Goal: Information Seeking & Learning: Learn about a topic

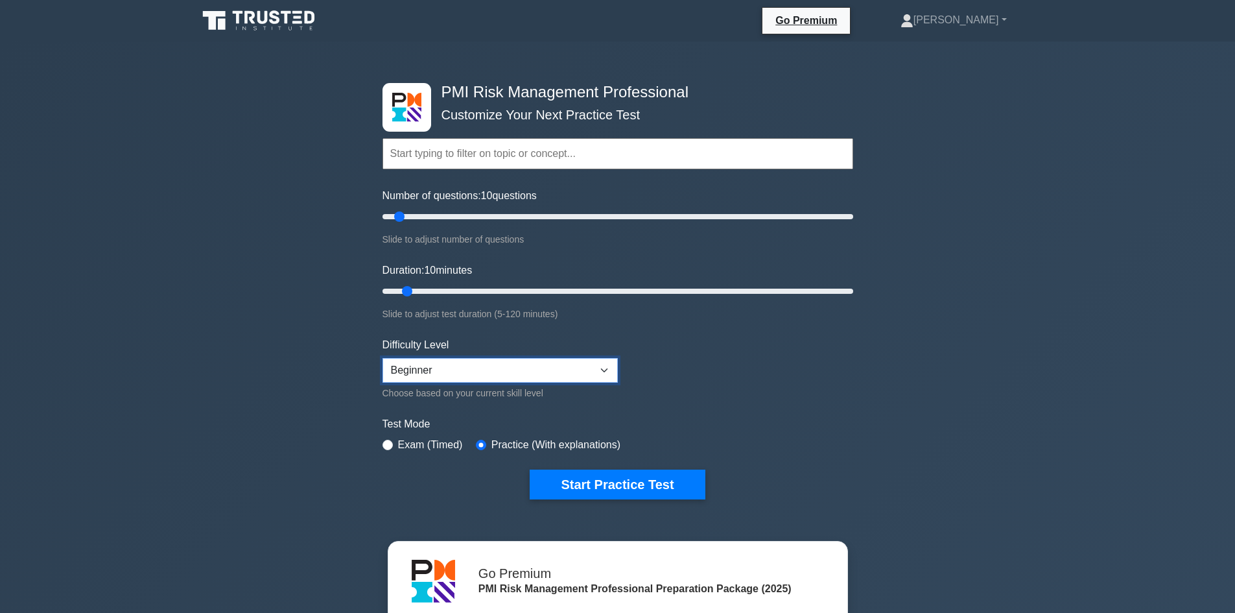
click at [594, 370] on select "Beginner Intermediate Expert" at bounding box center [499, 370] width 235 height 25
click at [430, 440] on label "Exam (Timed)" at bounding box center [430, 445] width 65 height 16
drag, startPoint x: 631, startPoint y: 222, endPoint x: 443, endPoint y: 218, distance: 188.0
type input "30"
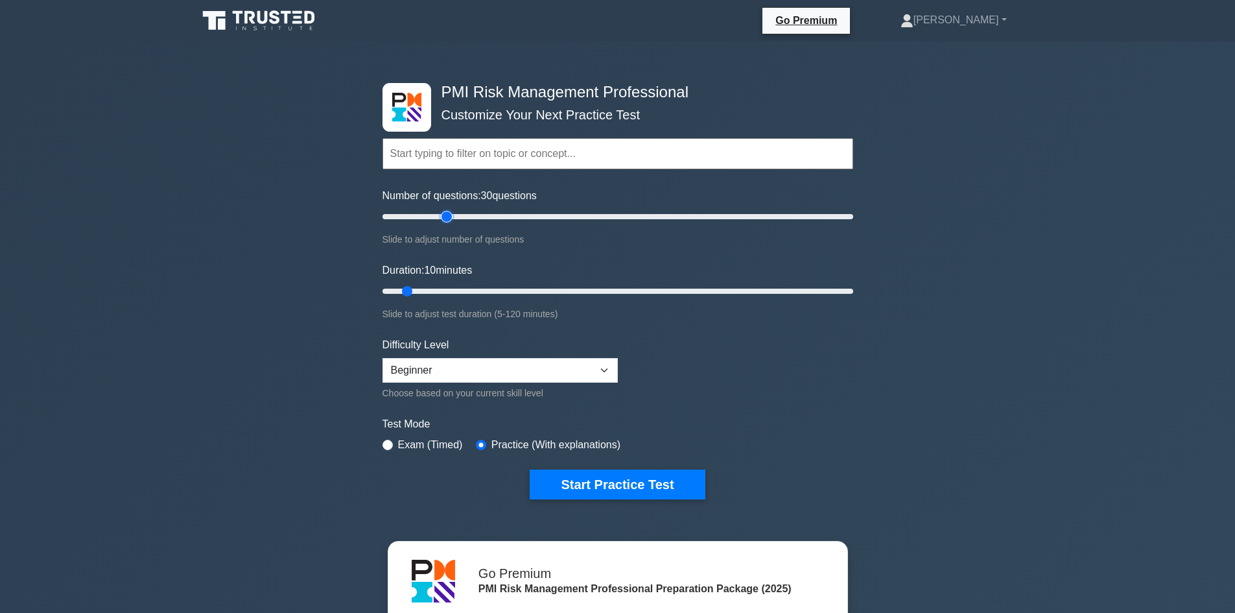
click at [443, 218] on input "Number of questions: 30 questions" at bounding box center [617, 217] width 471 height 16
click at [629, 486] on button "Start Practice Test" at bounding box center [617, 484] width 175 height 30
click at [447, 370] on select "Beginner Intermediate Expert" at bounding box center [499, 370] width 235 height 25
click at [409, 443] on label "Exam (Timed)" at bounding box center [430, 445] width 65 height 16
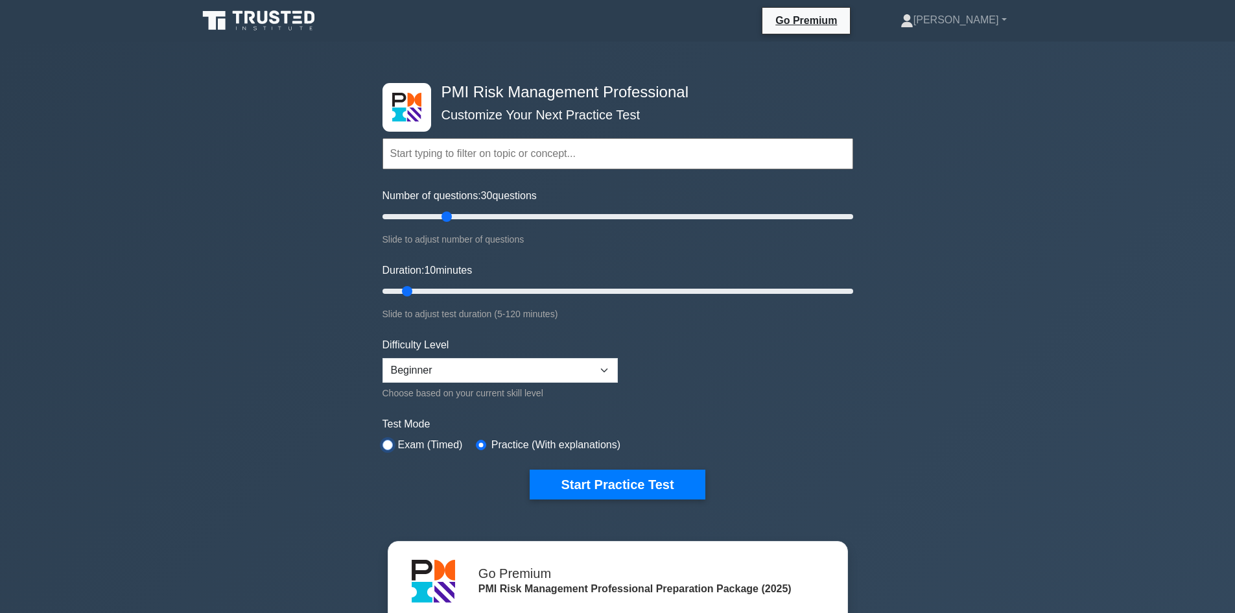
click at [385, 443] on input "radio" at bounding box center [387, 445] width 10 height 10
radio input "true"
click at [501, 439] on label "Practice (With explanations)" at bounding box center [555, 445] width 129 height 16
click at [477, 444] on input "radio" at bounding box center [481, 445] width 10 height 10
radio input "true"
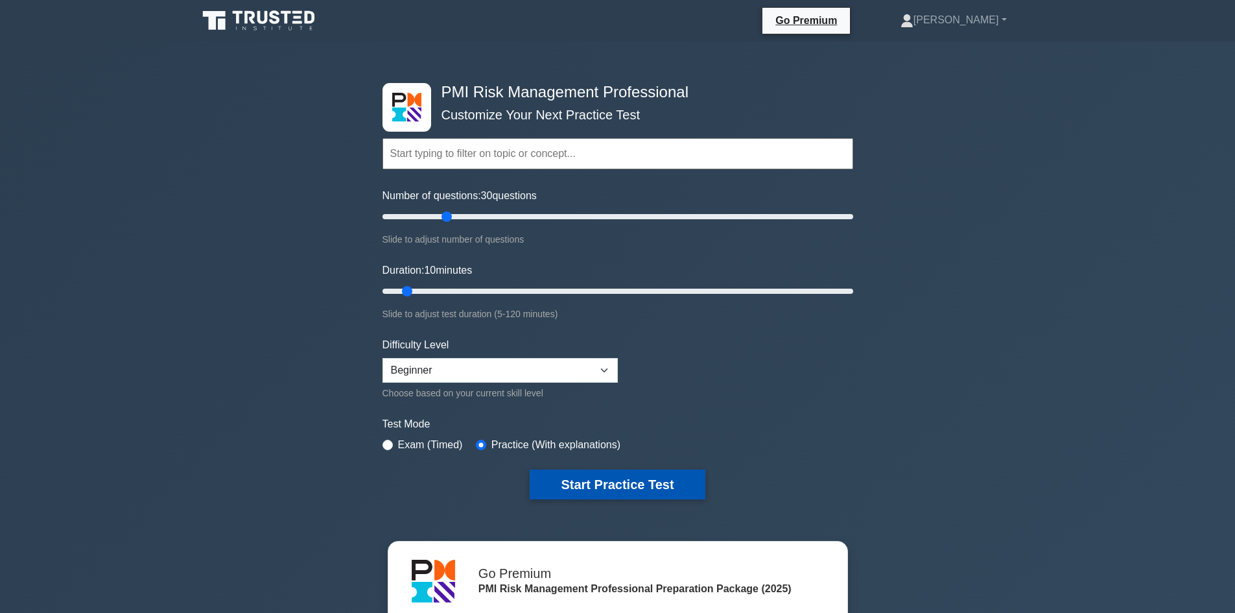
click at [583, 484] on button "Start Practice Test" at bounding box center [617, 484] width 175 height 30
drag, startPoint x: 449, startPoint y: 217, endPoint x: 648, endPoint y: 198, distance: 200.5
type input "115"
click at [649, 209] on input "Number of questions: 115 questions" at bounding box center [617, 217] width 471 height 16
drag, startPoint x: 637, startPoint y: 270, endPoint x: 890, endPoint y: 281, distance: 253.7
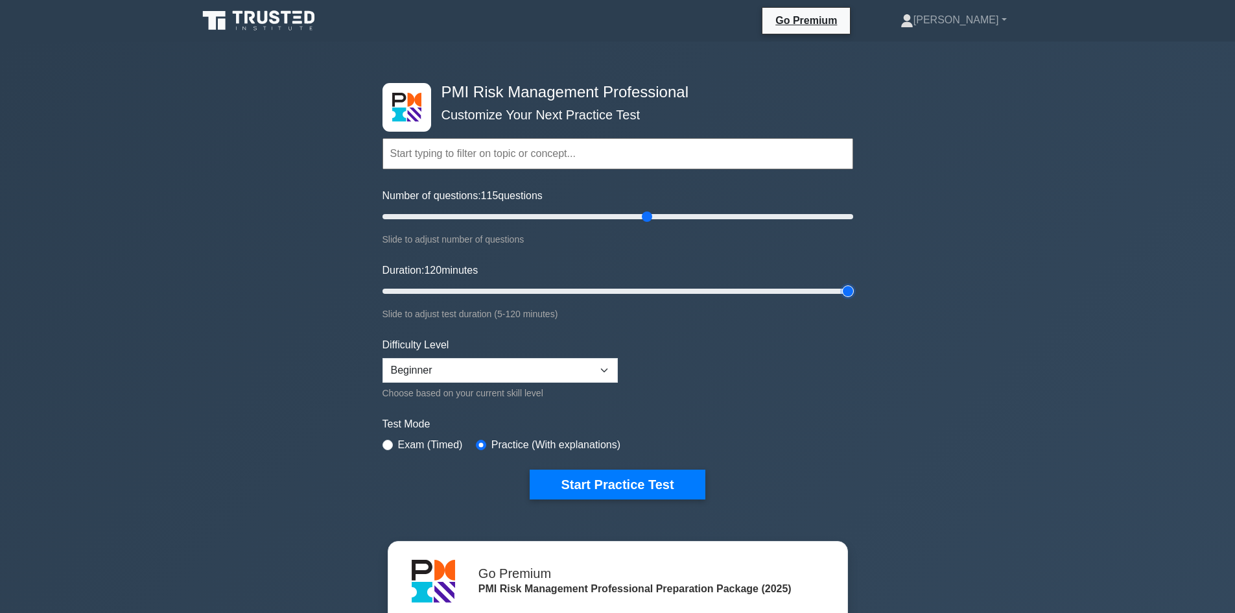
type input "120"
click at [853, 283] on input "Duration: 120 minutes" at bounding box center [617, 291] width 471 height 16
click at [609, 371] on select "Beginner Intermediate Expert" at bounding box center [499, 370] width 235 height 25
select select "intermediate"
click at [382, 358] on select "Beginner Intermediate Expert" at bounding box center [499, 370] width 235 height 25
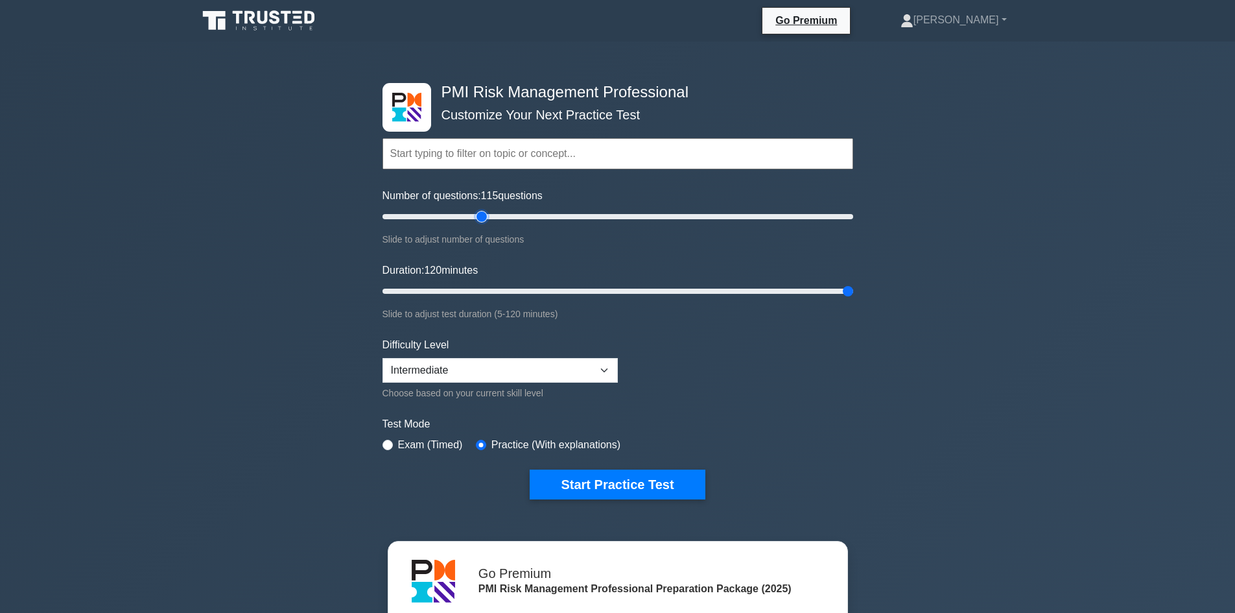
click at [484, 209] on input "Number of questions: 115 questions" at bounding box center [617, 217] width 471 height 16
drag, startPoint x: 480, startPoint y: 215, endPoint x: 446, endPoint y: 214, distance: 33.7
type input "30"
click at [446, 214] on input "Number of questions: 30 questions" at bounding box center [617, 217] width 471 height 16
drag, startPoint x: 846, startPoint y: 288, endPoint x: 484, endPoint y: 287, distance: 362.4
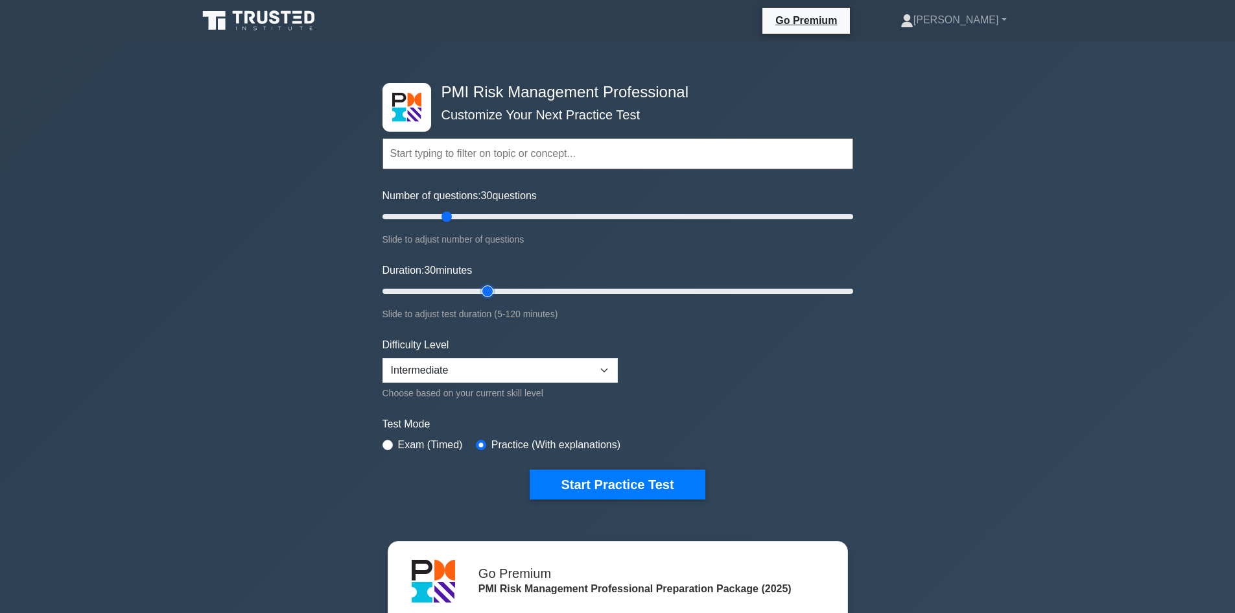
type input "30"
click at [484, 287] on input "Duration: 30 minutes" at bounding box center [617, 291] width 471 height 16
click at [599, 486] on button "Start Practice Test" at bounding box center [617, 484] width 175 height 30
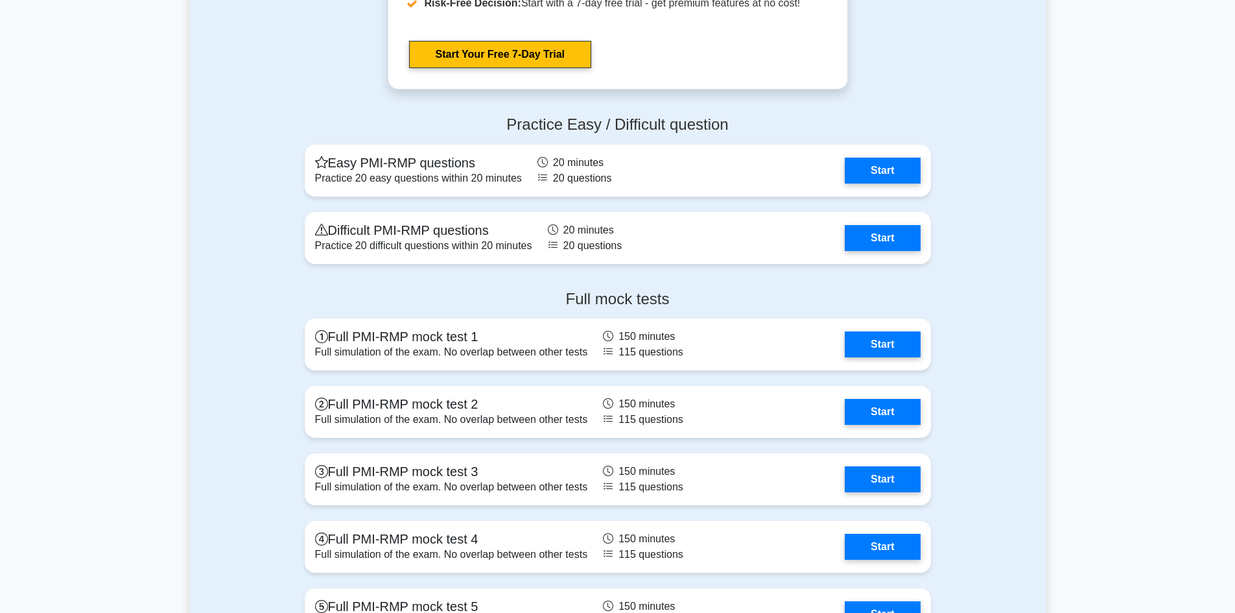
scroll to position [3112, 0]
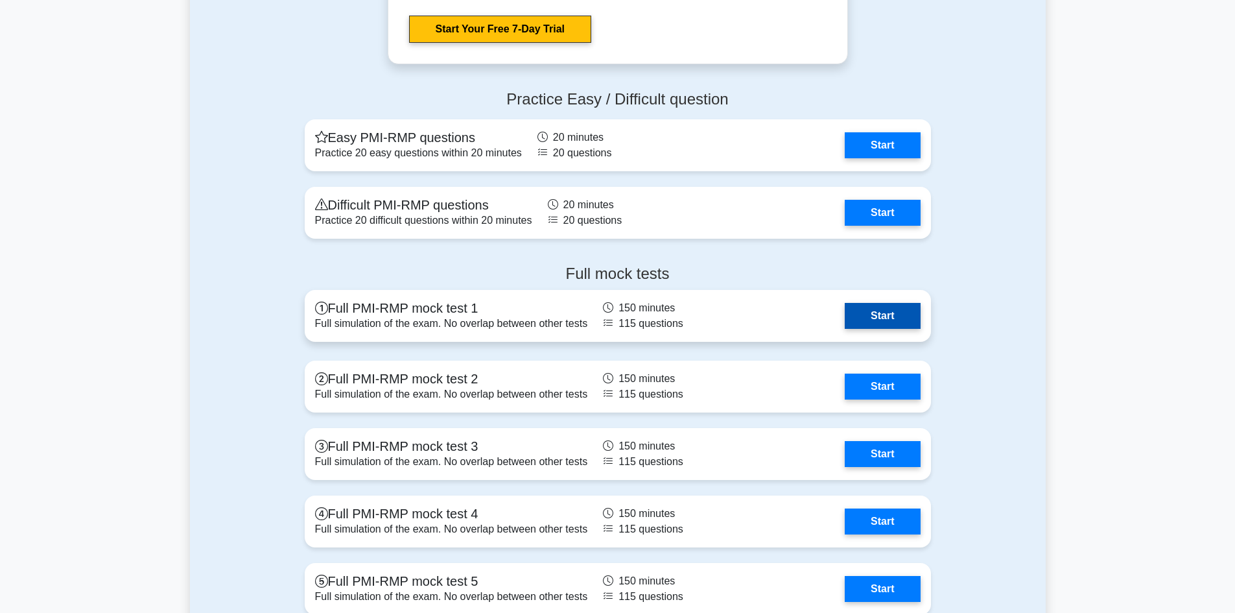
click at [864, 311] on link "Start" at bounding box center [882, 316] width 75 height 26
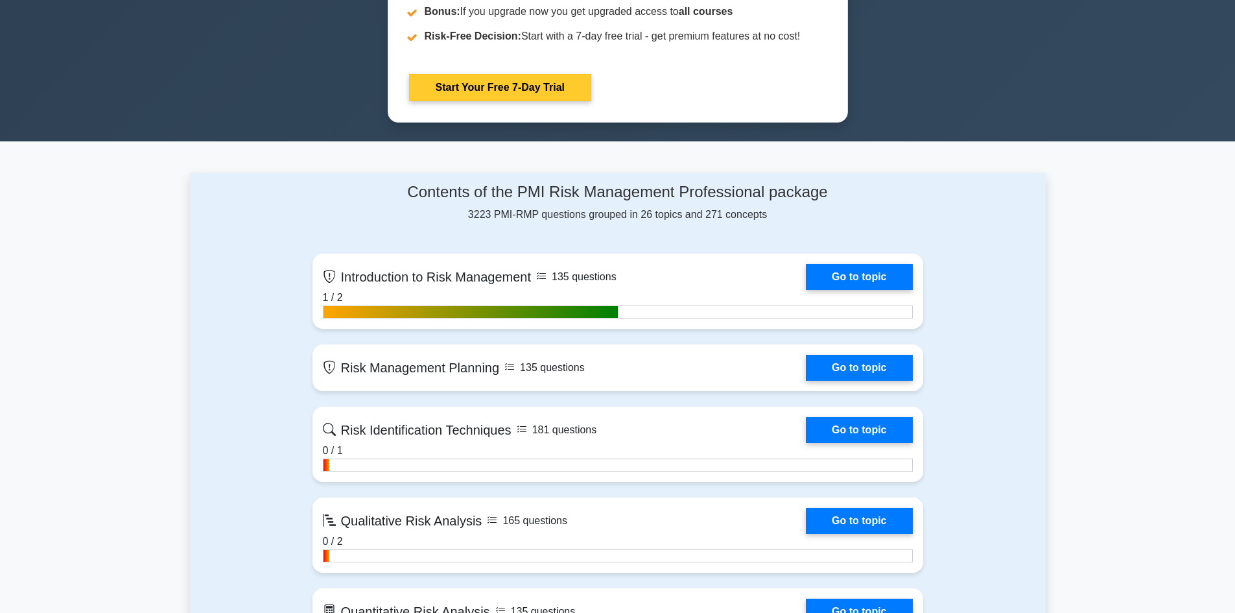
scroll to position [713, 0]
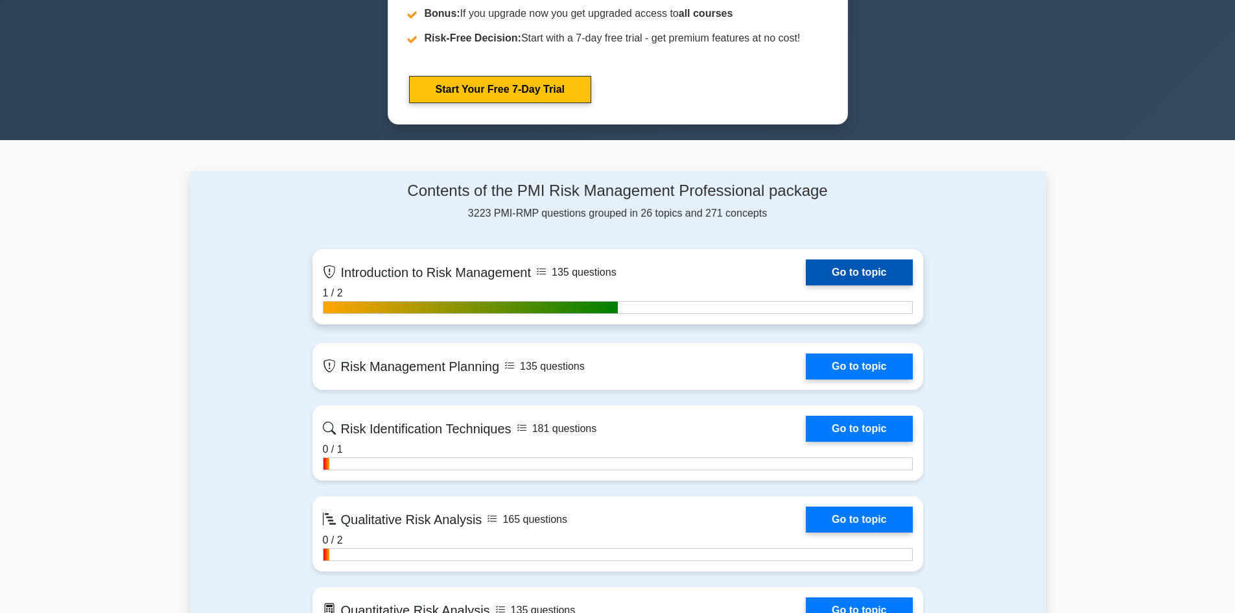
click at [845, 278] on link "Go to topic" at bounding box center [859, 272] width 106 height 26
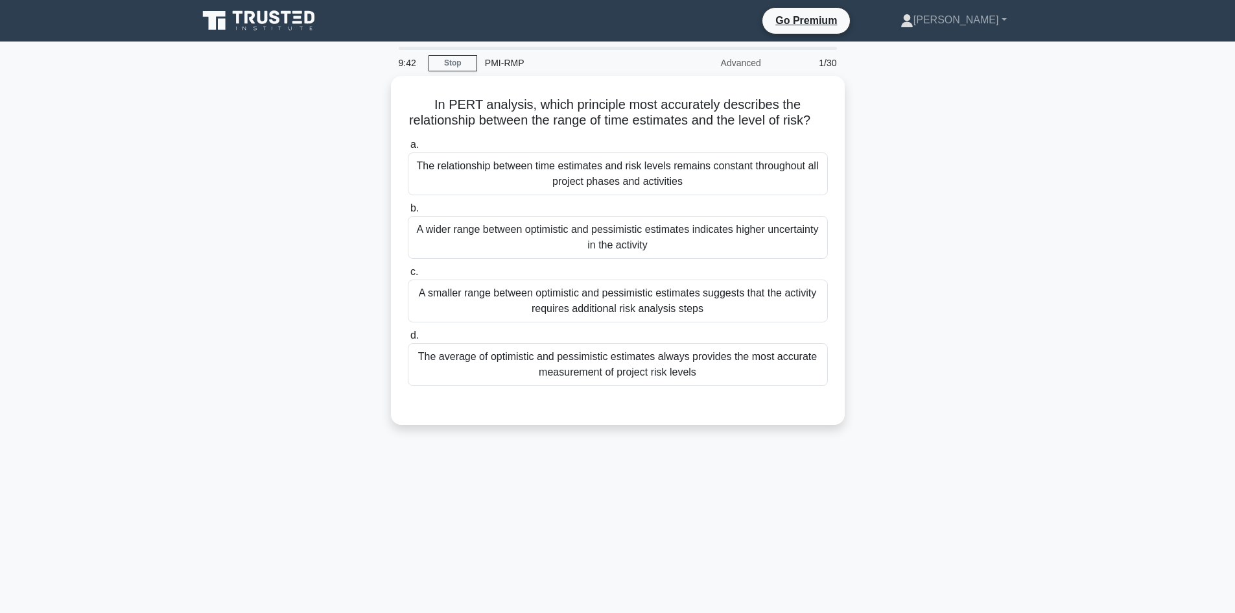
click at [736, 64] on div "Advanced" at bounding box center [711, 63] width 113 height 26
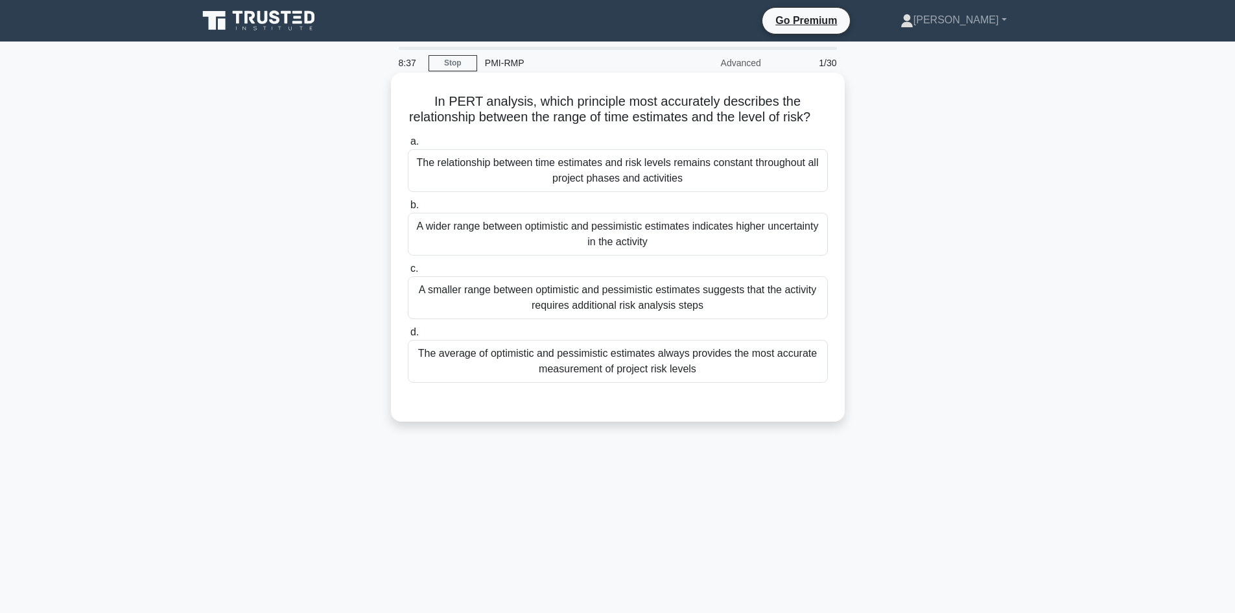
click at [645, 243] on div "A wider range between optimistic and pessimistic estimates indicates higher unc…" at bounding box center [618, 234] width 420 height 43
click at [408, 209] on input "b. A wider range between optimistic and pessimistic estimates indicates higher …" at bounding box center [408, 205] width 0 height 8
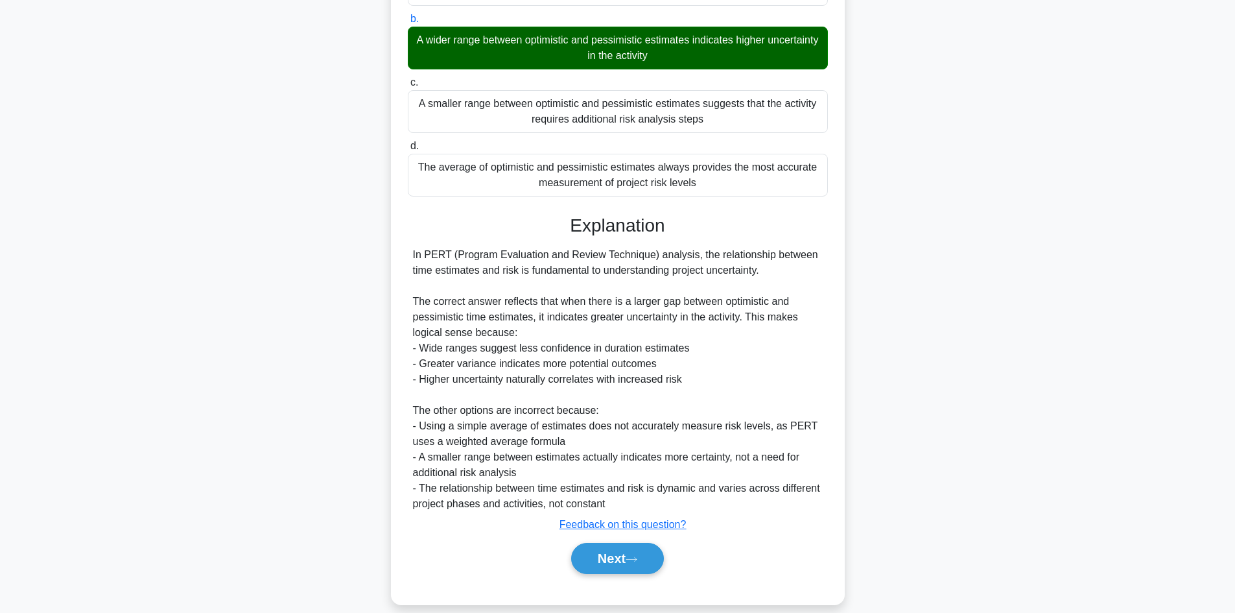
scroll to position [218, 0]
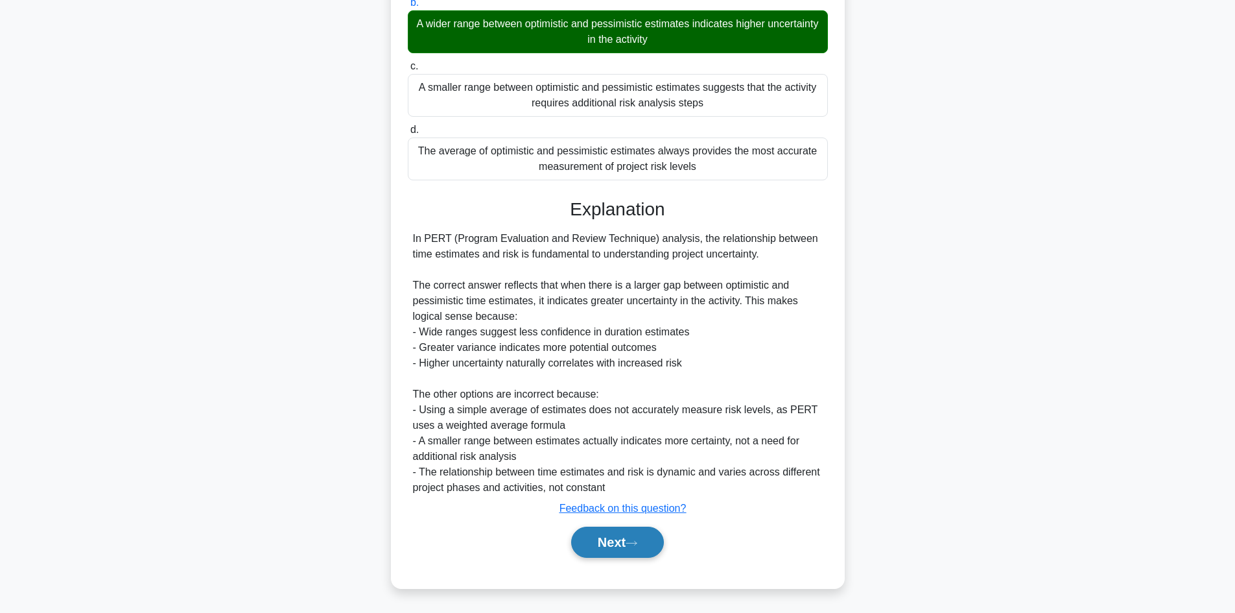
click at [624, 546] on button "Next" at bounding box center [617, 541] width 93 height 31
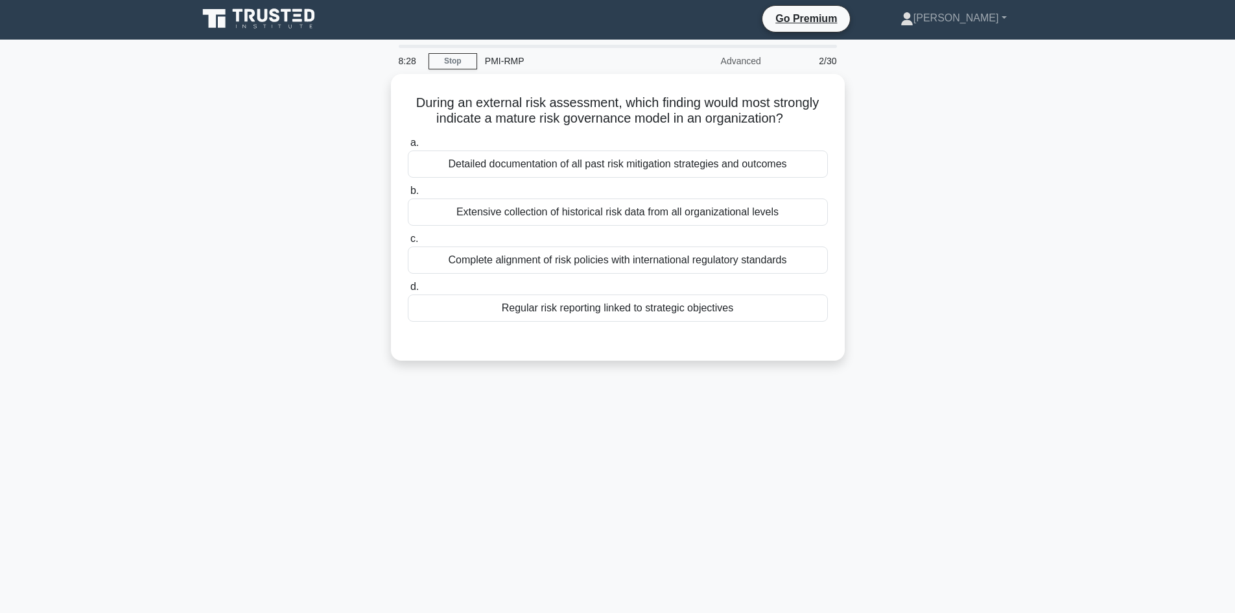
scroll to position [0, 0]
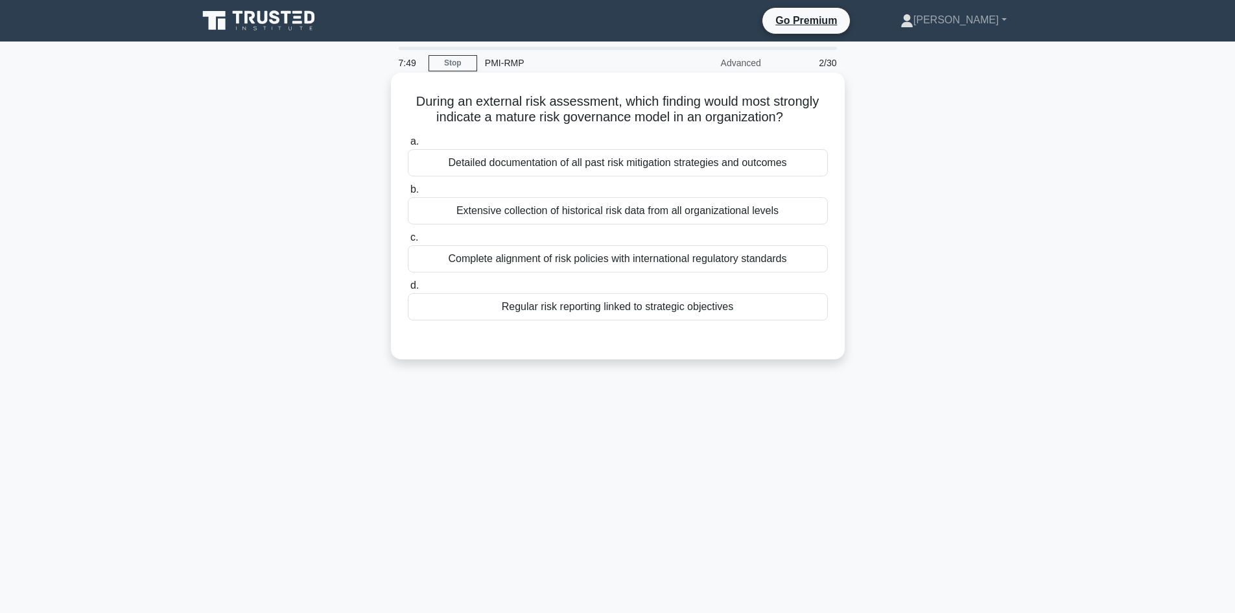
click at [554, 168] on div "Detailed documentation of all past risk mitigation strategies and outcomes" at bounding box center [618, 162] width 420 height 27
click at [408, 146] on input "a. Detailed documentation of all past risk mitigation strategies and outcomes" at bounding box center [408, 141] width 0 height 8
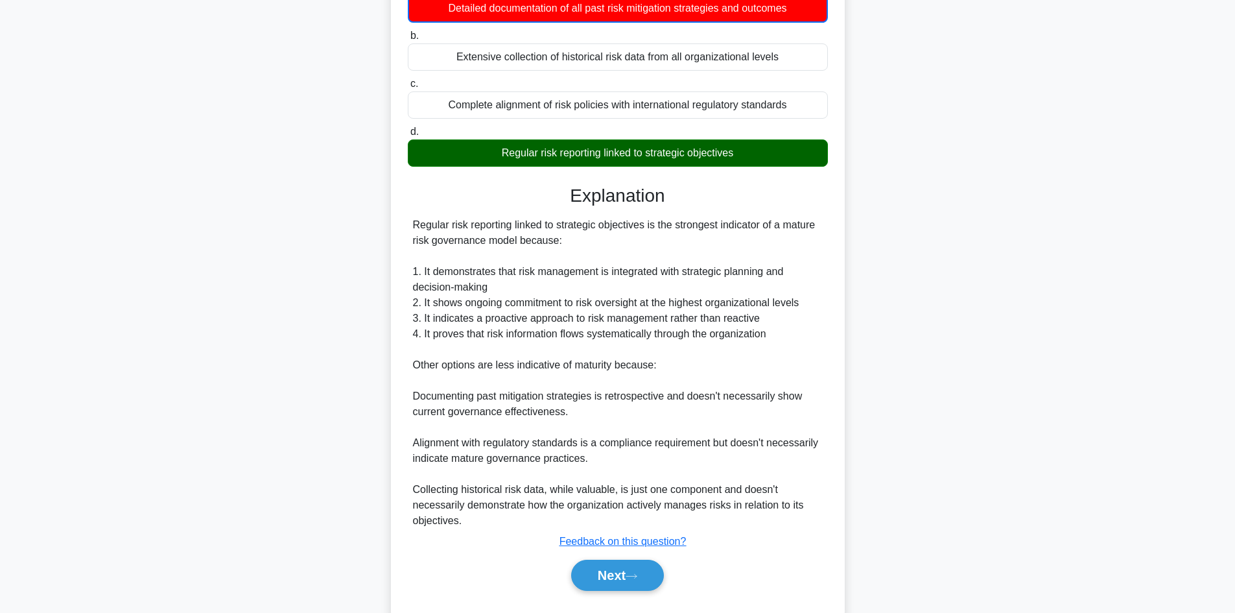
scroll to position [189, 0]
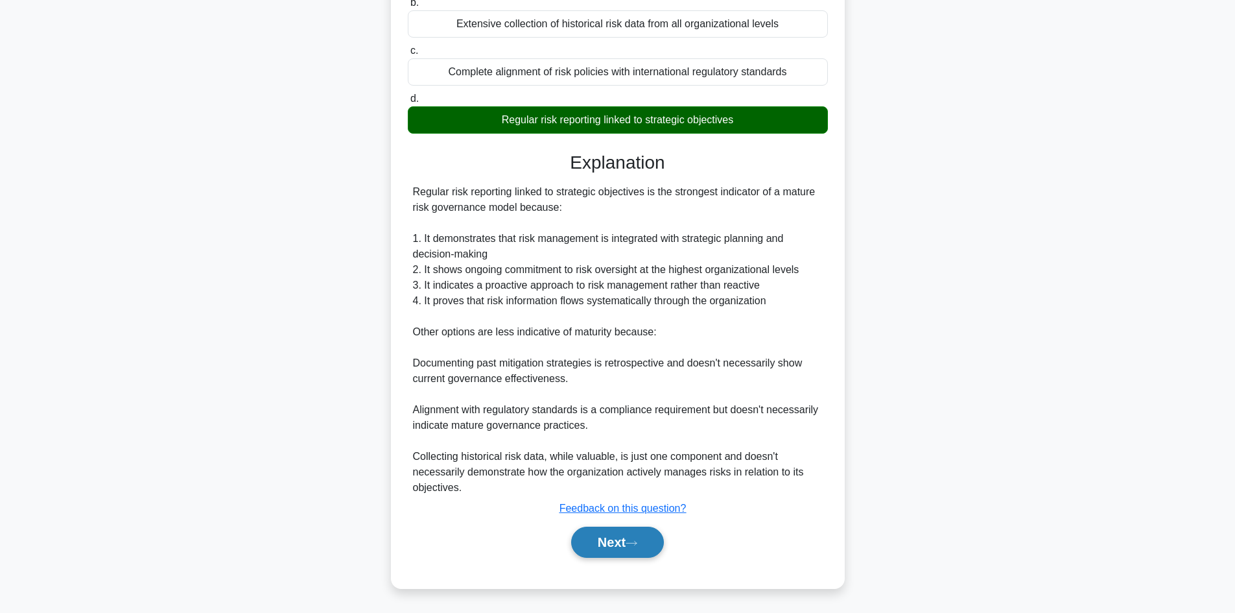
click at [609, 538] on button "Next" at bounding box center [617, 541] width 93 height 31
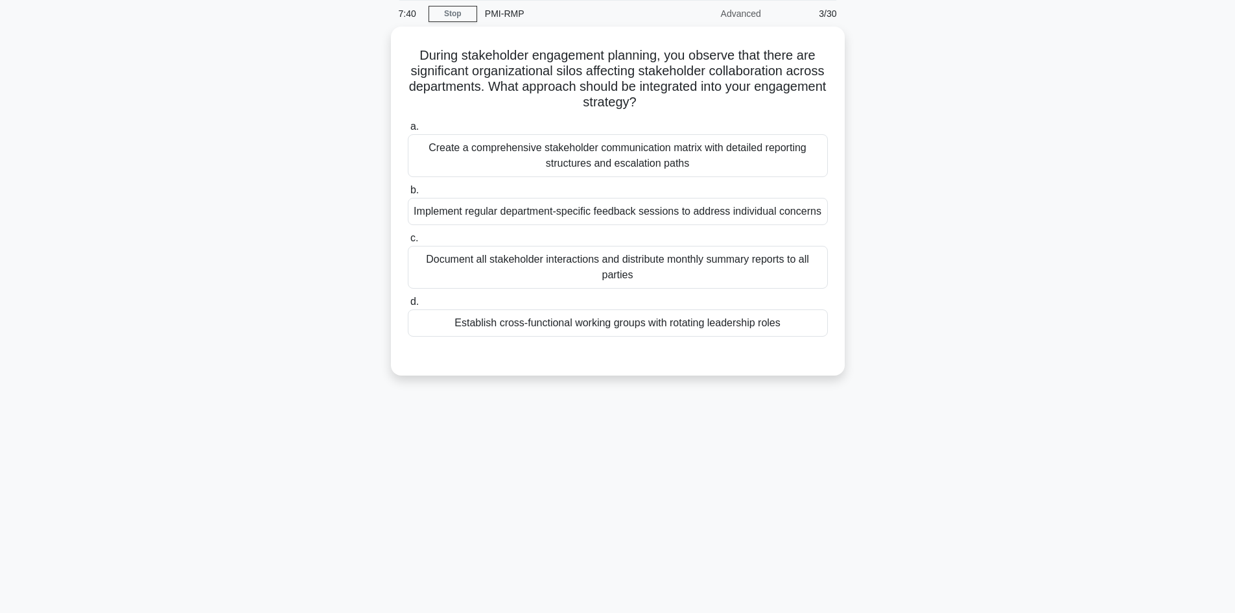
scroll to position [0, 0]
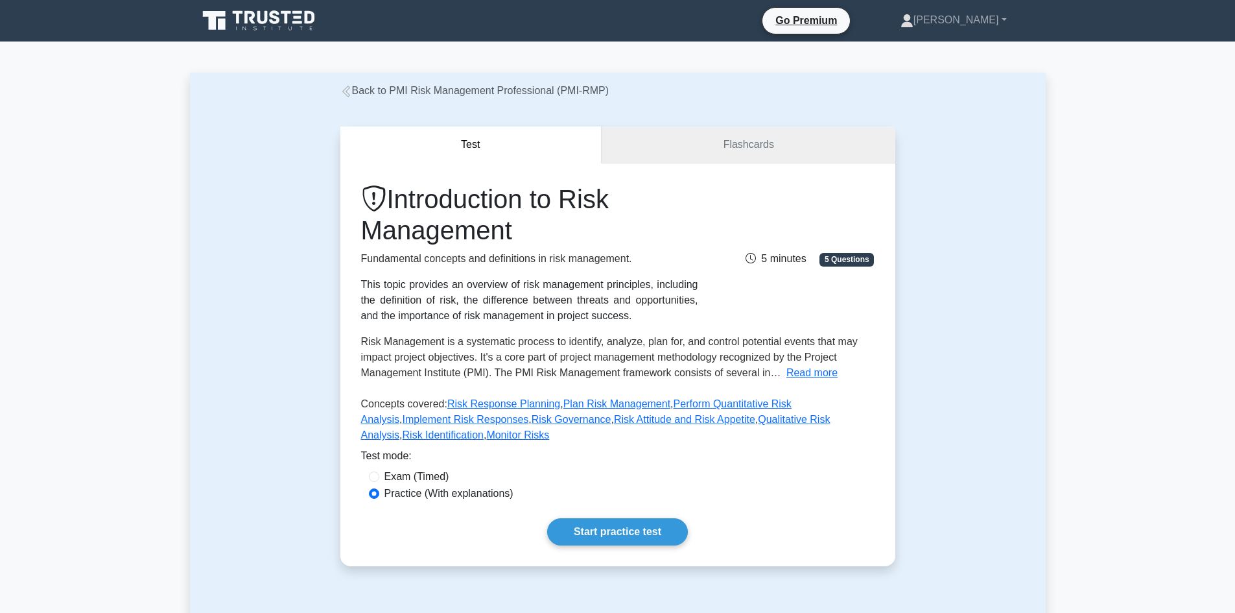
click at [778, 143] on link "Flashcards" at bounding box center [748, 144] width 293 height 37
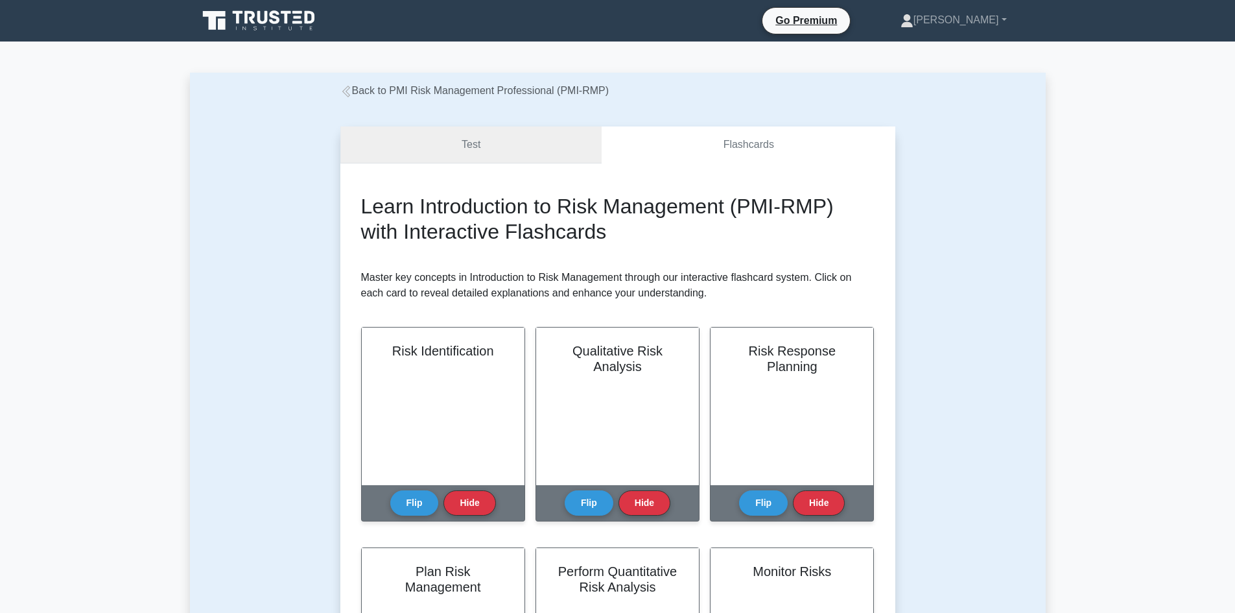
click at [502, 141] on link "Test" at bounding box center [471, 144] width 262 height 37
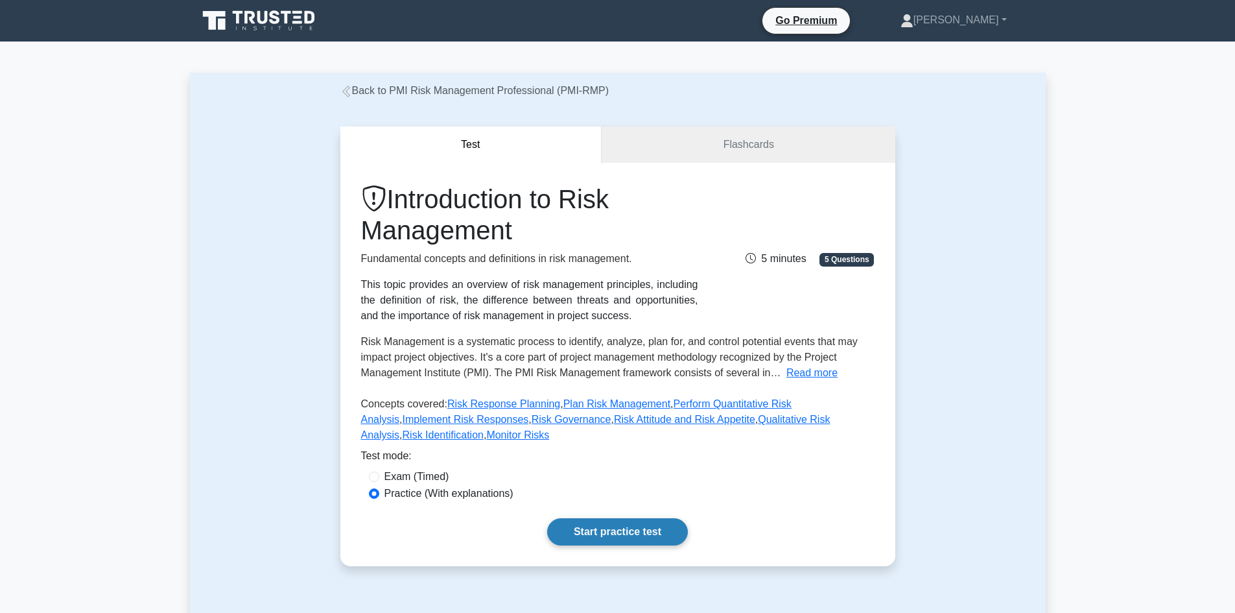
click at [594, 518] on link "Start practice test" at bounding box center [617, 531] width 141 height 27
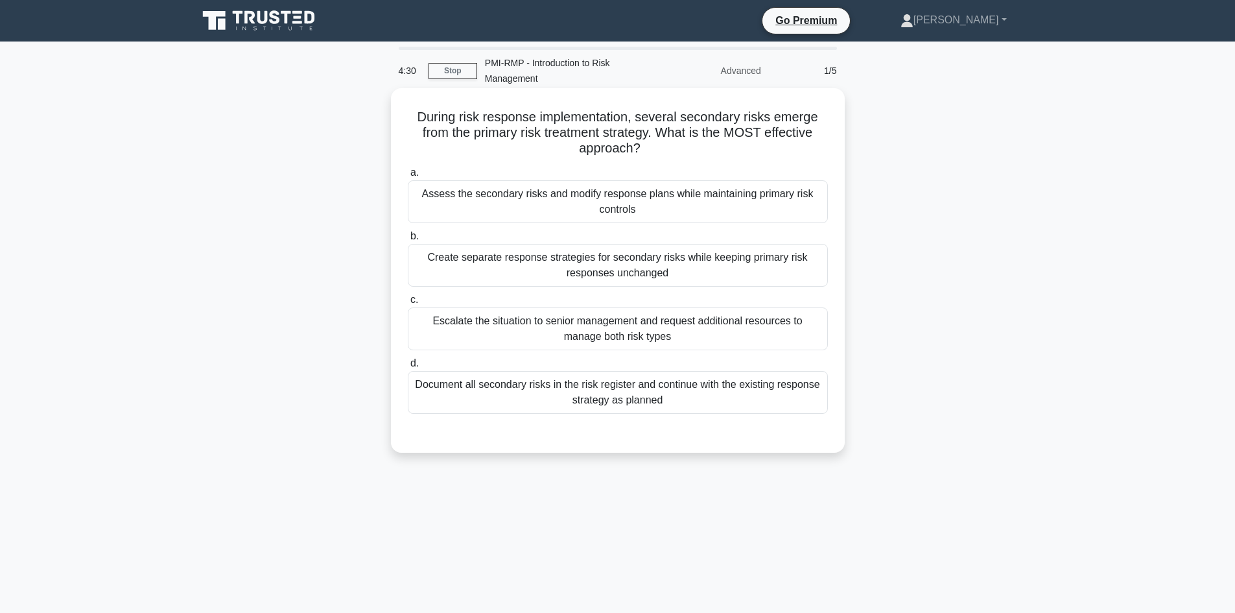
click at [563, 200] on div "Assess the secondary risks and modify response plans while maintaining primary …" at bounding box center [618, 201] width 420 height 43
click at [408, 177] on input "a. Assess the secondary risks and modify response plans while maintaining prima…" at bounding box center [408, 173] width 0 height 8
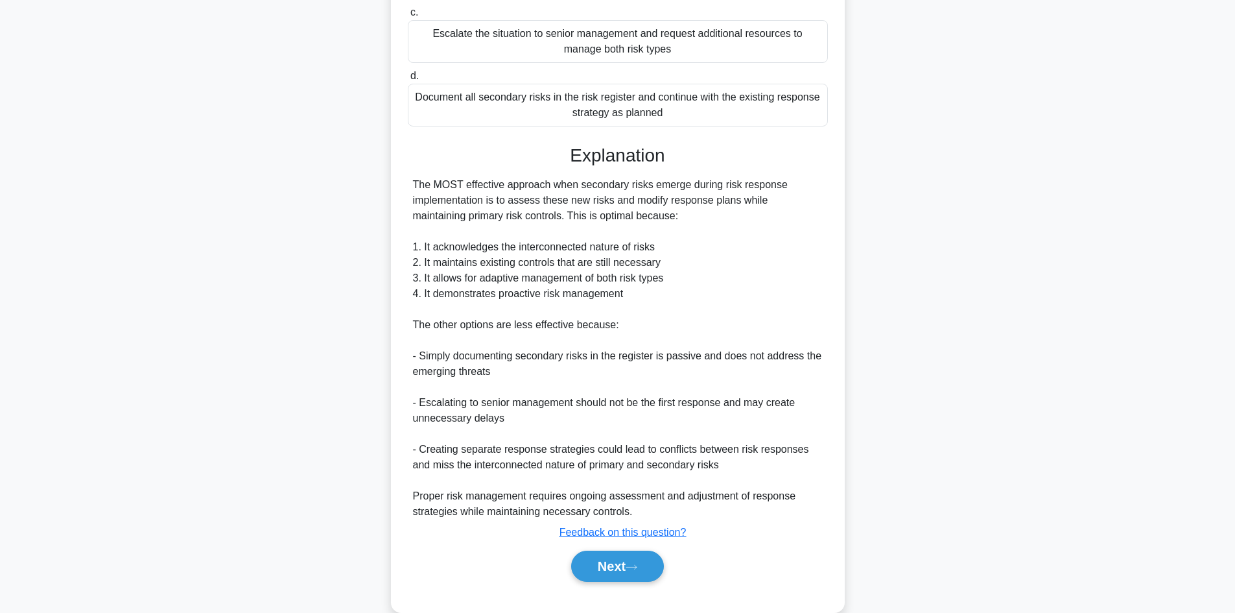
scroll to position [312, 0]
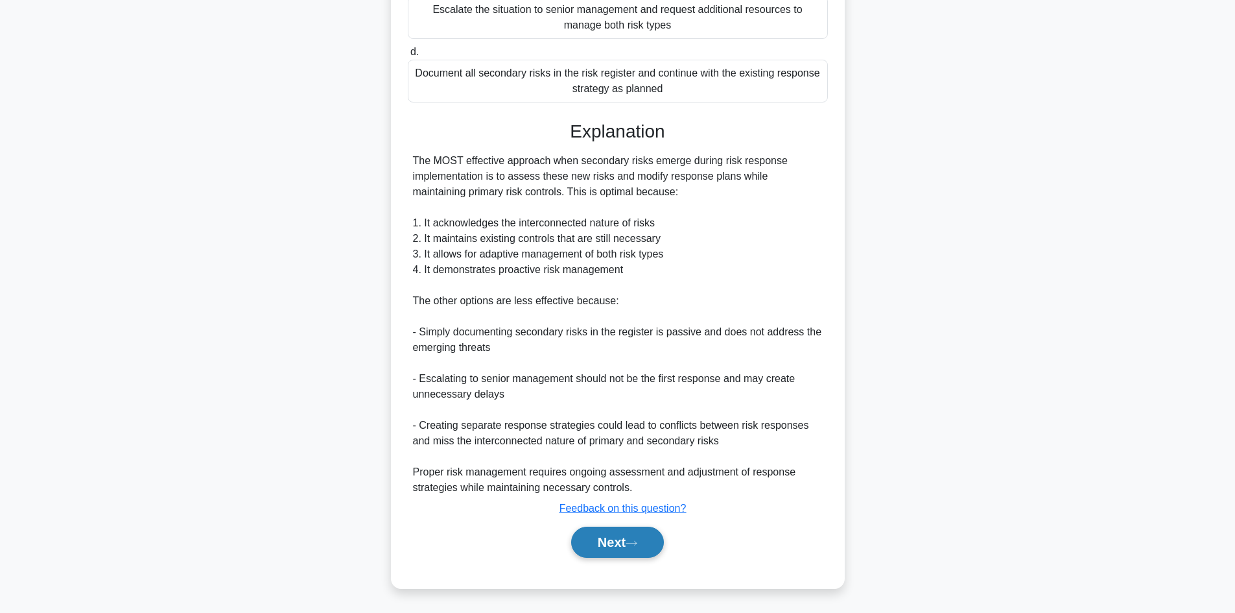
click at [596, 534] on button "Next" at bounding box center [617, 541] width 93 height 31
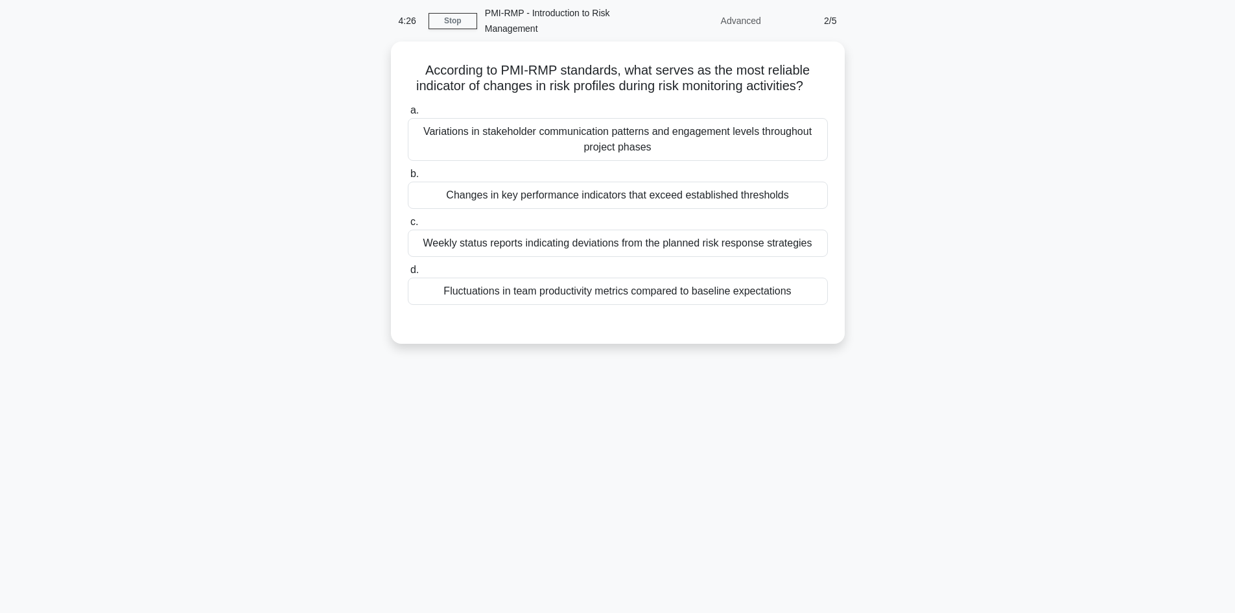
scroll to position [0, 0]
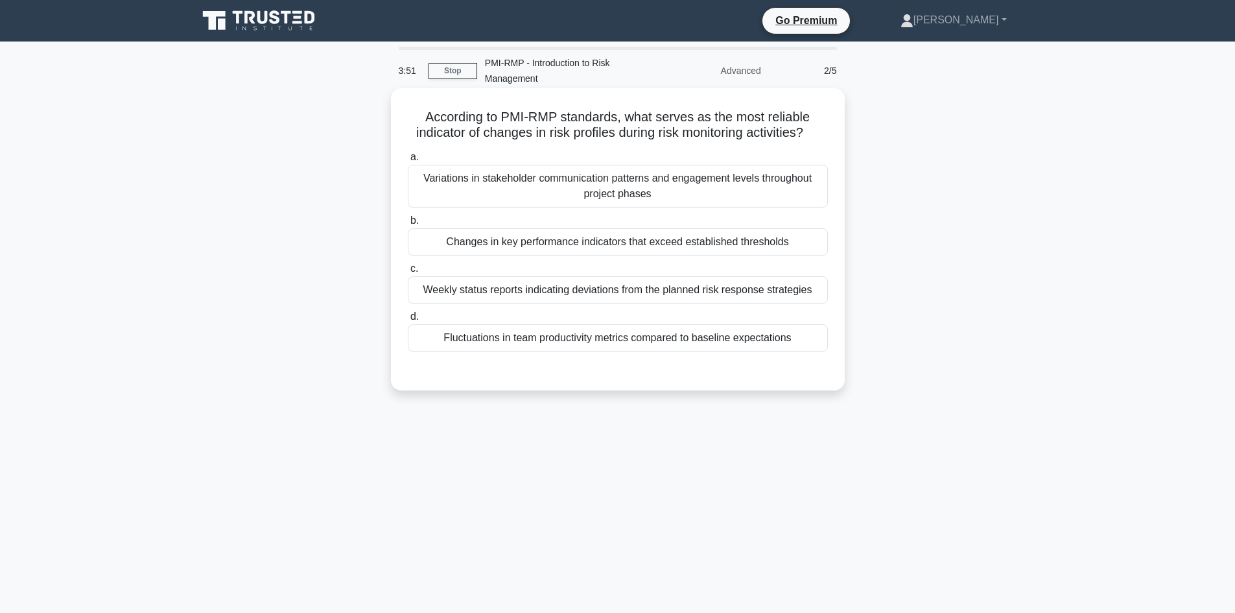
click at [649, 298] on div "Weekly status reports indicating deviations from the planned risk response stra…" at bounding box center [618, 289] width 420 height 27
click at [482, 288] on div "Weekly status reports indicating deviations from the planned risk response stra…" at bounding box center [618, 289] width 420 height 27
click at [408, 273] on input "c. Weekly status reports indicating deviations from the planned risk response s…" at bounding box center [408, 268] width 0 height 8
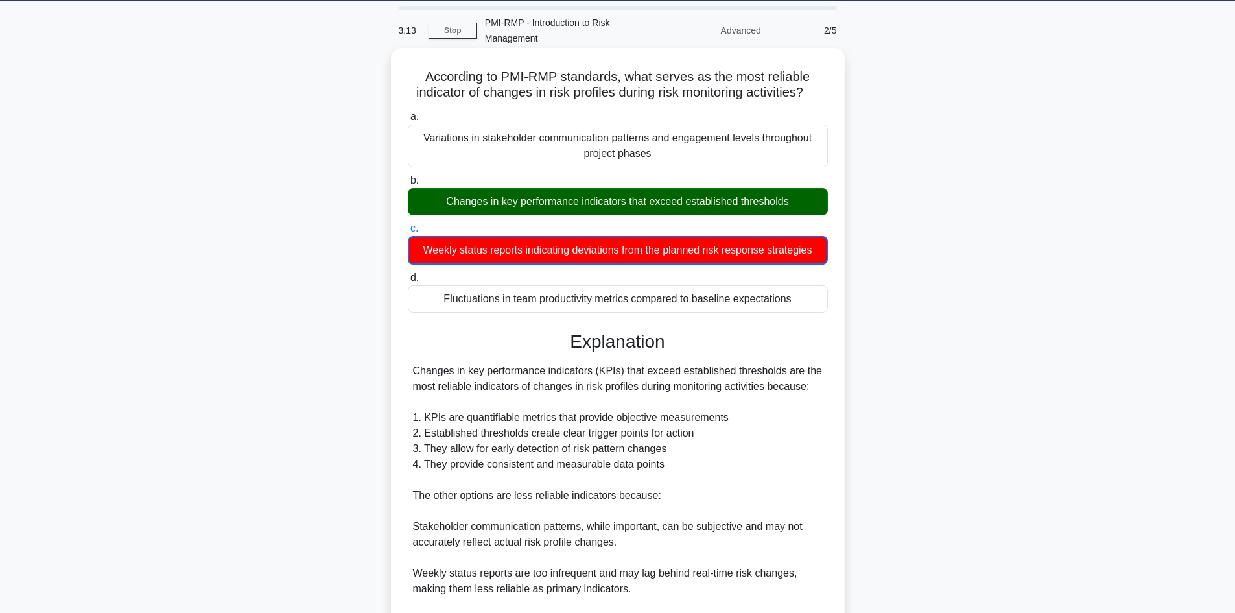
scroll to position [204, 0]
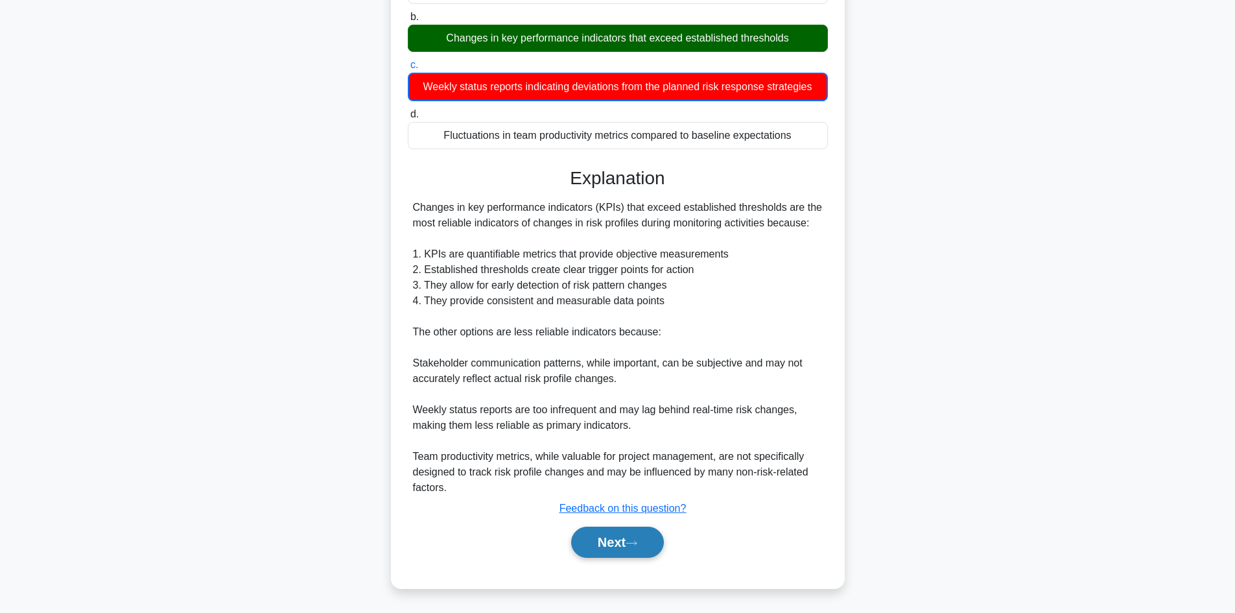
click at [591, 537] on button "Next" at bounding box center [617, 541] width 93 height 31
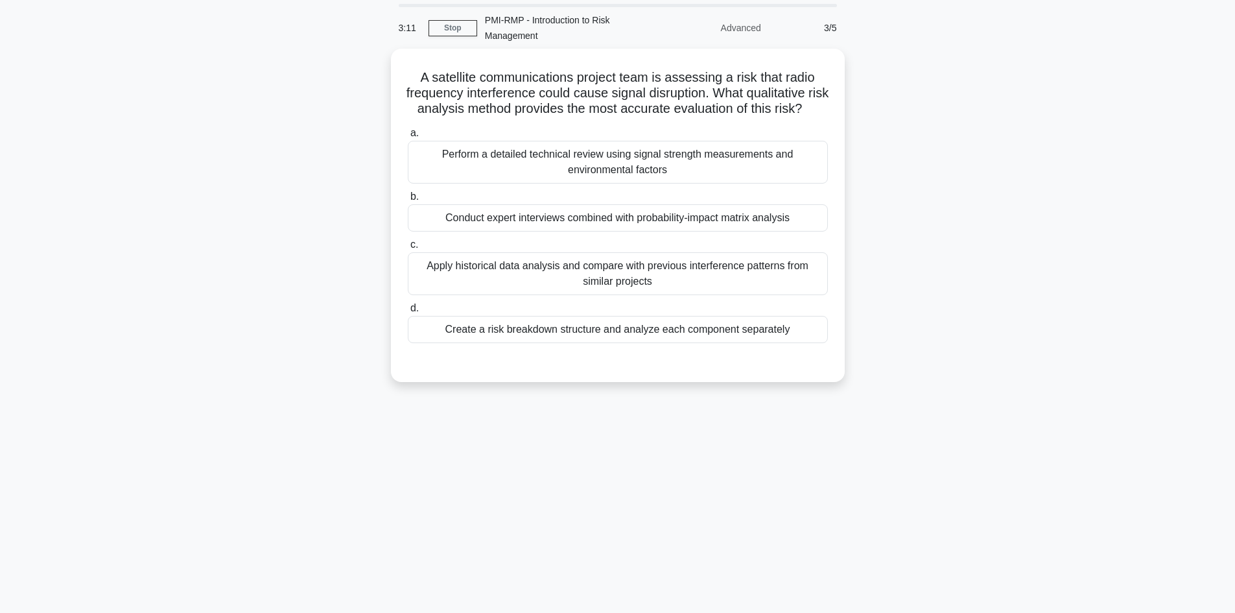
scroll to position [0, 0]
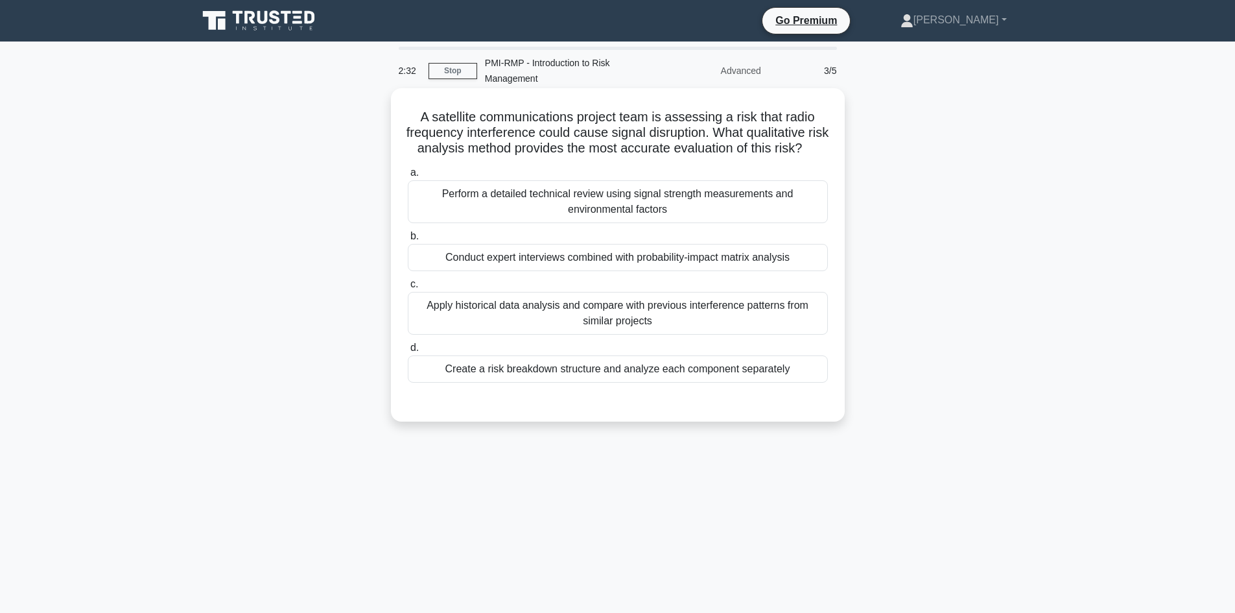
click at [556, 382] on div "Create a risk breakdown structure and analyze each component separately" at bounding box center [618, 368] width 420 height 27
click at [408, 352] on input "d. Create a risk breakdown structure and analyze each component separately" at bounding box center [408, 348] width 0 height 8
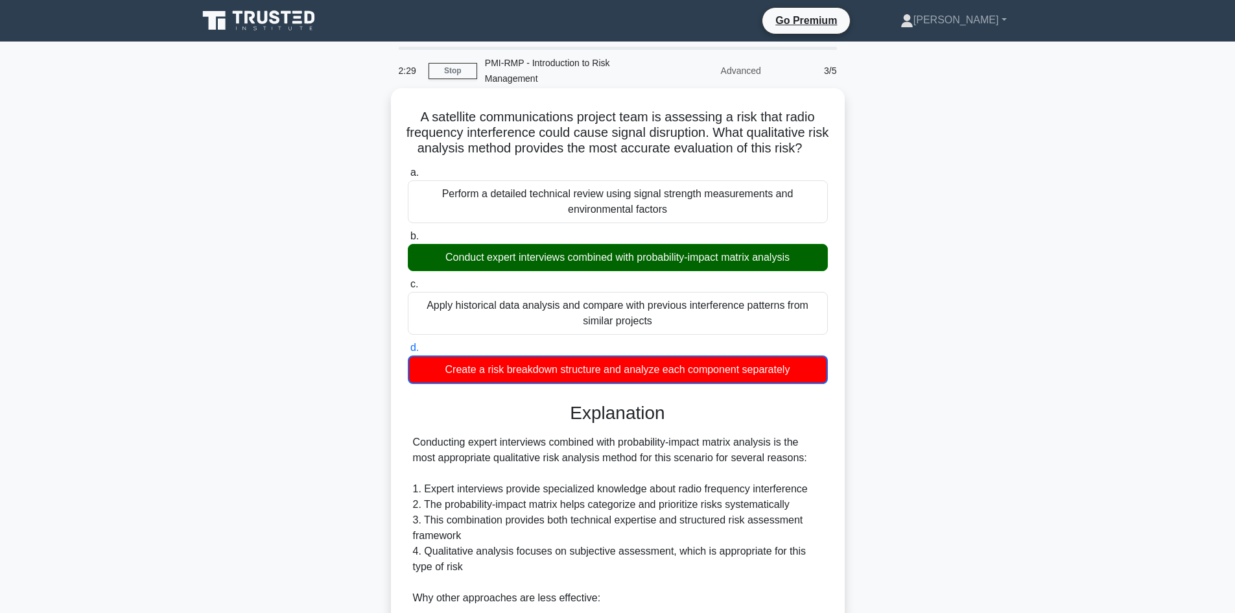
click at [565, 271] on div "Conduct expert interviews combined with probability-impact matrix analysis" at bounding box center [618, 257] width 420 height 27
click at [408, 241] on input "b. Conduct expert interviews combined with probability-impact matrix analysis" at bounding box center [408, 236] width 0 height 8
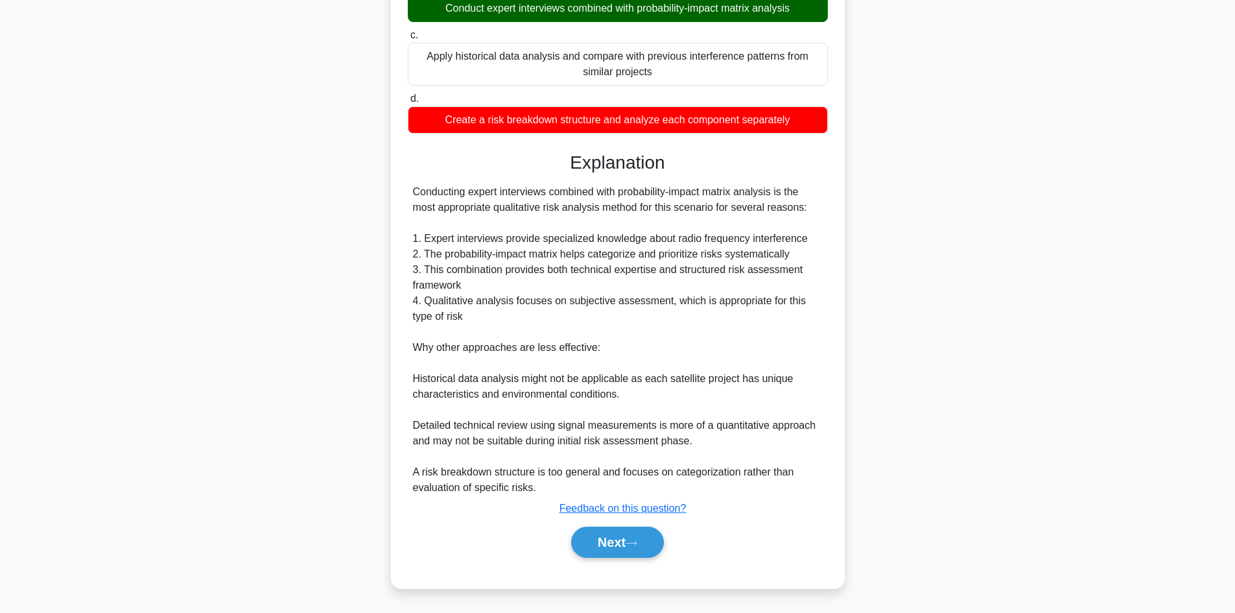
scroll to position [265, 0]
click at [611, 535] on button "Next" at bounding box center [617, 541] width 93 height 31
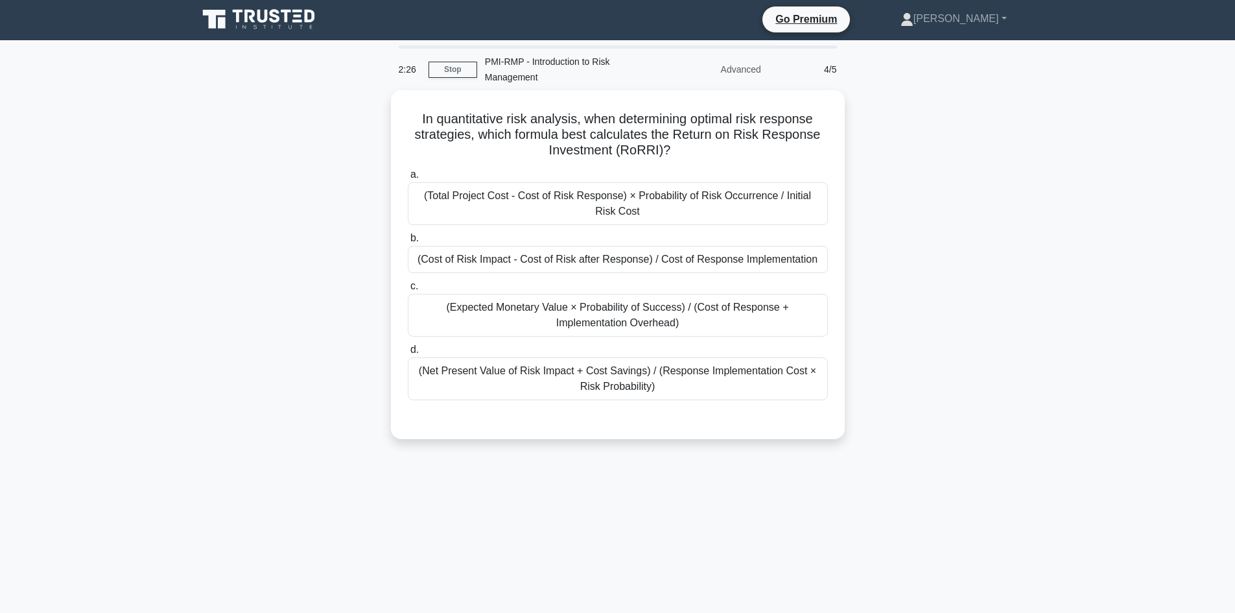
scroll to position [0, 0]
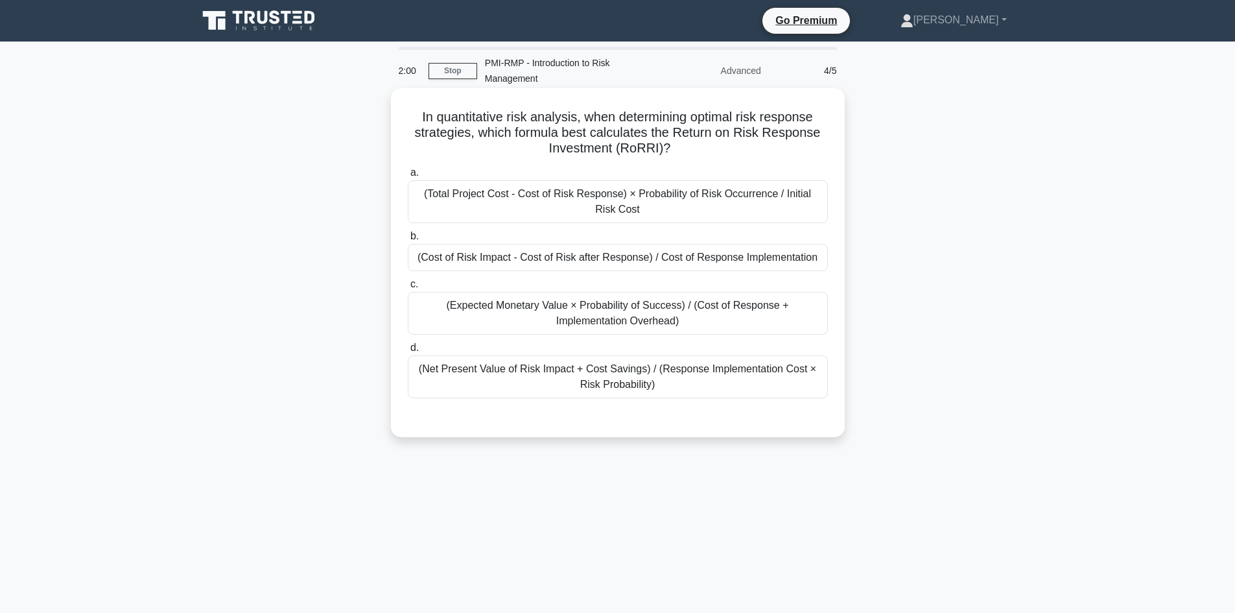
click at [648, 380] on div "(Net Present Value of Risk Impact + Cost Savings) / (Response Implementation Co…" at bounding box center [618, 376] width 420 height 43
click at [408, 352] on input "d. (Net Present Value of Risk Impact + Cost Savings) / (Response Implementation…" at bounding box center [408, 348] width 0 height 8
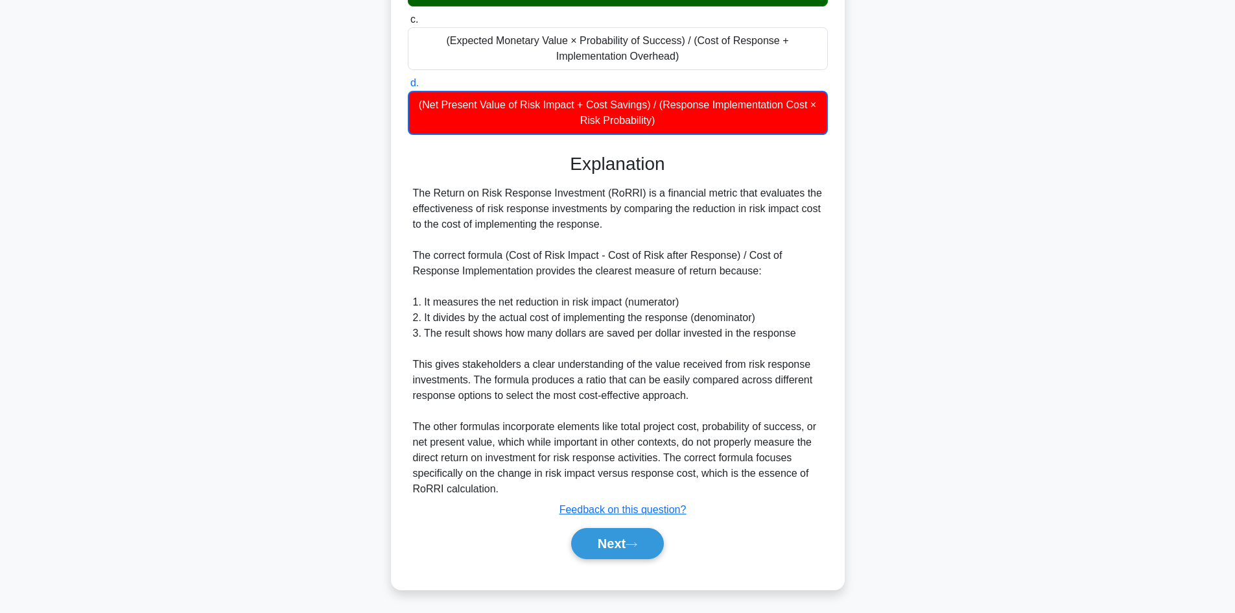
scroll to position [266, 0]
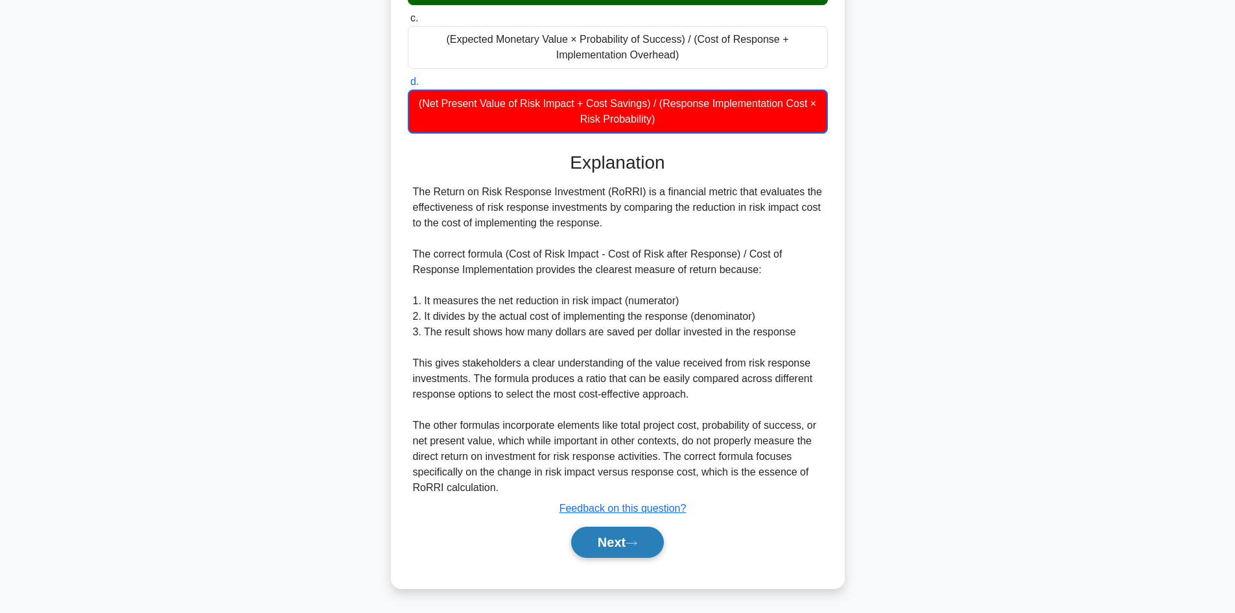
click at [622, 542] on button "Next" at bounding box center [617, 541] width 93 height 31
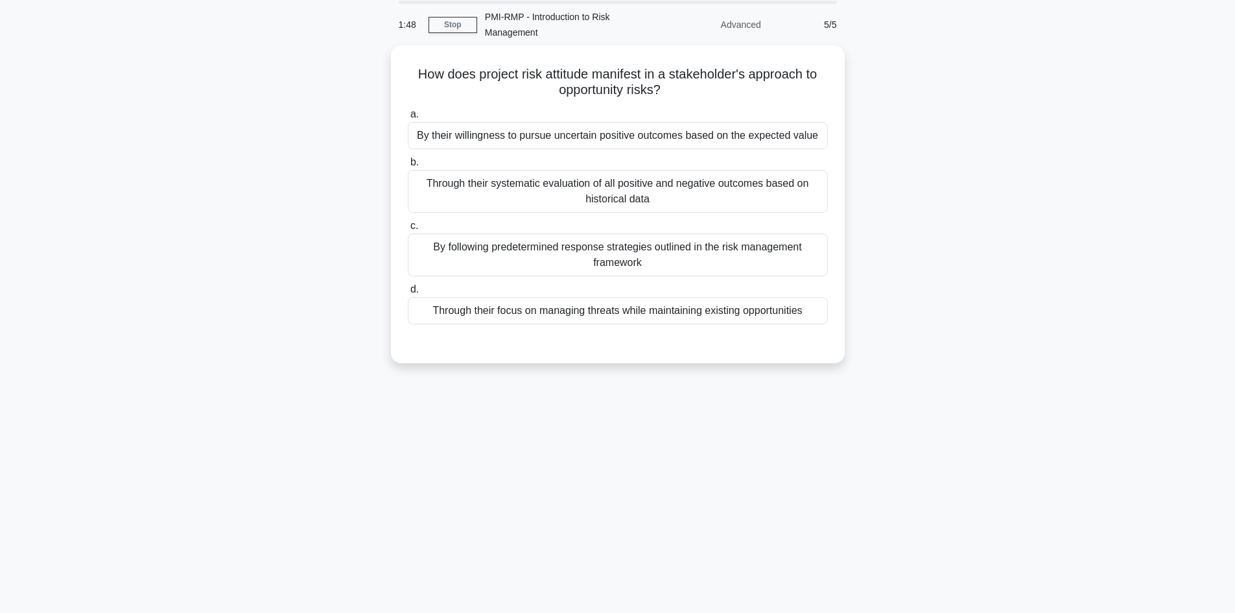
scroll to position [0, 0]
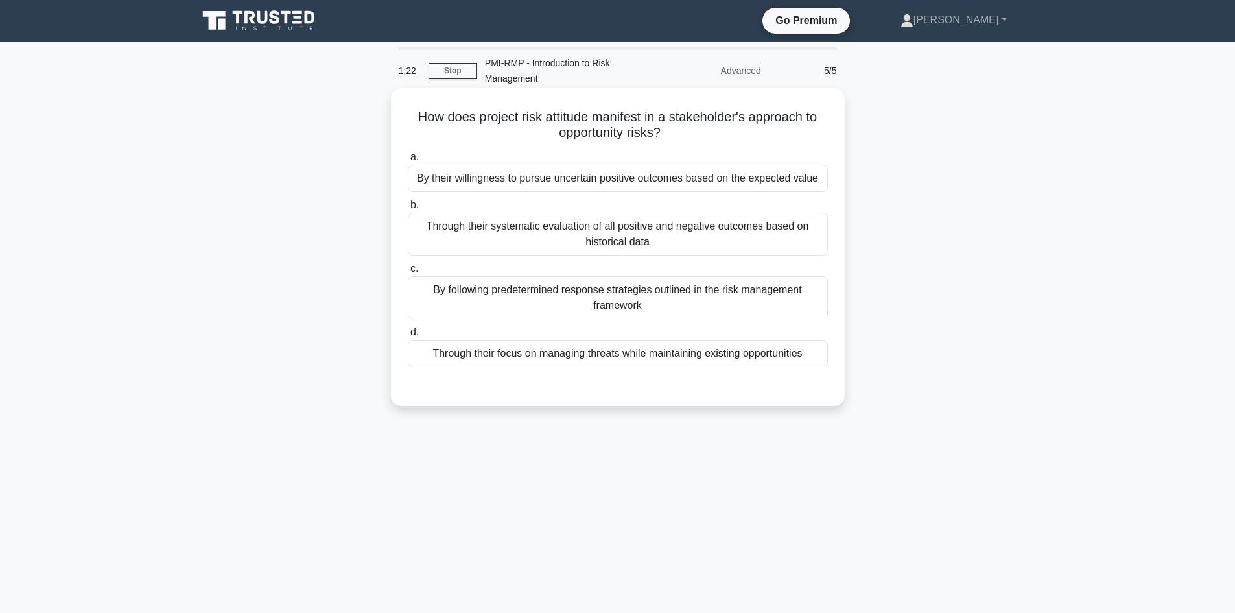
click at [592, 176] on div "By their willingness to pursue uncertain positive outcomes based on the expecte…" at bounding box center [618, 178] width 420 height 27
click at [408, 161] on input "a. By their willingness to pursue uncertain positive outcomes based on the expe…" at bounding box center [408, 157] width 0 height 8
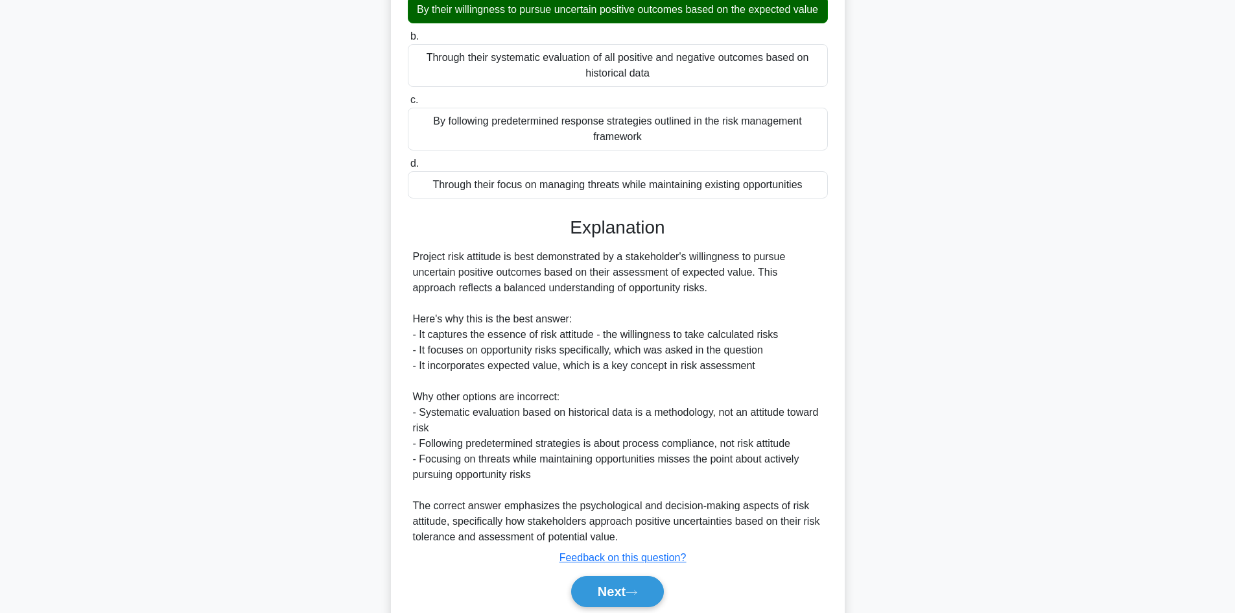
scroll to position [234, 0]
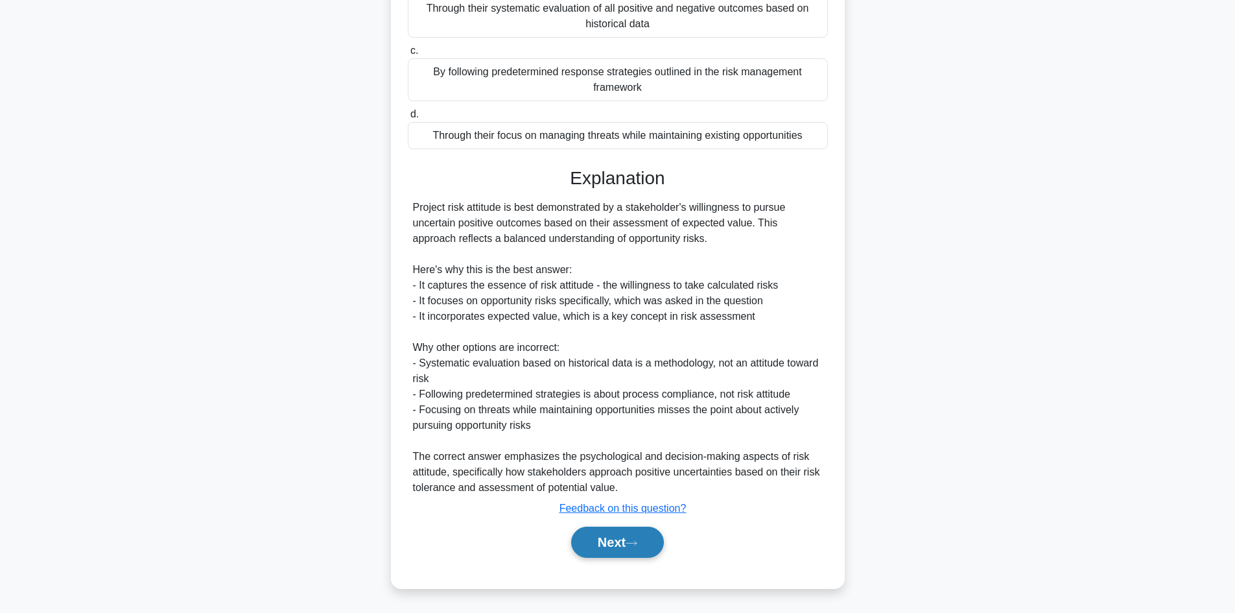
click at [594, 539] on button "Next" at bounding box center [617, 541] width 93 height 31
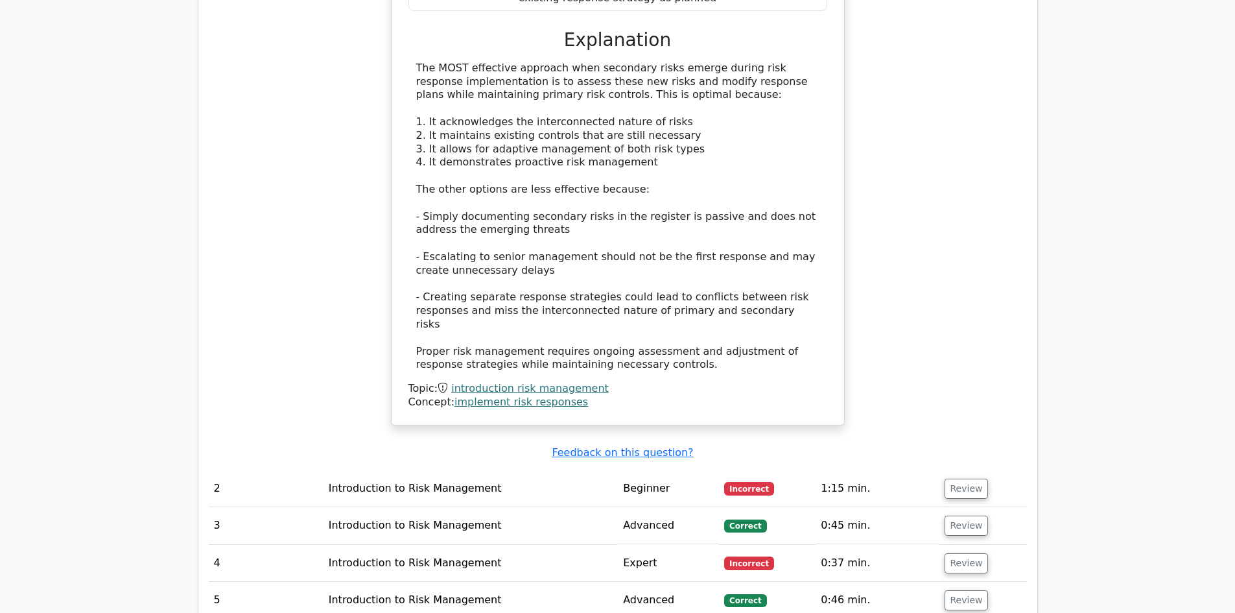
scroll to position [1361, 0]
click at [372, 544] on td "Introduction to Risk Management" at bounding box center [470, 562] width 294 height 37
click at [969, 552] on button "Review" at bounding box center [967, 562] width 44 height 20
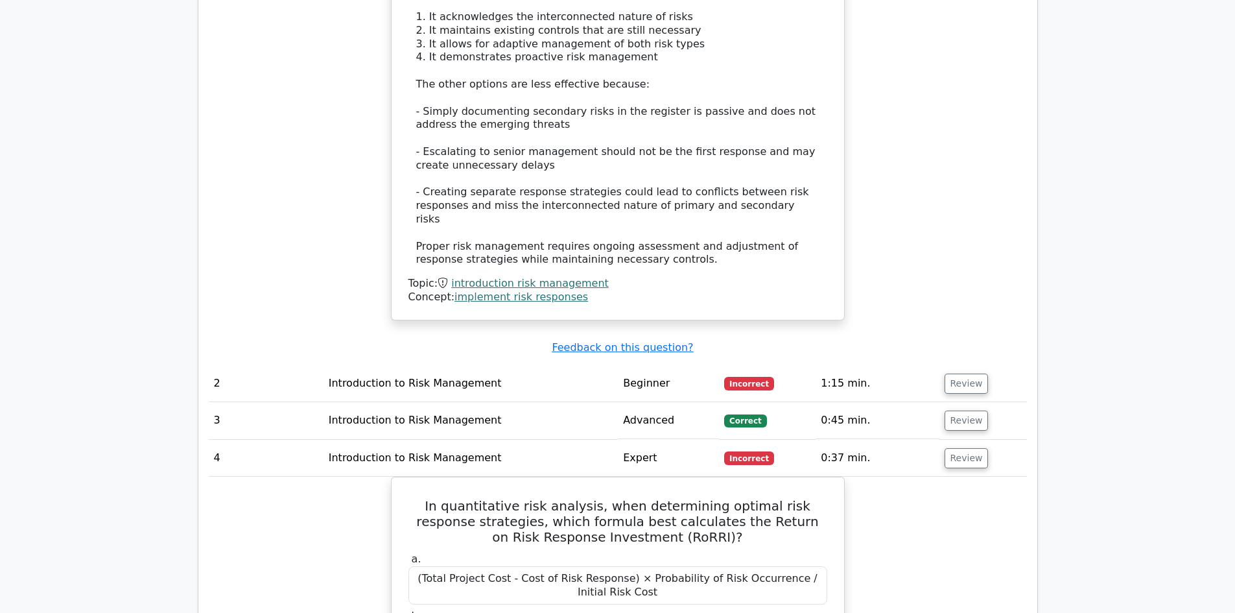
scroll to position [1491, 0]
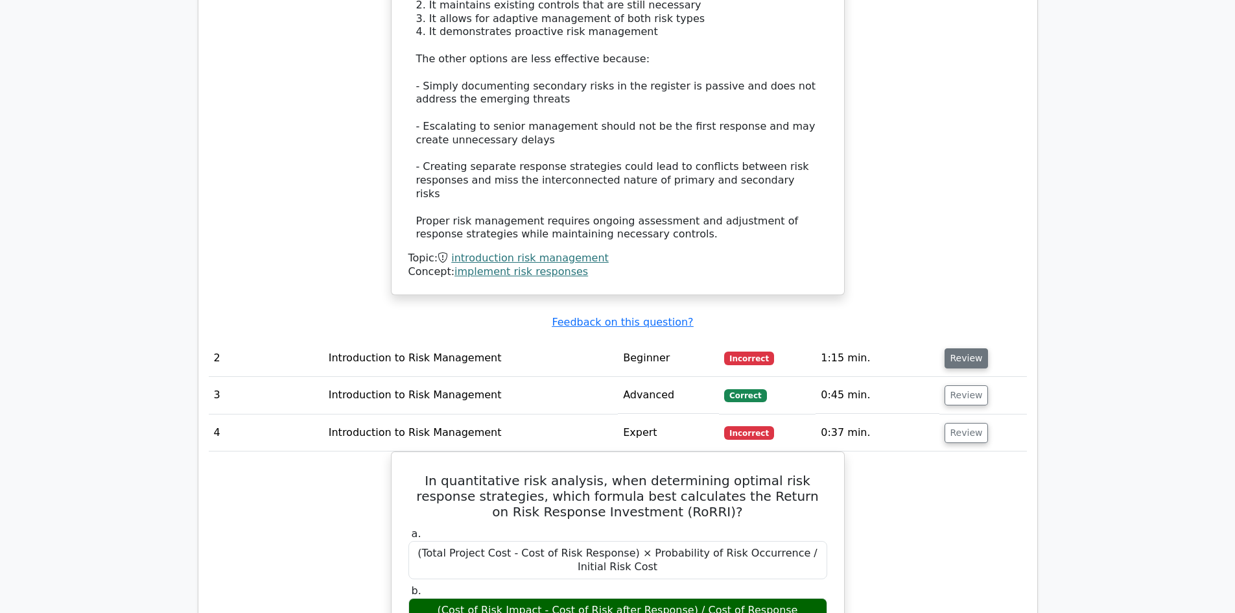
click at [966, 348] on button "Review" at bounding box center [967, 358] width 44 height 20
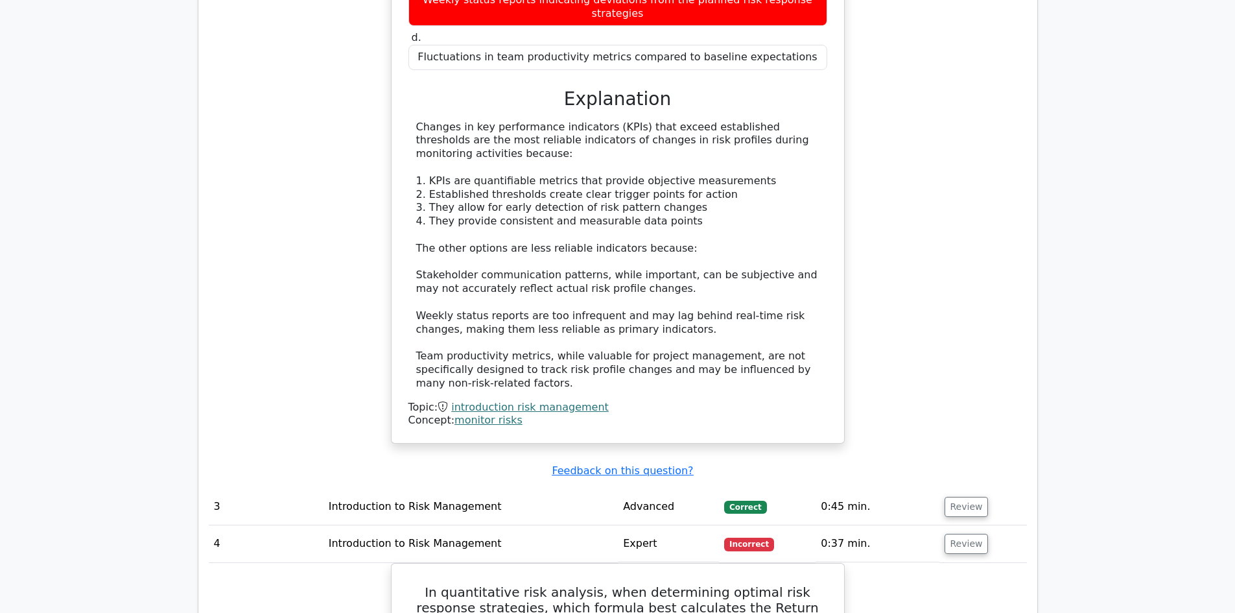
scroll to position [2074, 0]
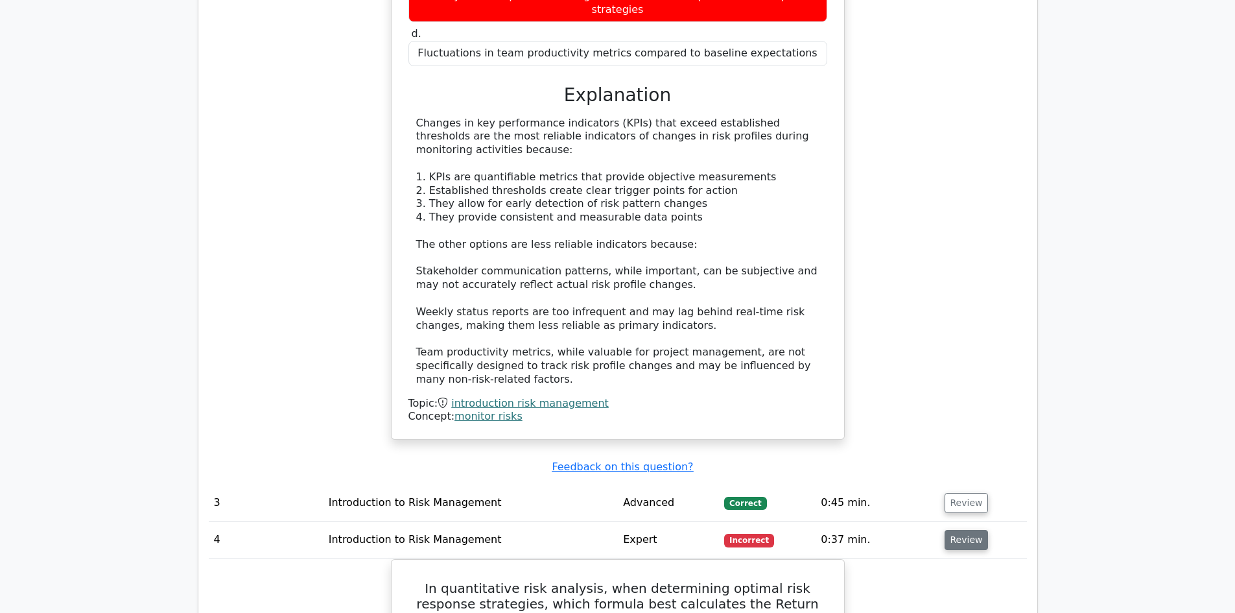
click at [963, 530] on button "Review" at bounding box center [967, 540] width 44 height 20
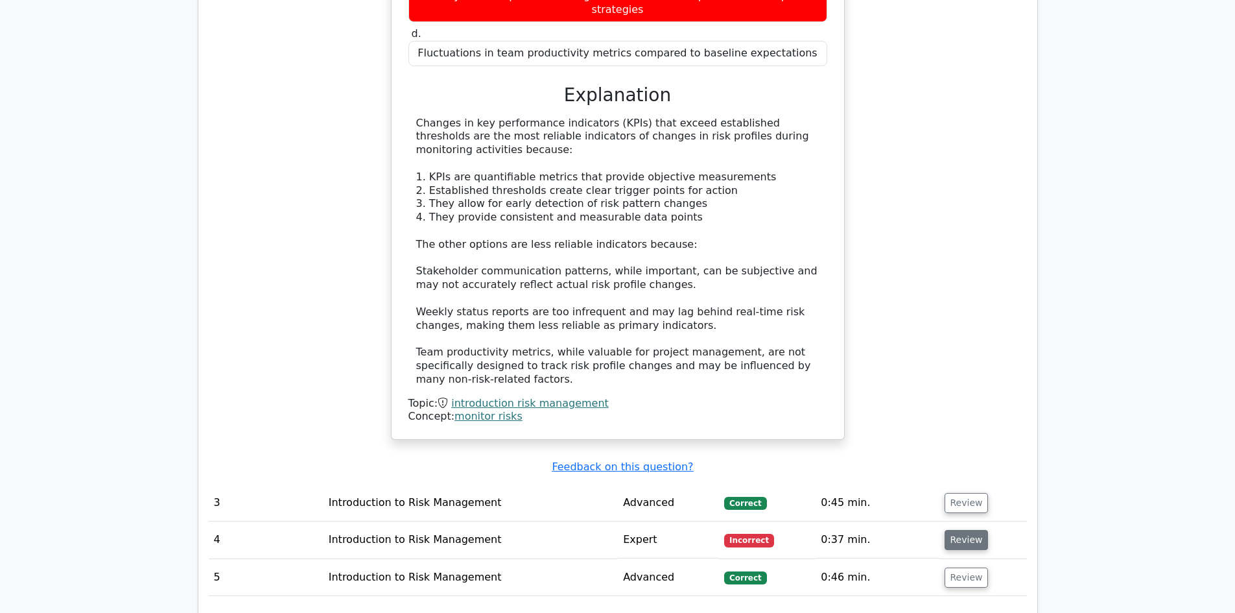
click at [976, 530] on button "Review" at bounding box center [967, 540] width 44 height 20
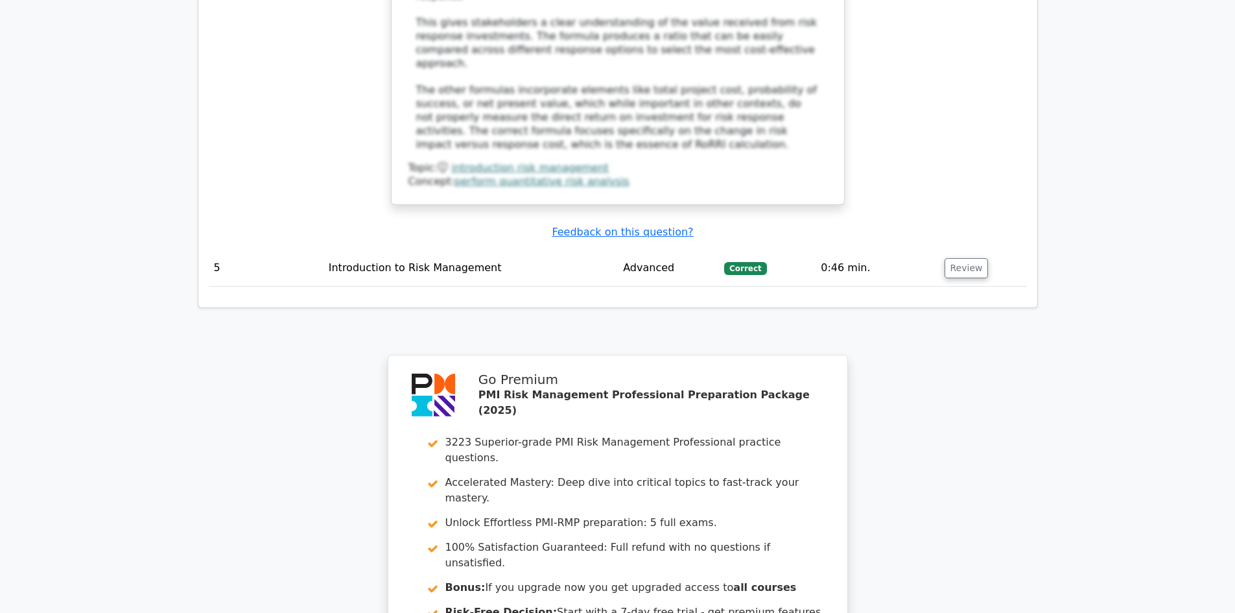
scroll to position [3275, 0]
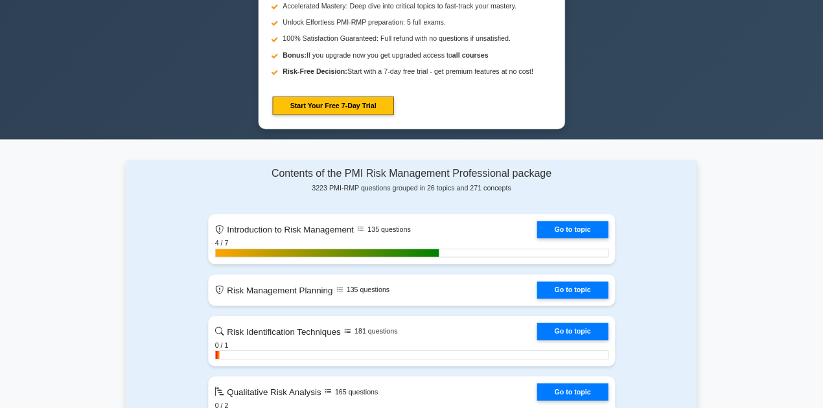
scroll to position [583, 0]
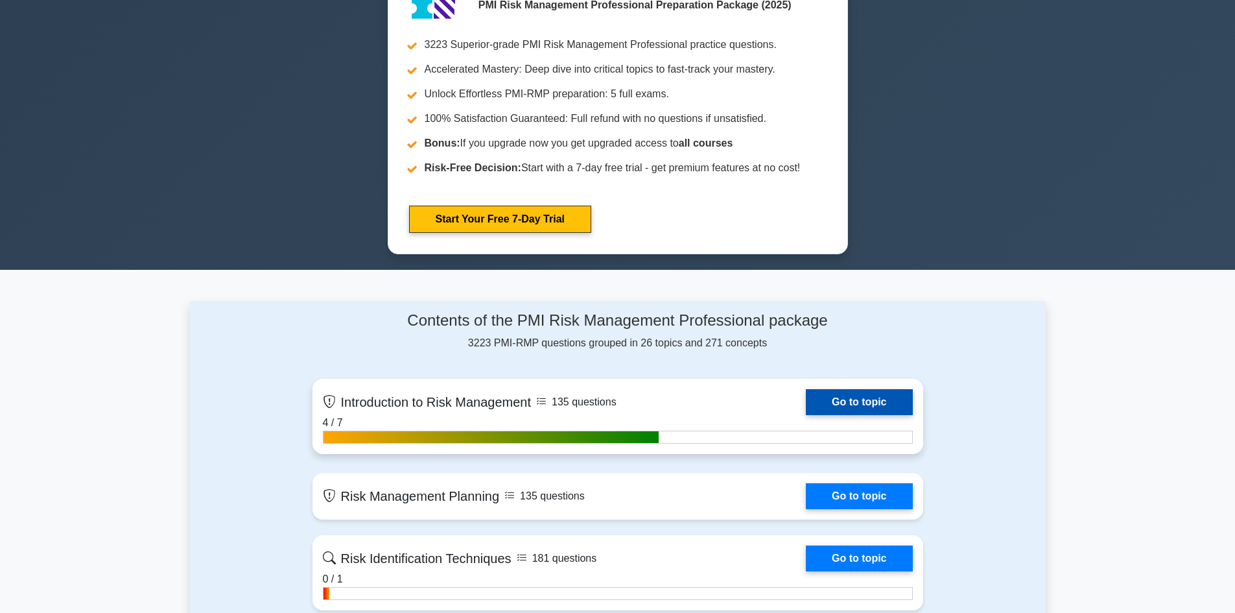
click at [871, 397] on link "Go to topic" at bounding box center [859, 402] width 106 height 26
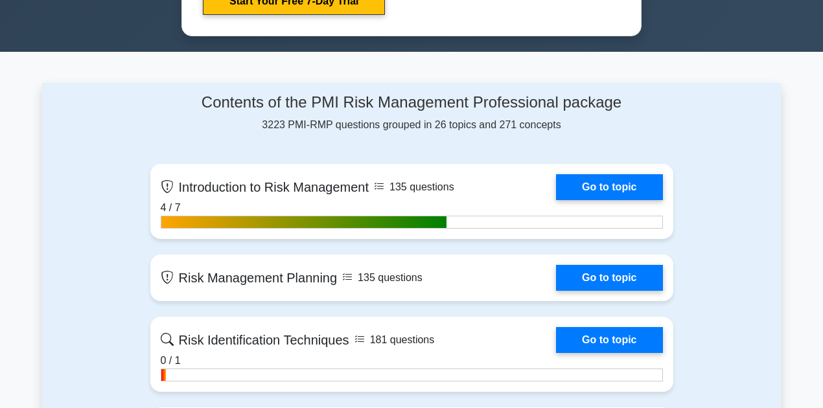
scroll to position [821, 0]
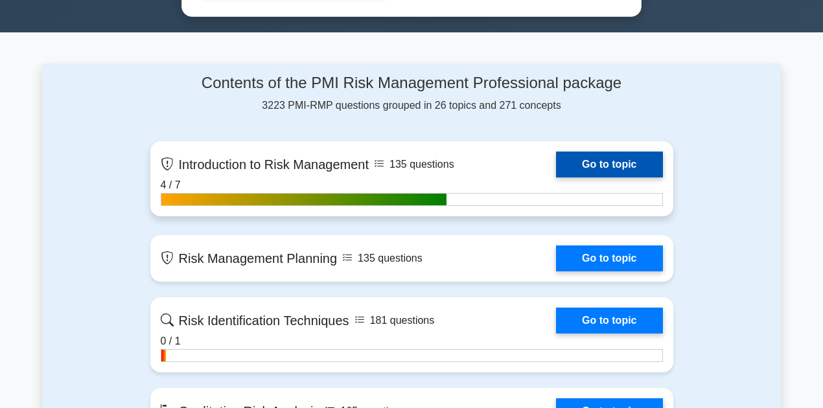
click at [631, 153] on link "Go to topic" at bounding box center [609, 165] width 106 height 26
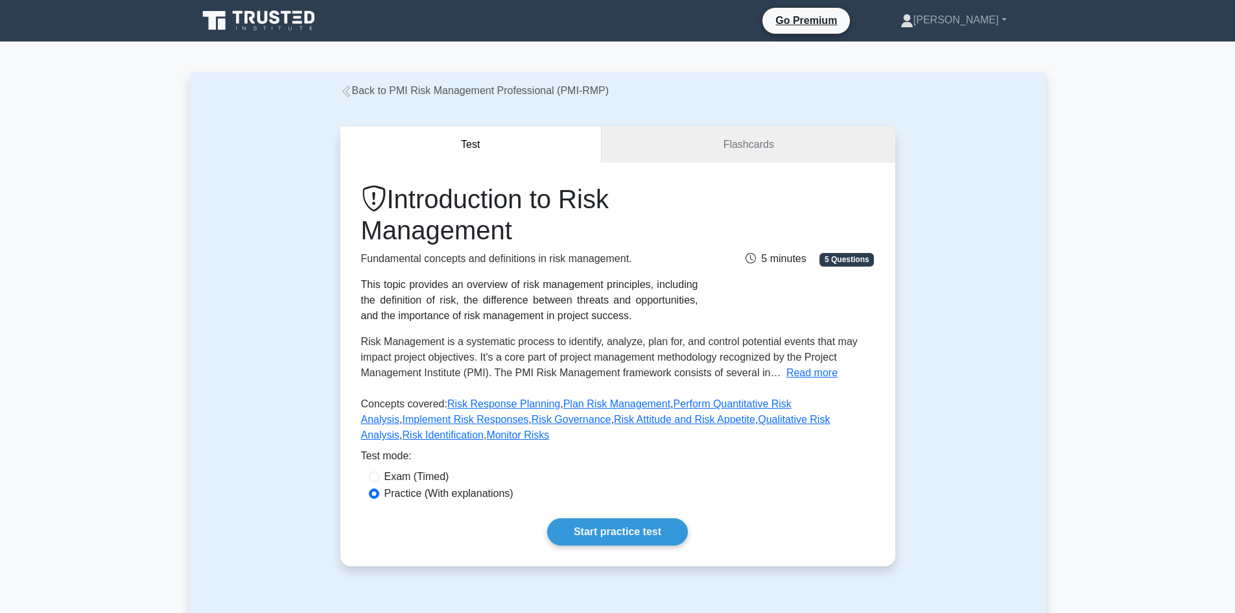
click at [379, 469] on div "Exam (Timed)" at bounding box center [618, 477] width 498 height 16
click at [379, 471] on input "Exam (Timed)" at bounding box center [374, 476] width 10 height 10
radio input "true"
click at [738, 134] on link "Flashcards" at bounding box center [748, 144] width 293 height 37
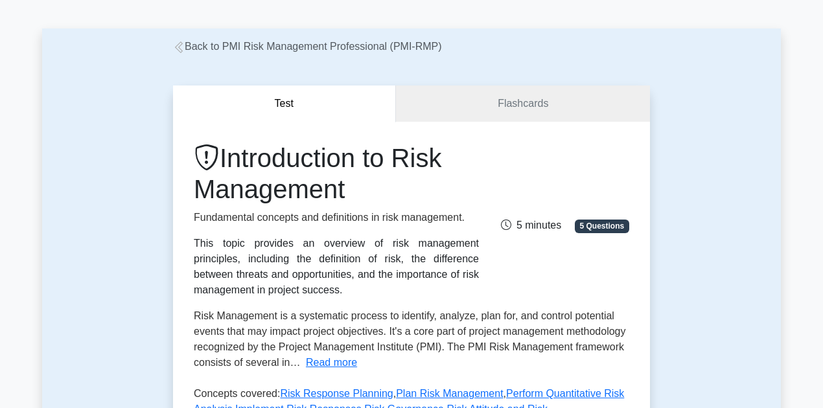
scroll to position [43, 0]
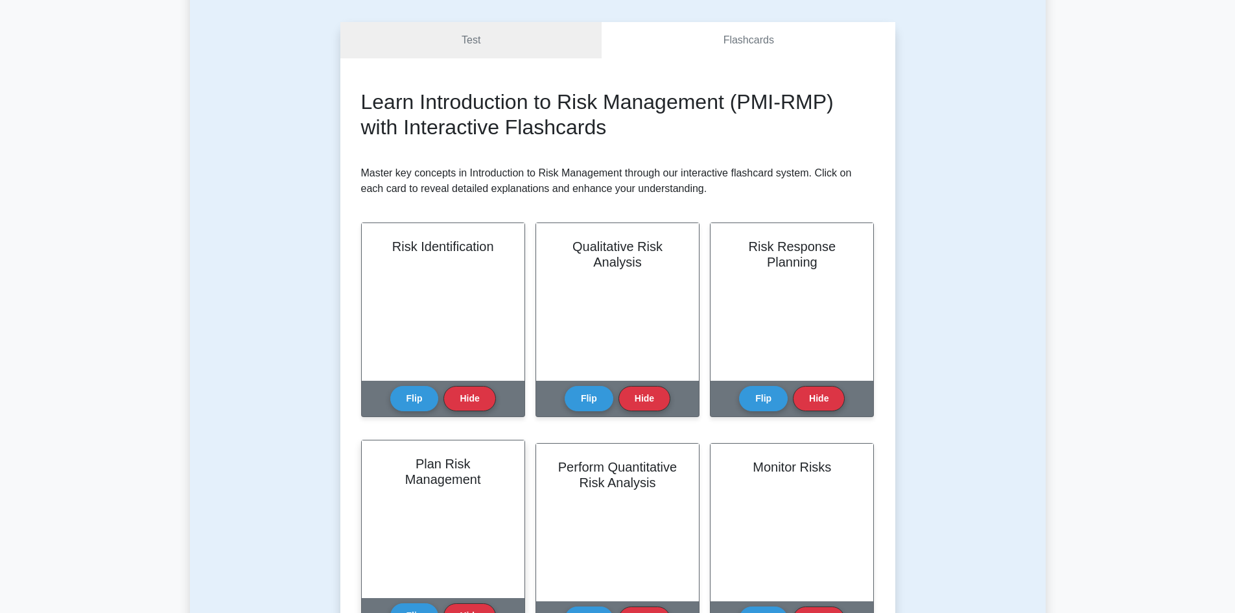
scroll to position [130, 0]
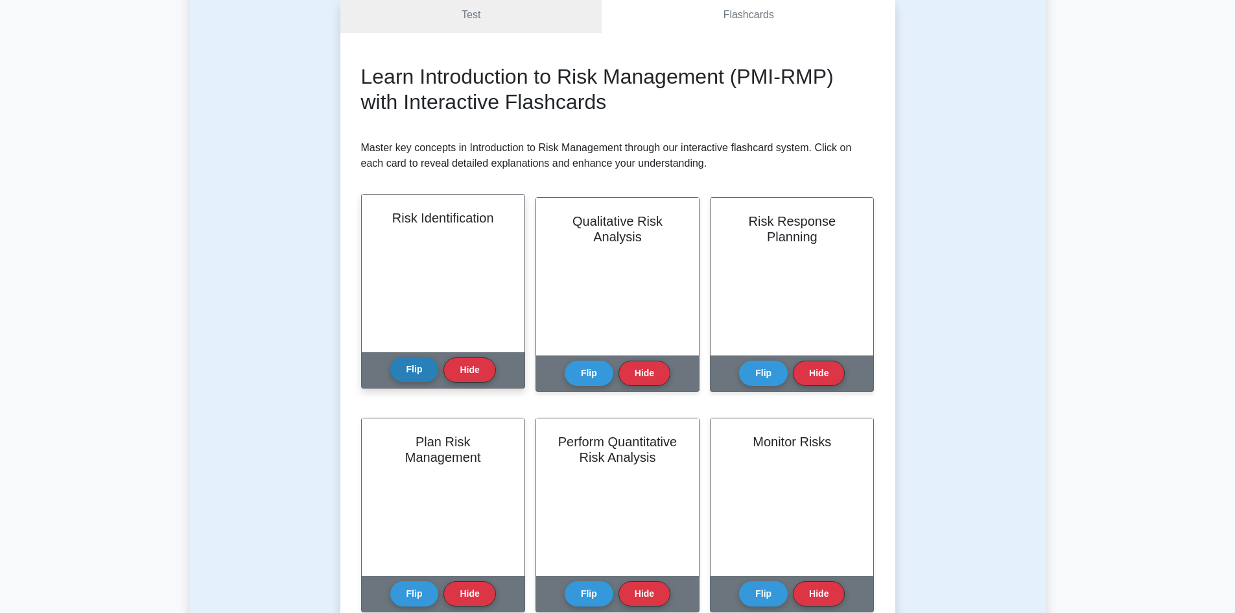
click at [414, 375] on button "Flip" at bounding box center [414, 369] width 49 height 25
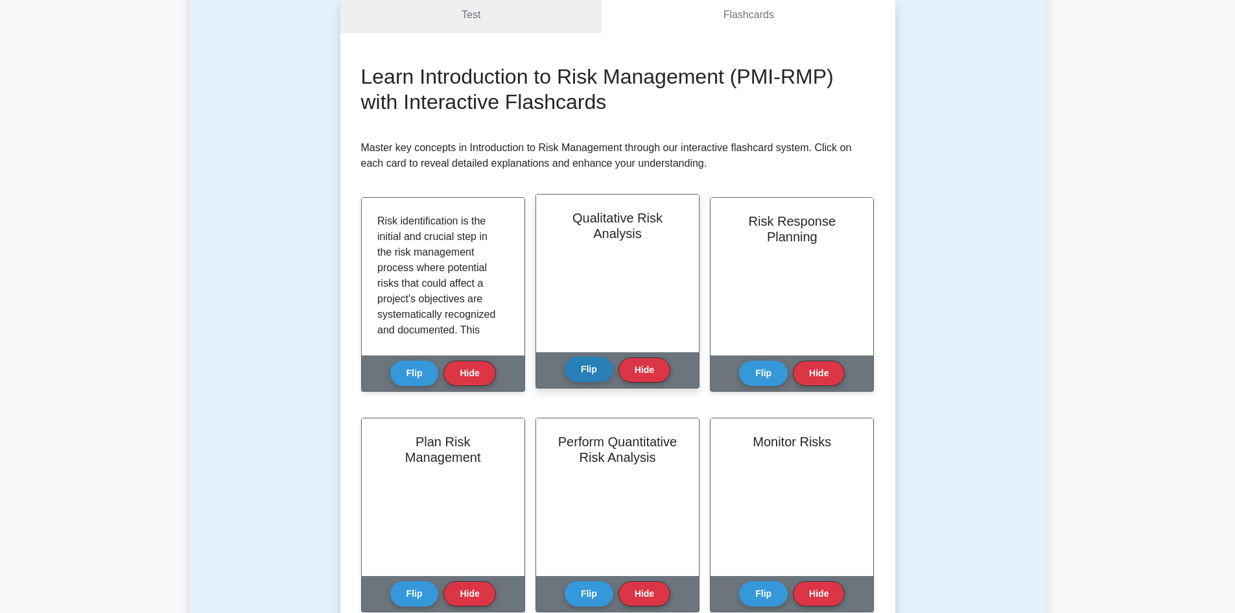
click at [582, 367] on button "Flip" at bounding box center [589, 369] width 49 height 25
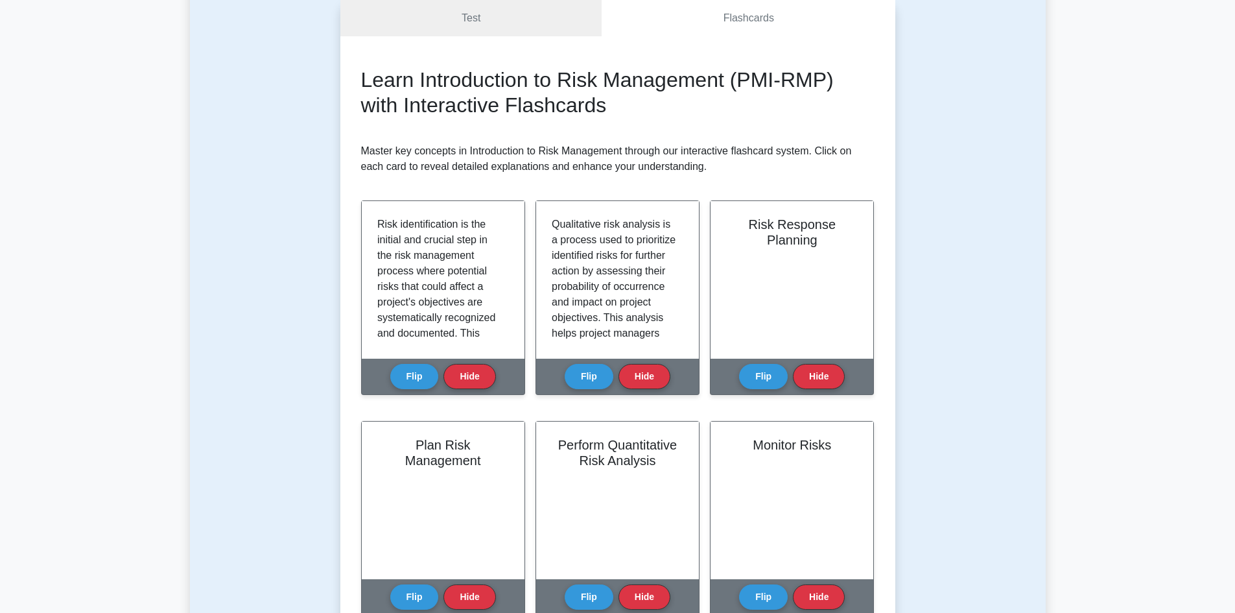
scroll to position [194, 0]
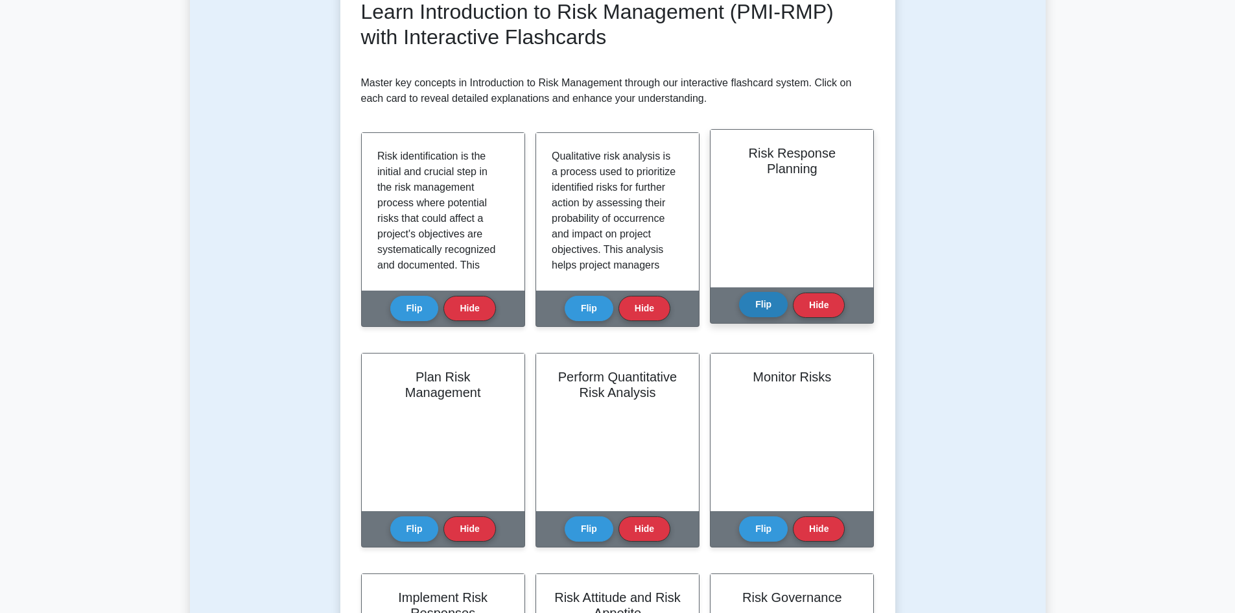
click at [763, 309] on button "Flip" at bounding box center [763, 304] width 49 height 25
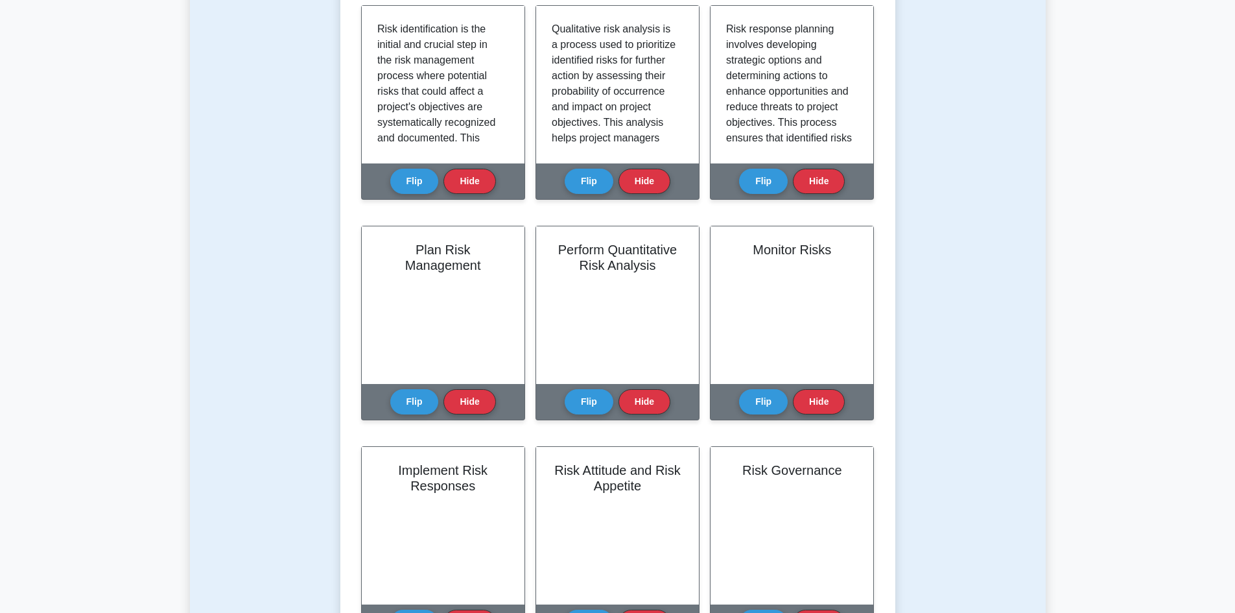
scroll to position [324, 0]
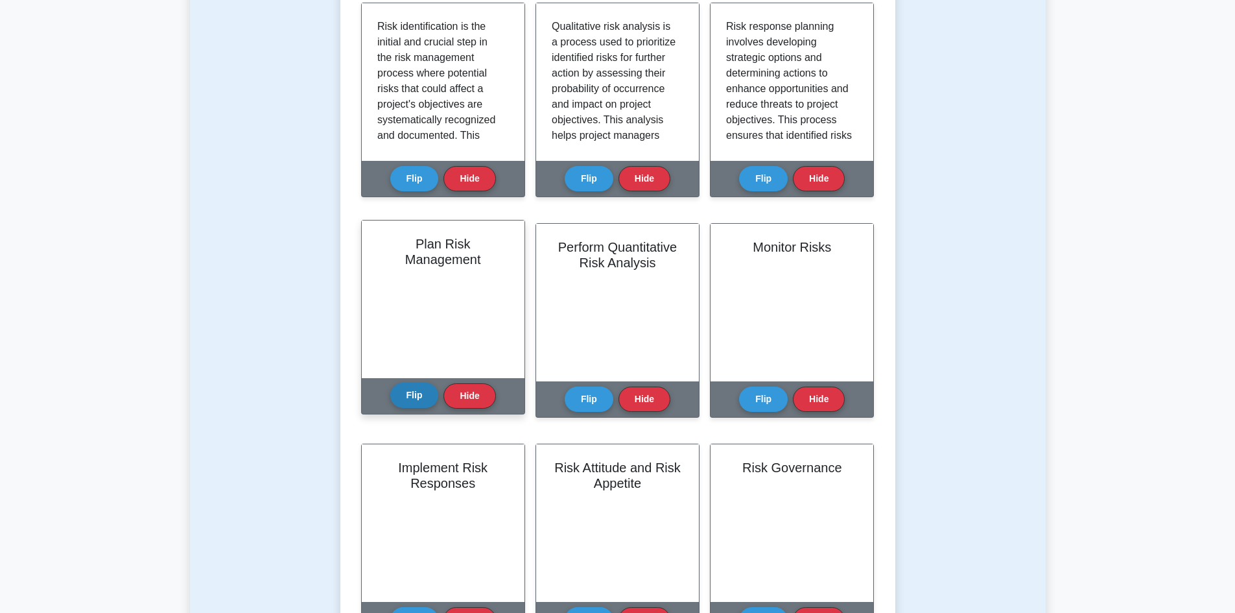
click at [414, 395] on button "Flip" at bounding box center [414, 394] width 49 height 25
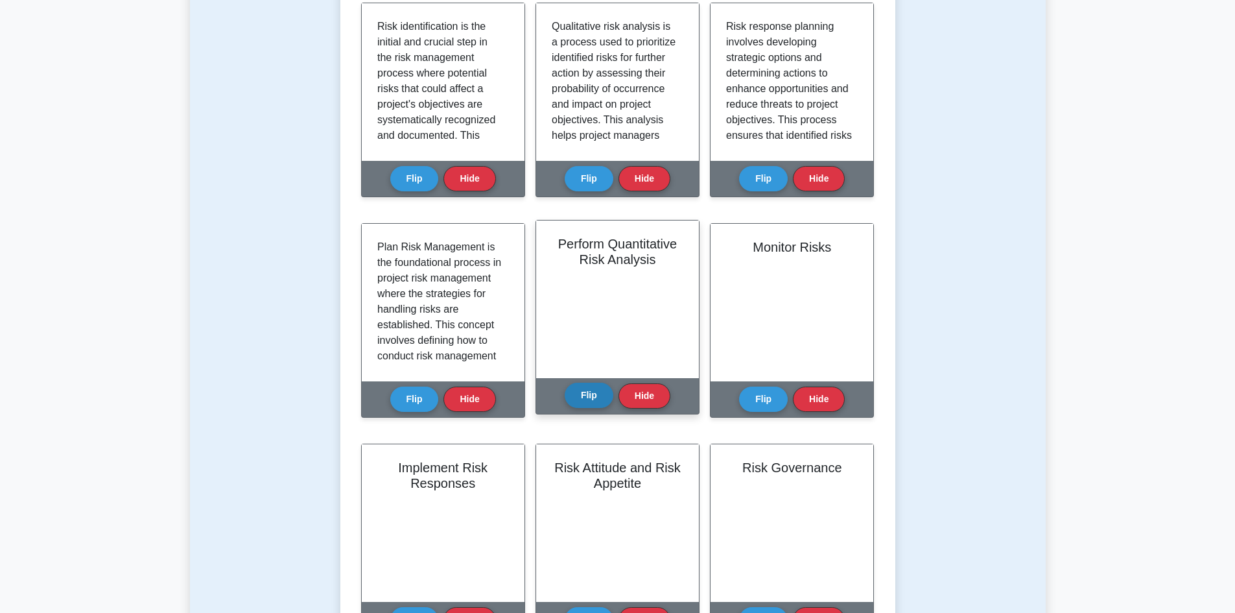
click at [578, 386] on button "Flip" at bounding box center [589, 394] width 49 height 25
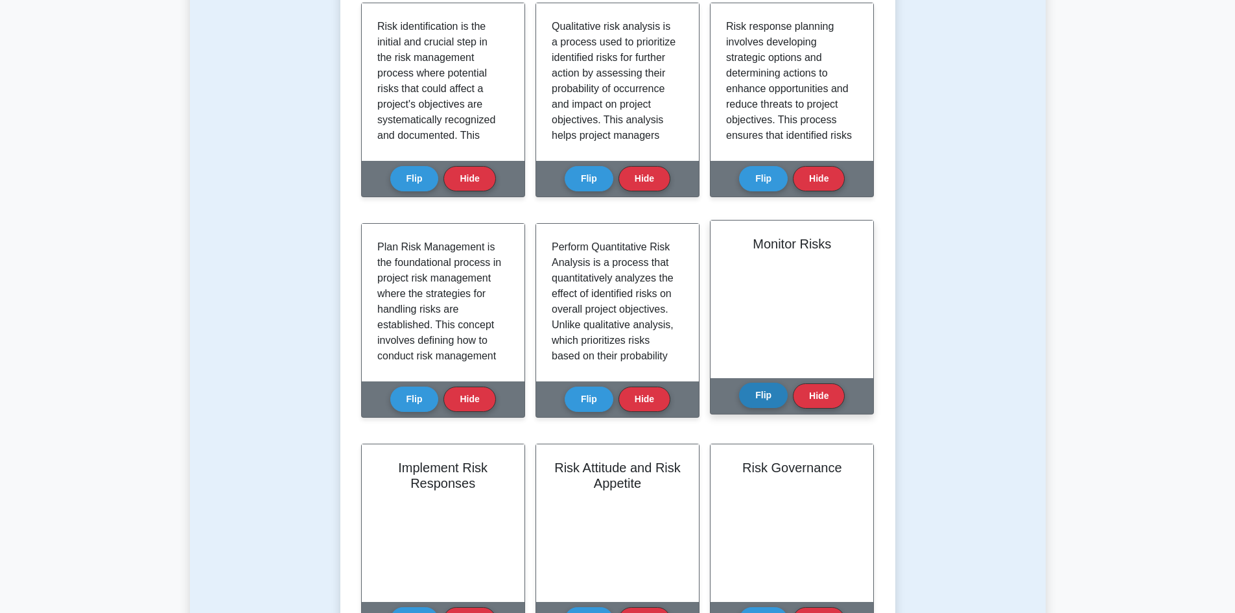
click at [759, 394] on button "Flip" at bounding box center [763, 394] width 49 height 25
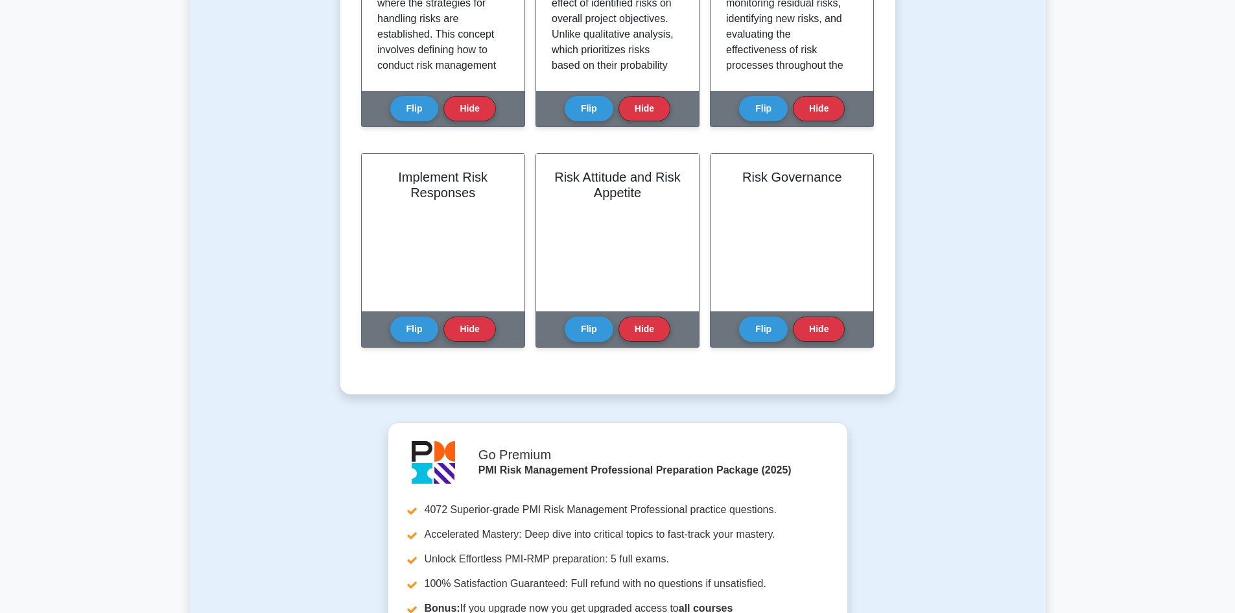
scroll to position [648, 0]
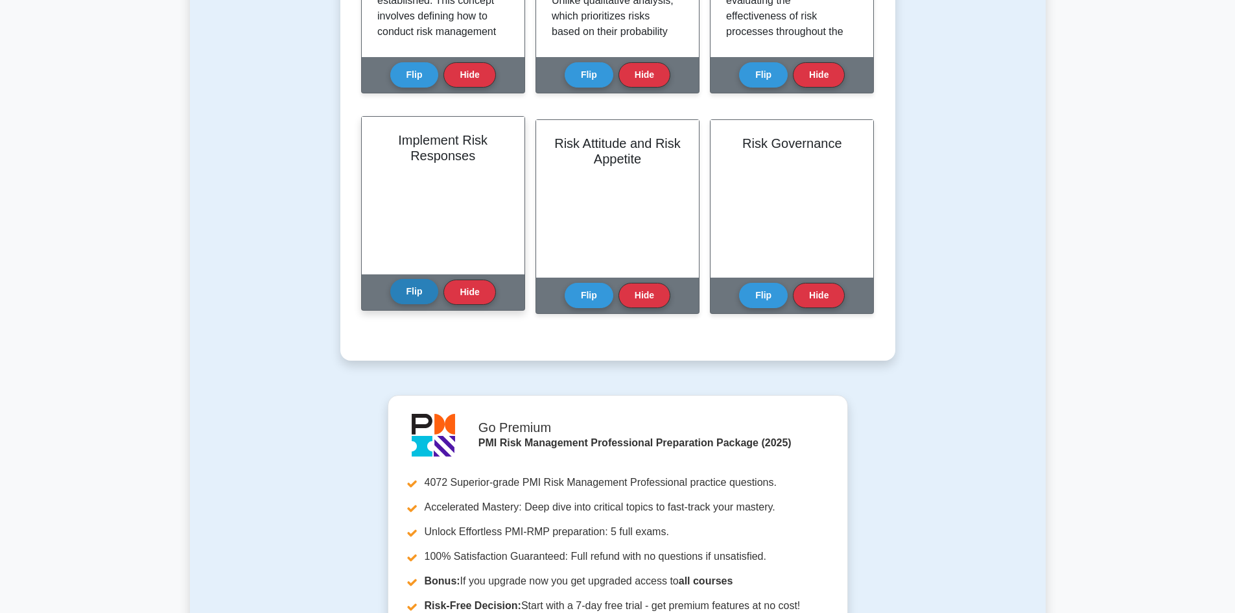
click at [414, 299] on button "Flip" at bounding box center [414, 291] width 49 height 25
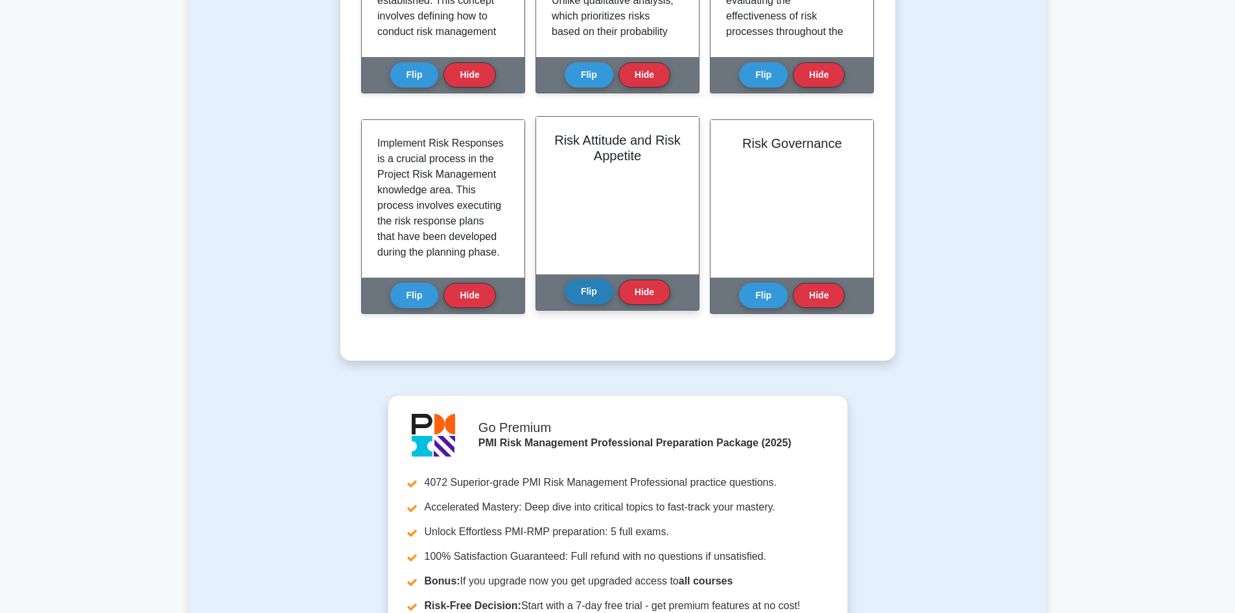
click at [576, 291] on button "Flip" at bounding box center [589, 291] width 49 height 25
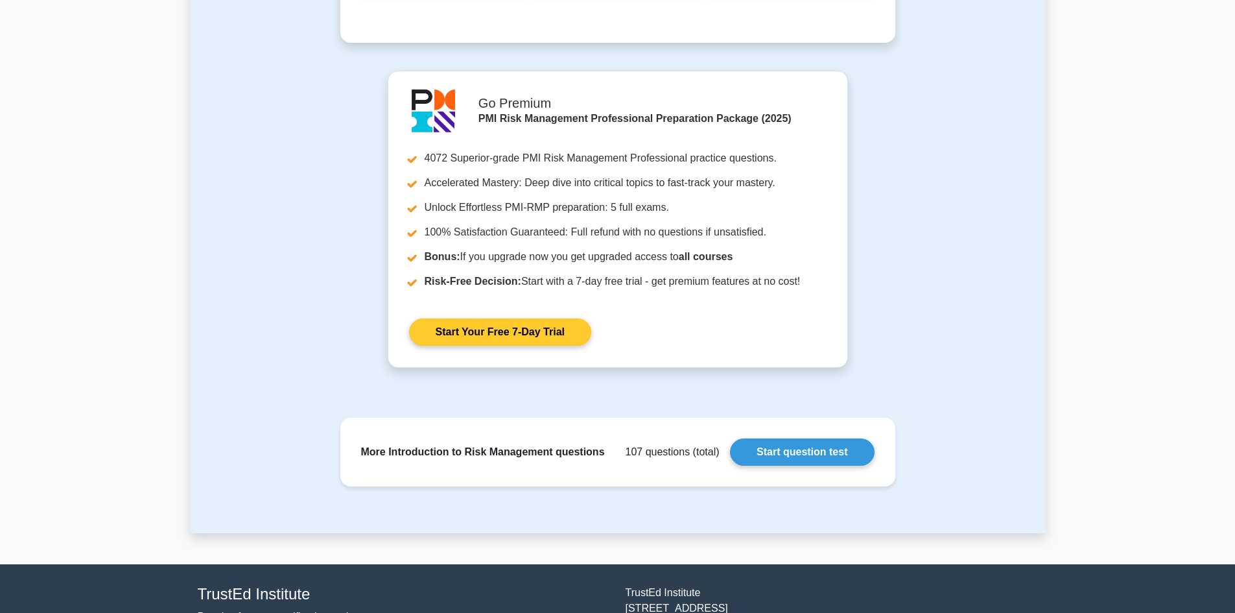
scroll to position [972, 0]
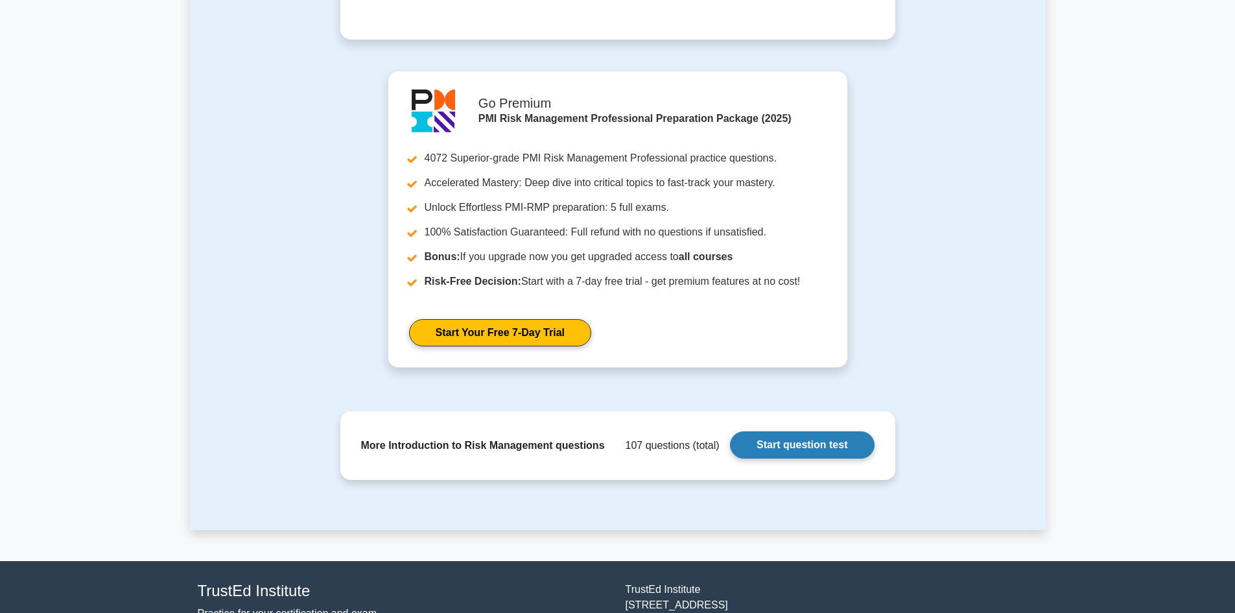
click at [817, 443] on link "Start question test" at bounding box center [802, 444] width 144 height 27
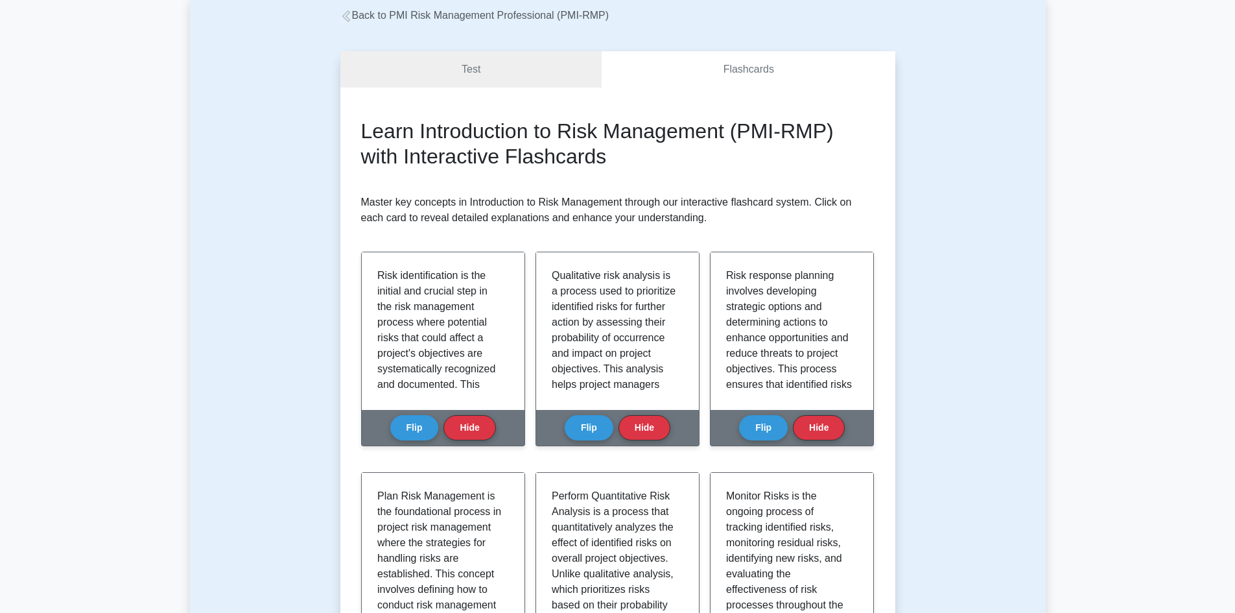
scroll to position [454, 0]
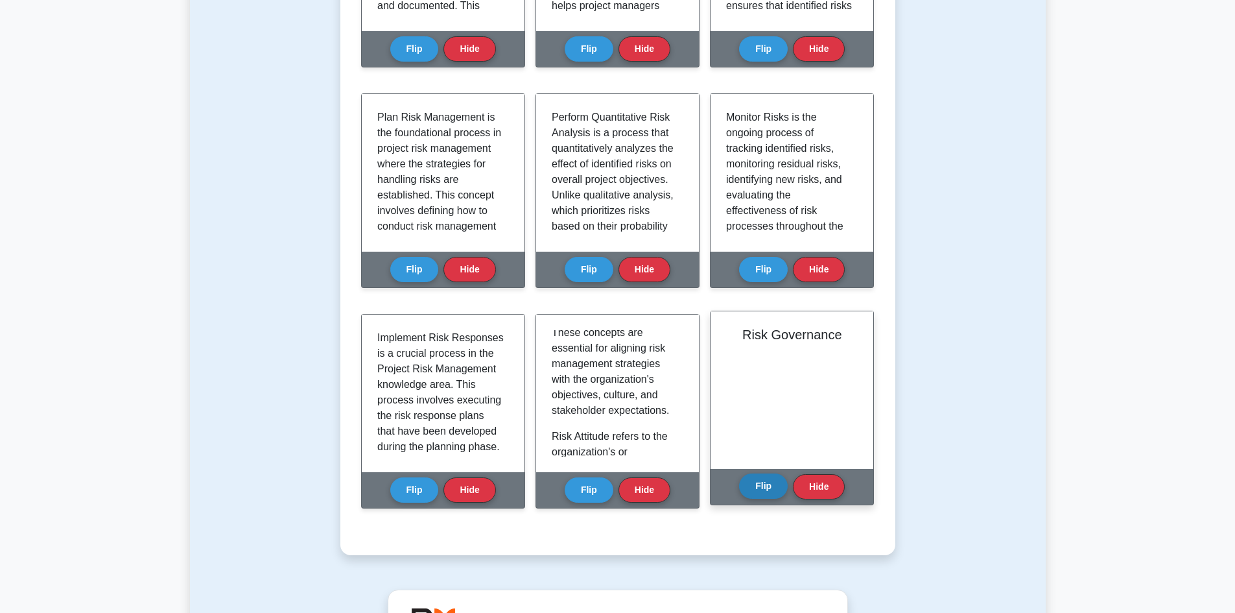
click at [758, 486] on button "Flip" at bounding box center [763, 485] width 49 height 25
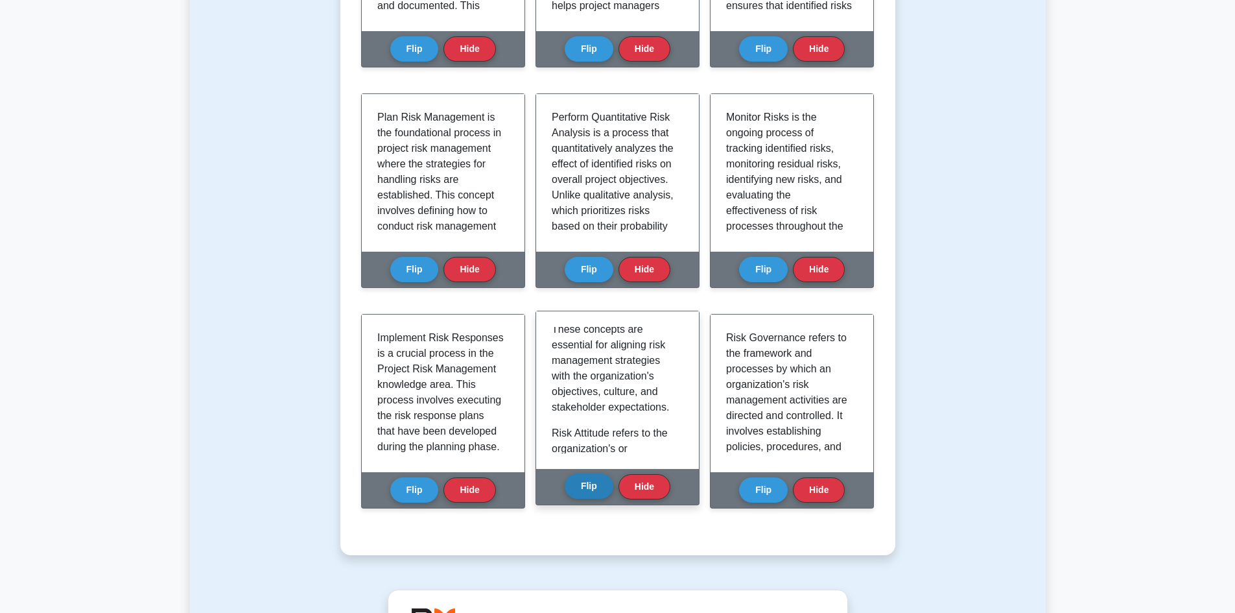
click at [589, 491] on button "Flip" at bounding box center [589, 485] width 49 height 25
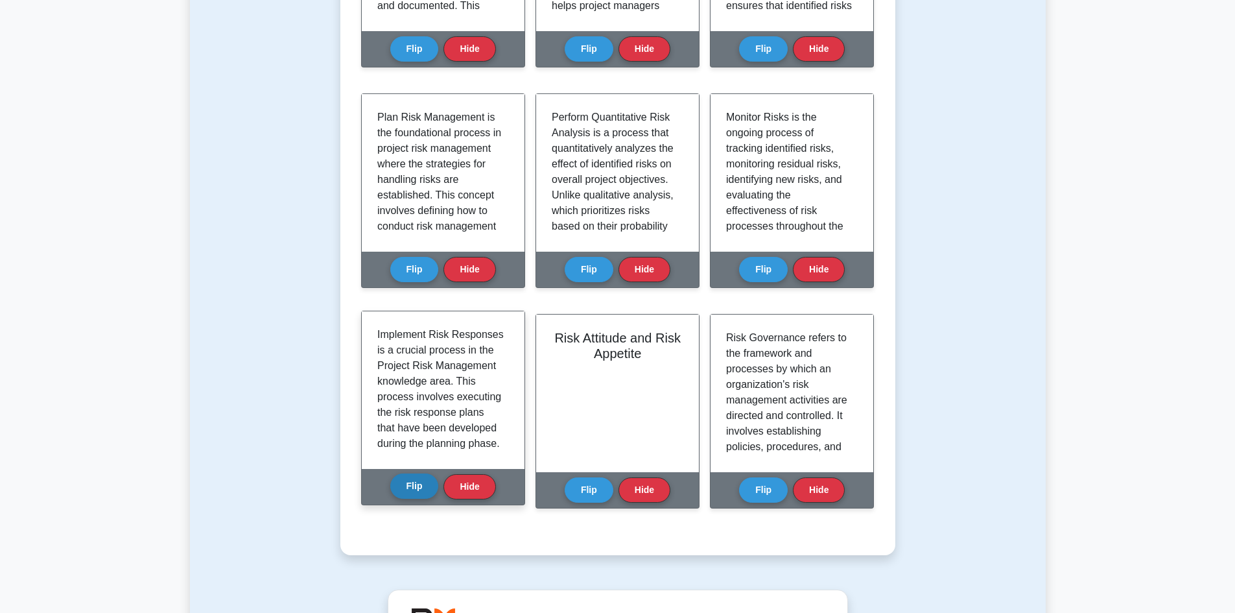
click at [405, 495] on button "Flip" at bounding box center [414, 485] width 49 height 25
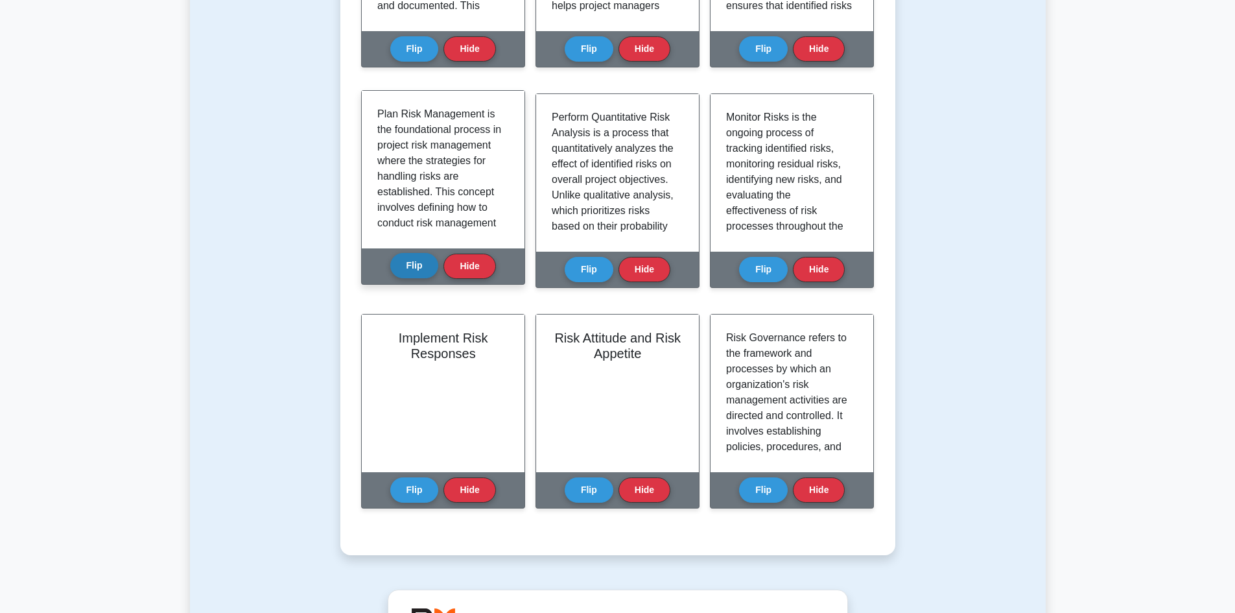
click at [410, 263] on button "Flip" at bounding box center [414, 265] width 49 height 25
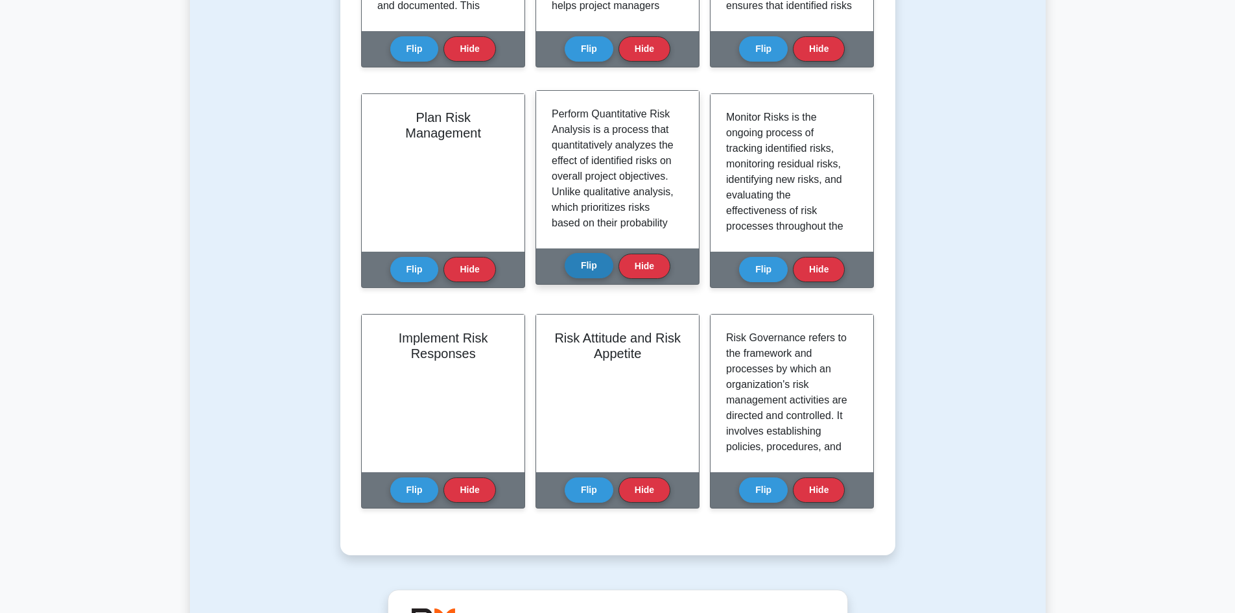
click at [578, 264] on button "Flip" at bounding box center [589, 265] width 49 height 25
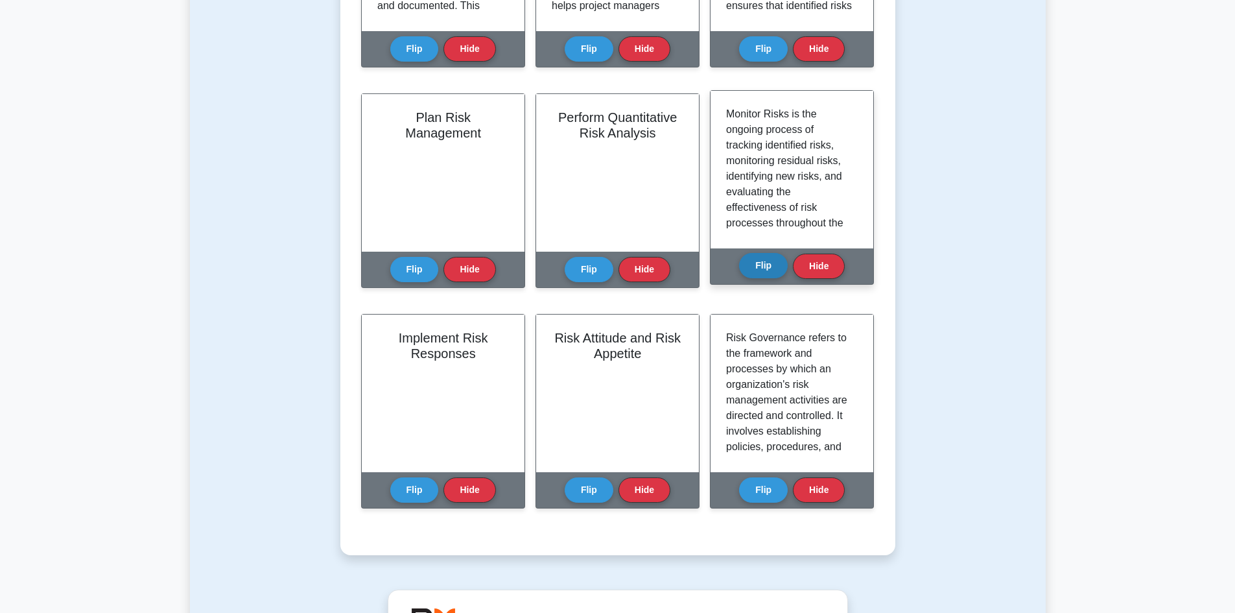
click at [762, 265] on button "Flip" at bounding box center [763, 265] width 49 height 25
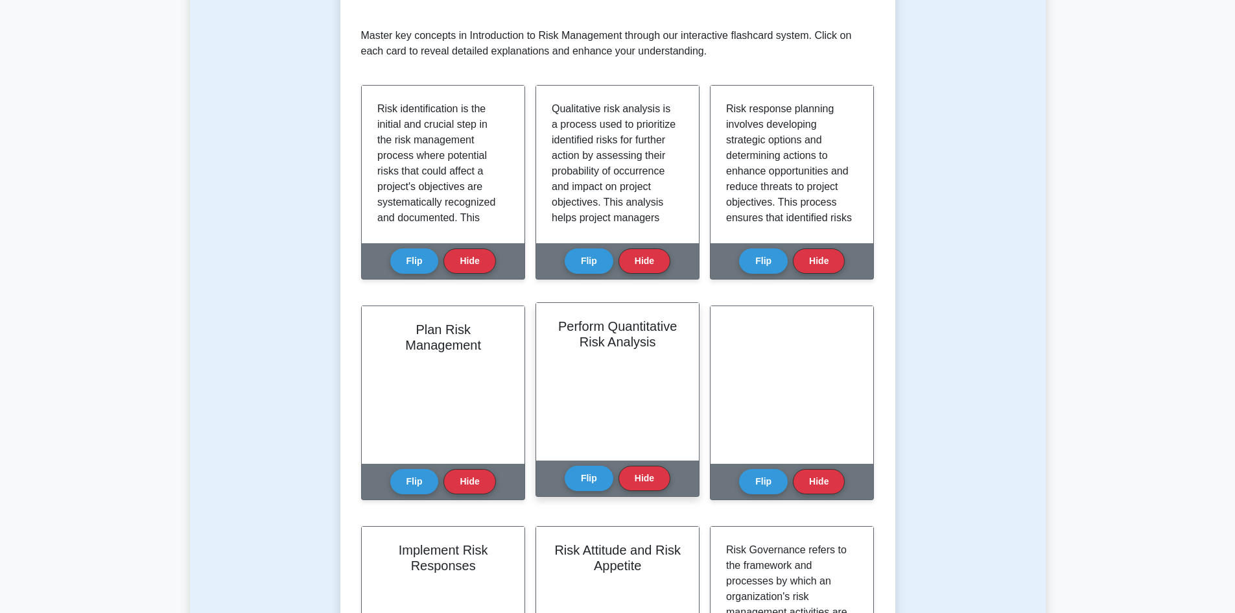
scroll to position [194, 0]
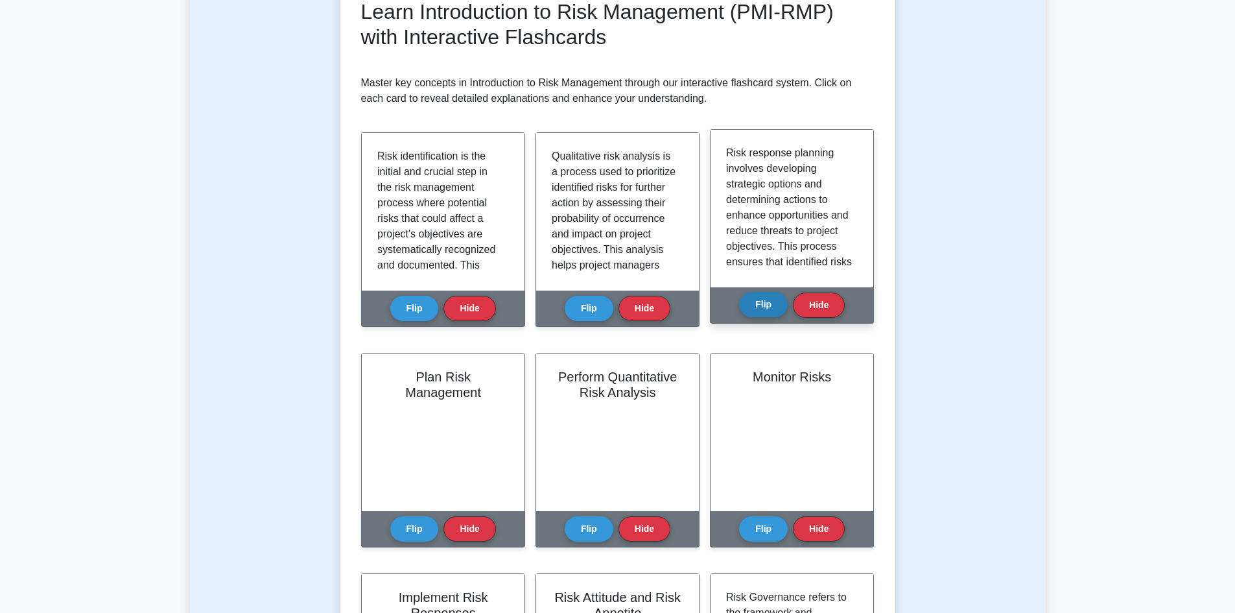
click at [760, 304] on button "Flip" at bounding box center [763, 304] width 49 height 25
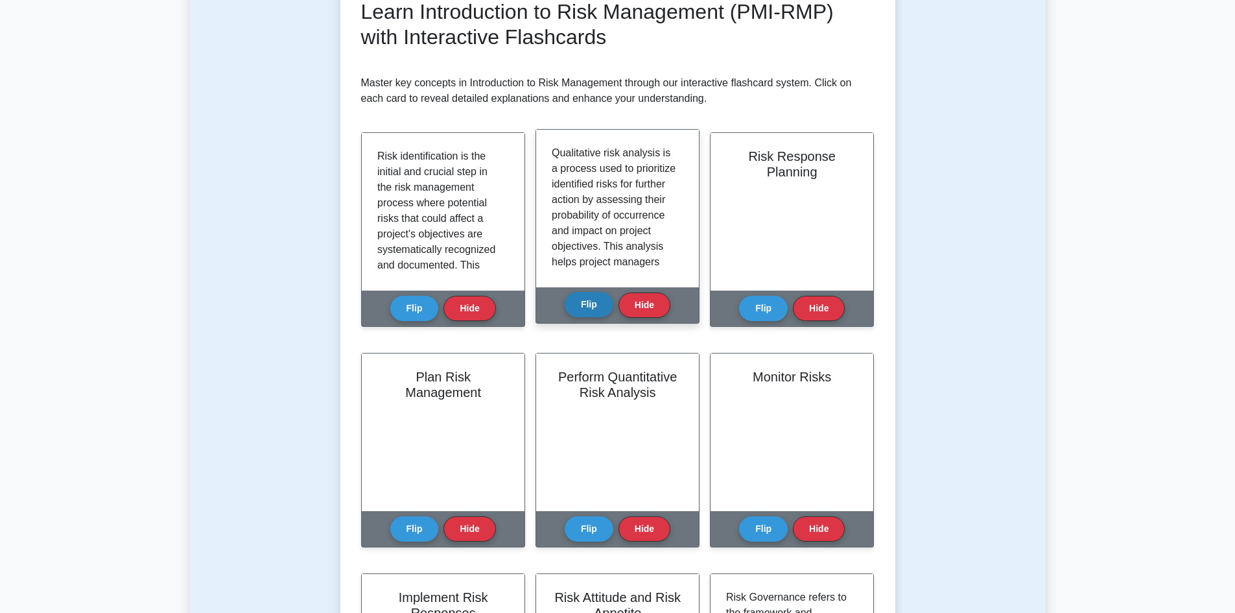
click at [603, 303] on button "Flip" at bounding box center [589, 304] width 49 height 25
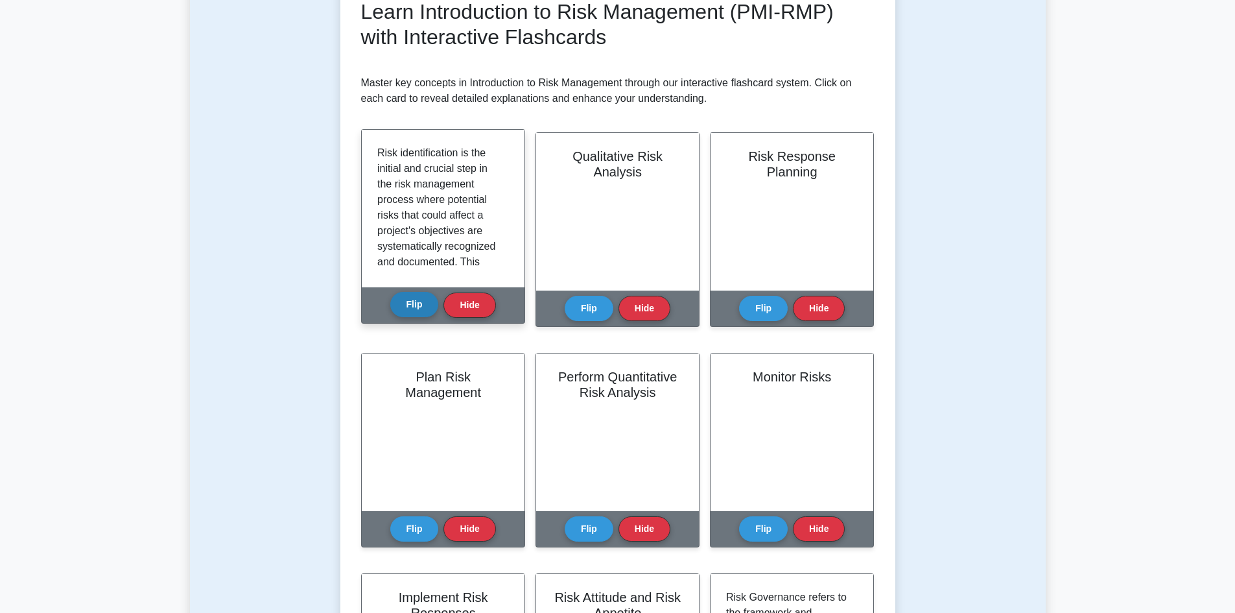
click at [415, 298] on button "Flip" at bounding box center [414, 304] width 49 height 25
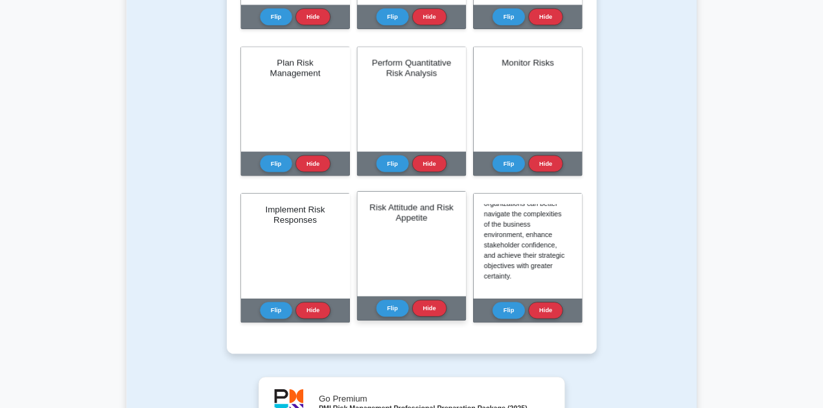
scroll to position [0, 0]
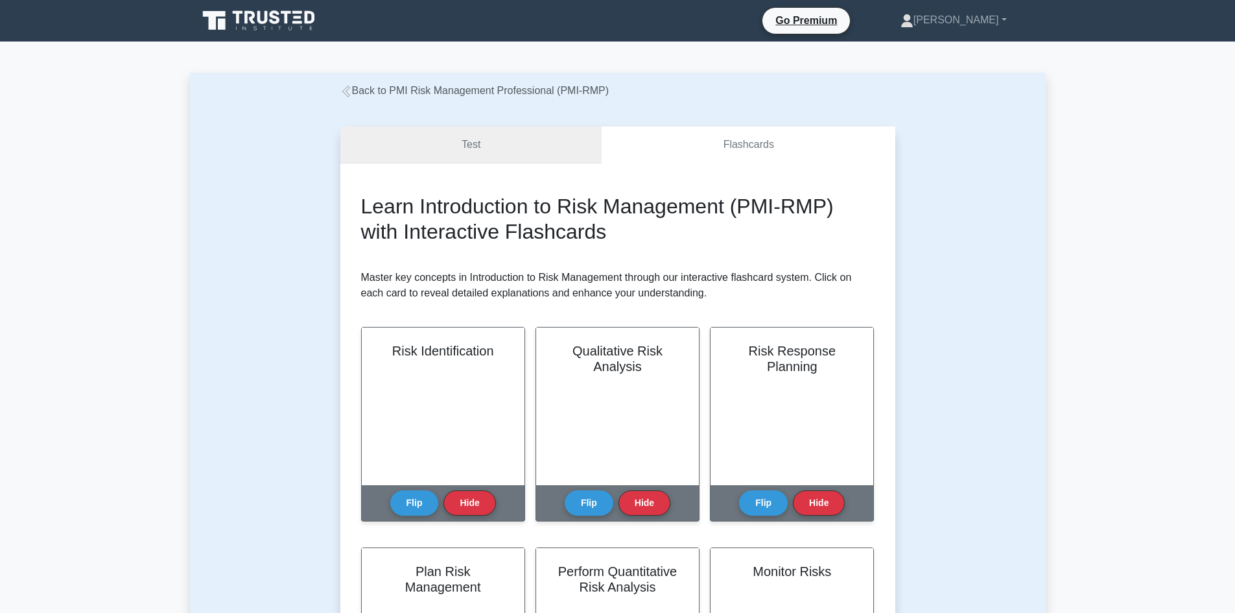
click at [475, 138] on link "Test" at bounding box center [471, 144] width 262 height 37
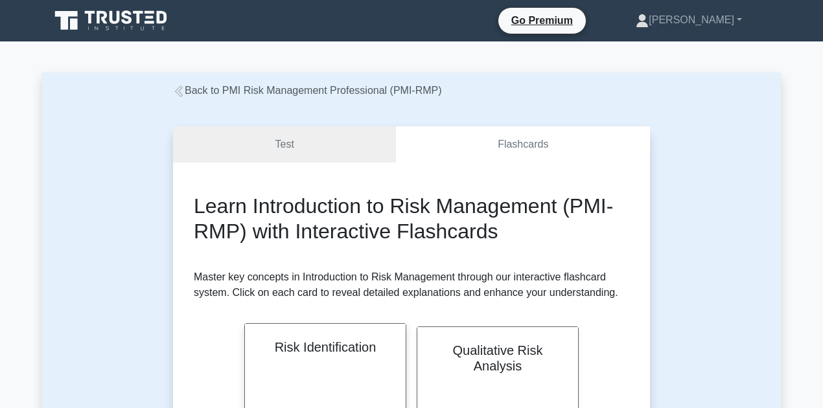
scroll to position [1433, 0]
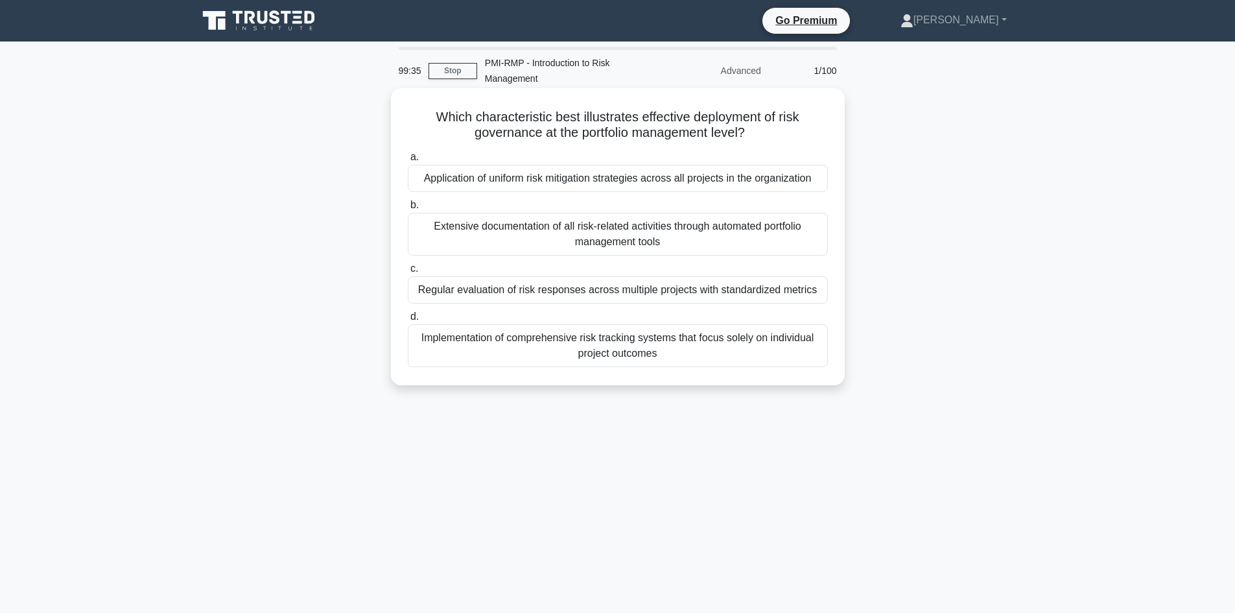
click at [542, 232] on div "Extensive documentation of all risk-related activities through automated portfo…" at bounding box center [618, 234] width 420 height 43
click at [408, 209] on input "b. Extensive documentation of all risk-related activities through automated por…" at bounding box center [408, 205] width 0 height 8
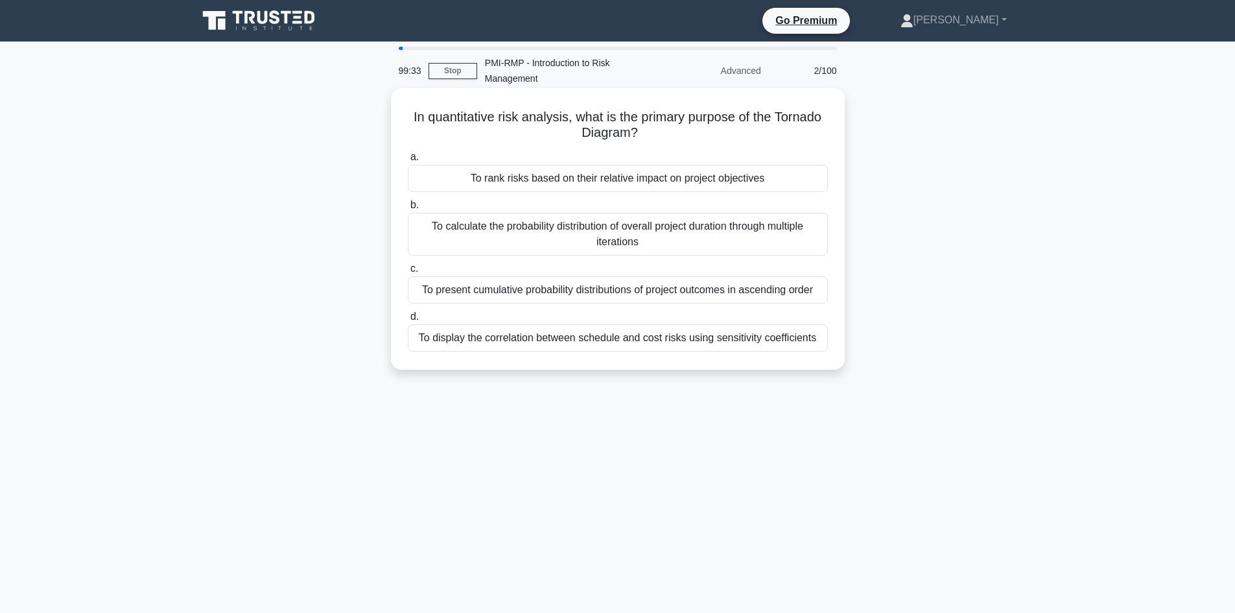
click at [476, 247] on div "To calculate the probability distribution of overall project duration through m…" at bounding box center [618, 234] width 420 height 43
click at [408, 209] on input "b. To calculate the probability distribution of overall project duration throug…" at bounding box center [408, 205] width 0 height 8
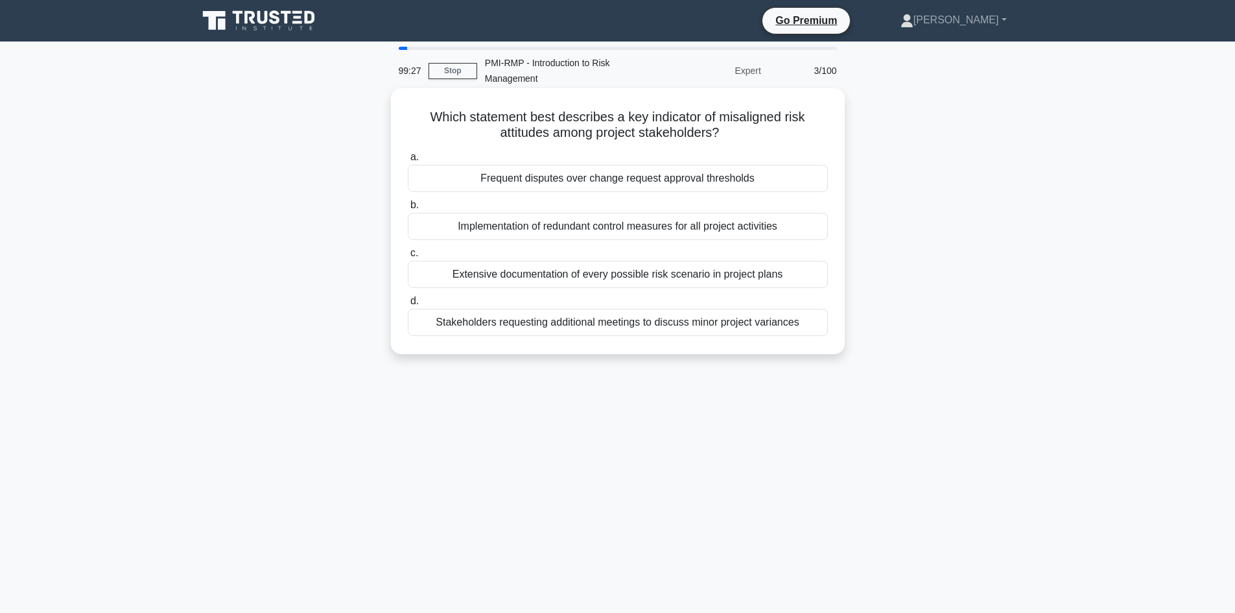
click at [473, 232] on div "Implementation of redundant control measures for all project activities" at bounding box center [618, 226] width 420 height 27
click at [408, 209] on input "b. Implementation of redundant control measures for all project activities" at bounding box center [408, 205] width 0 height 8
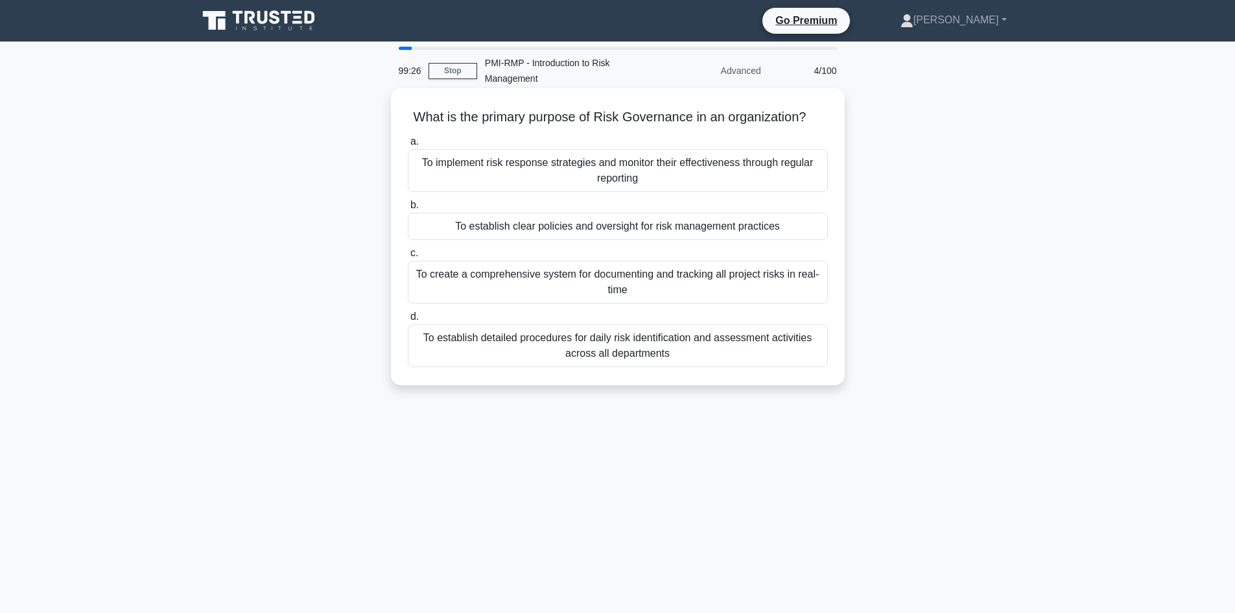
click at [458, 276] on div "To create a comprehensive system for documenting and tracking all project risks…" at bounding box center [618, 282] width 420 height 43
click at [408, 257] on input "c. To create a comprehensive system for documenting and tracking all project ri…" at bounding box center [408, 253] width 0 height 8
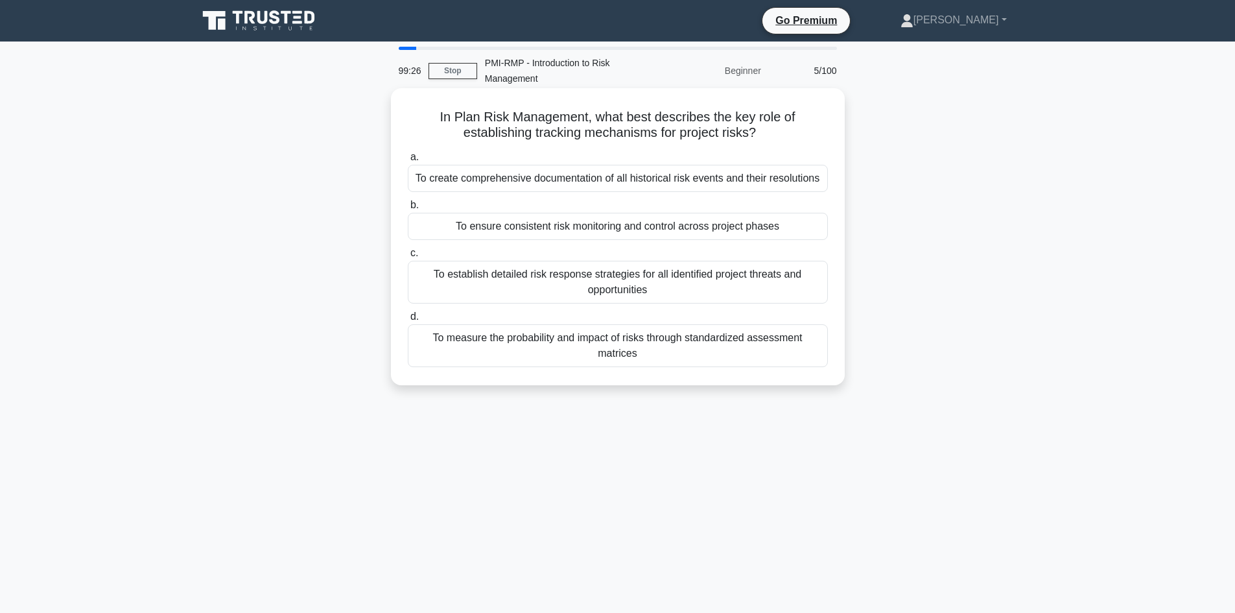
click at [489, 329] on label "d. To measure the probability and impact of risks through standardized assessme…" at bounding box center [618, 338] width 420 height 58
click at [492, 336] on div "To measure the probability and impact of risks through standardized assessment …" at bounding box center [618, 345] width 420 height 43
click at [408, 321] on input "d. To measure the probability and impact of risks through standardized assessme…" at bounding box center [408, 316] width 0 height 8
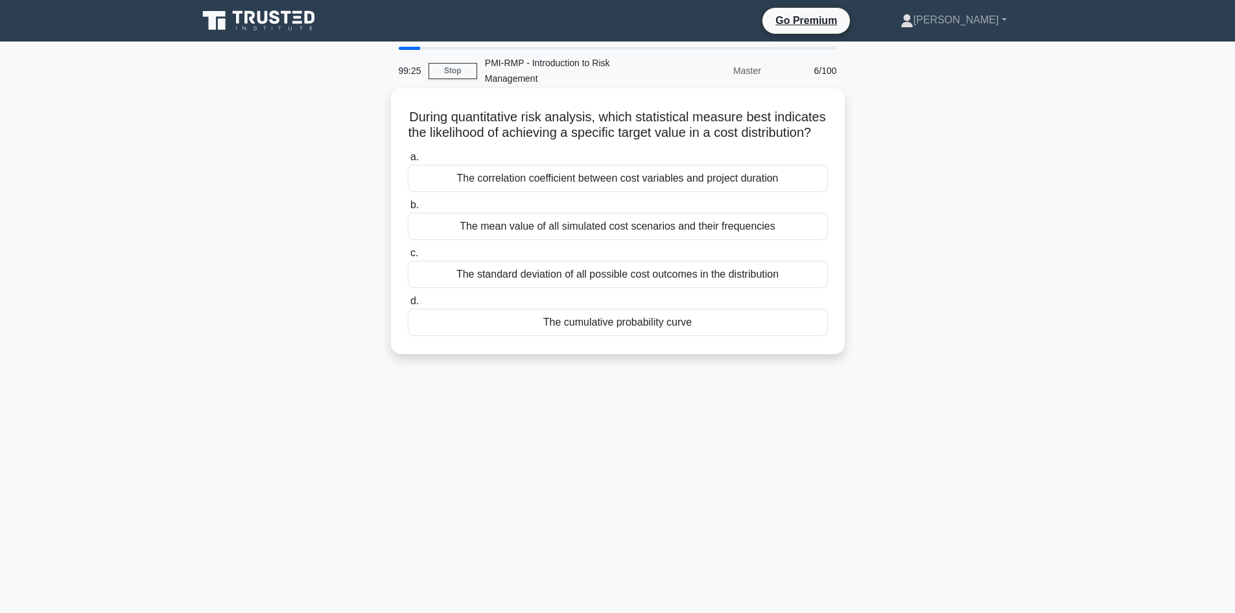
click at [494, 240] on div "The mean value of all simulated cost scenarios and their frequencies" at bounding box center [618, 226] width 420 height 27
click at [408, 209] on input "b. The mean value of all simulated cost scenarios and their frequencies" at bounding box center [408, 205] width 0 height 8
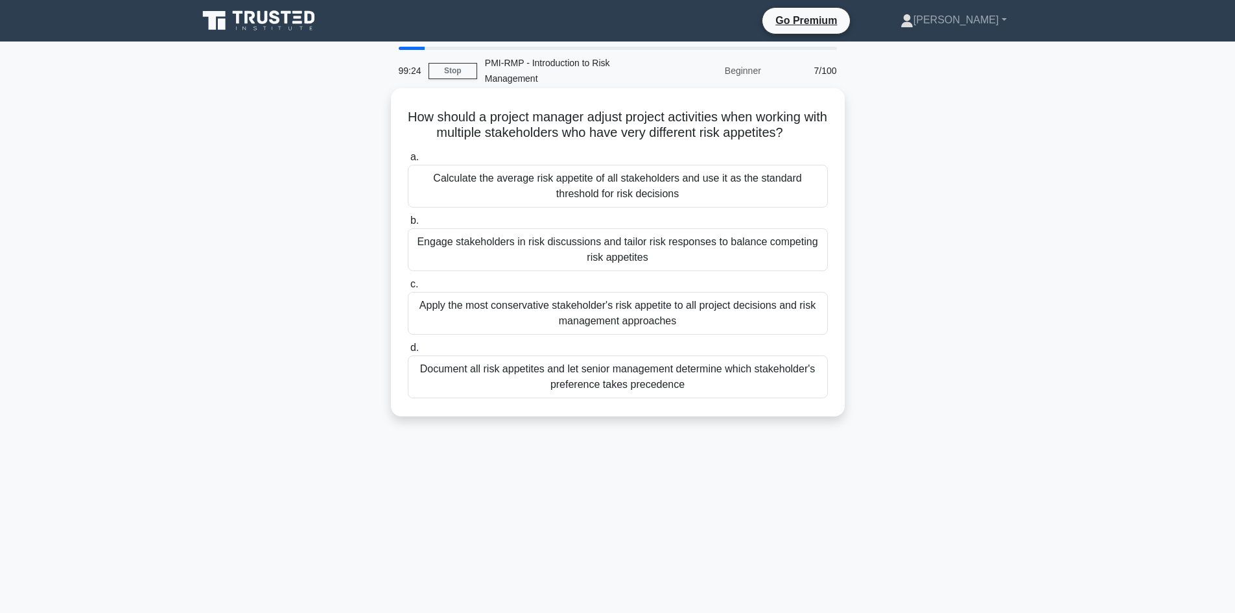
click at [510, 180] on div "Calculate the average risk appetite of all stakeholders and use it as the stand…" at bounding box center [618, 186] width 420 height 43
click at [408, 161] on input "a. Calculate the average risk appetite of all stakeholders and use it as the st…" at bounding box center [408, 157] width 0 height 8
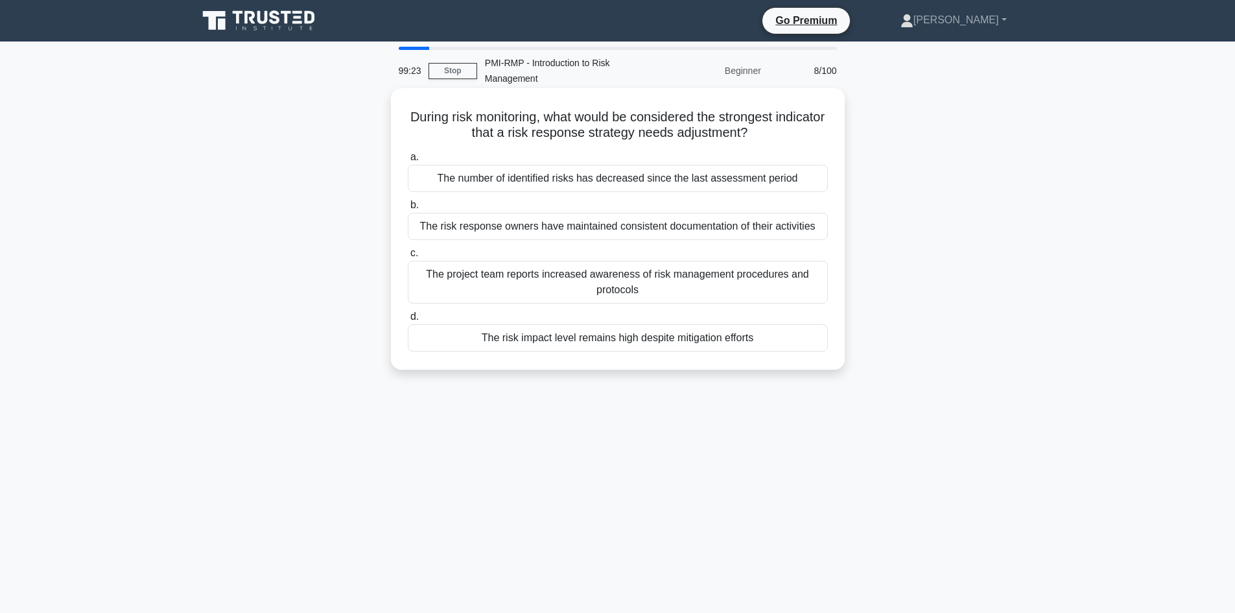
click at [500, 181] on div "The number of identified risks has decreased since the last assessment period" at bounding box center [618, 178] width 420 height 27
click at [408, 161] on input "a. The number of identified risks has decreased since the last assessment period" at bounding box center [408, 157] width 0 height 8
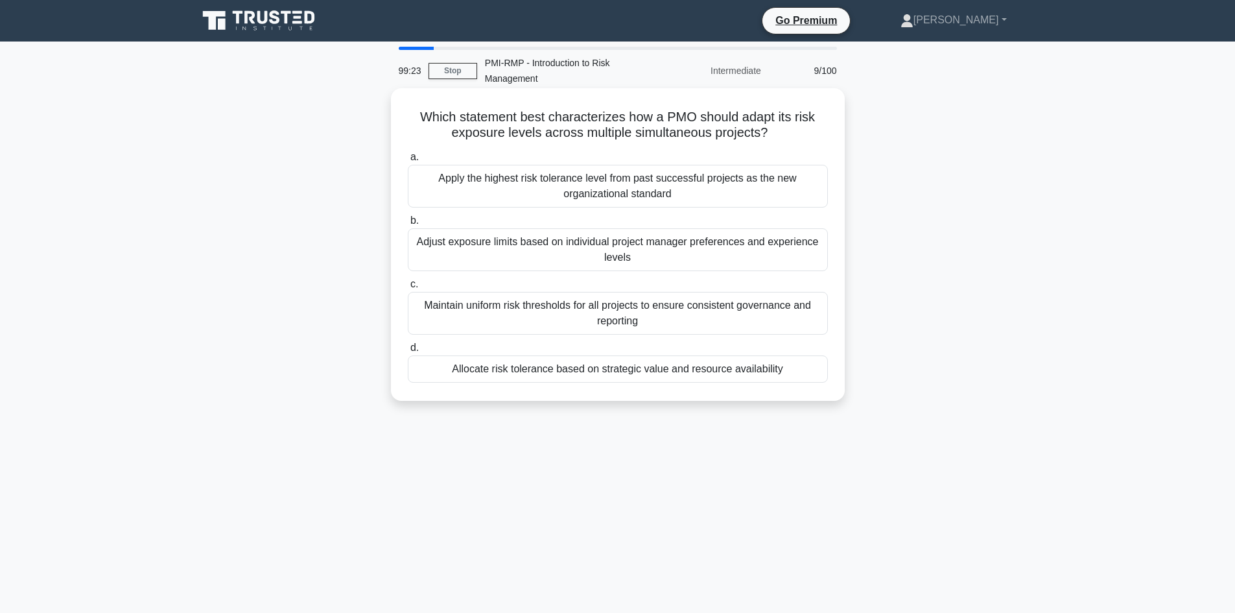
click at [500, 182] on div "Apply the highest risk tolerance level from past successful projects as the new…" at bounding box center [618, 186] width 420 height 43
click at [408, 161] on input "a. Apply the highest risk tolerance level from past successful projects as the …" at bounding box center [408, 157] width 0 height 8
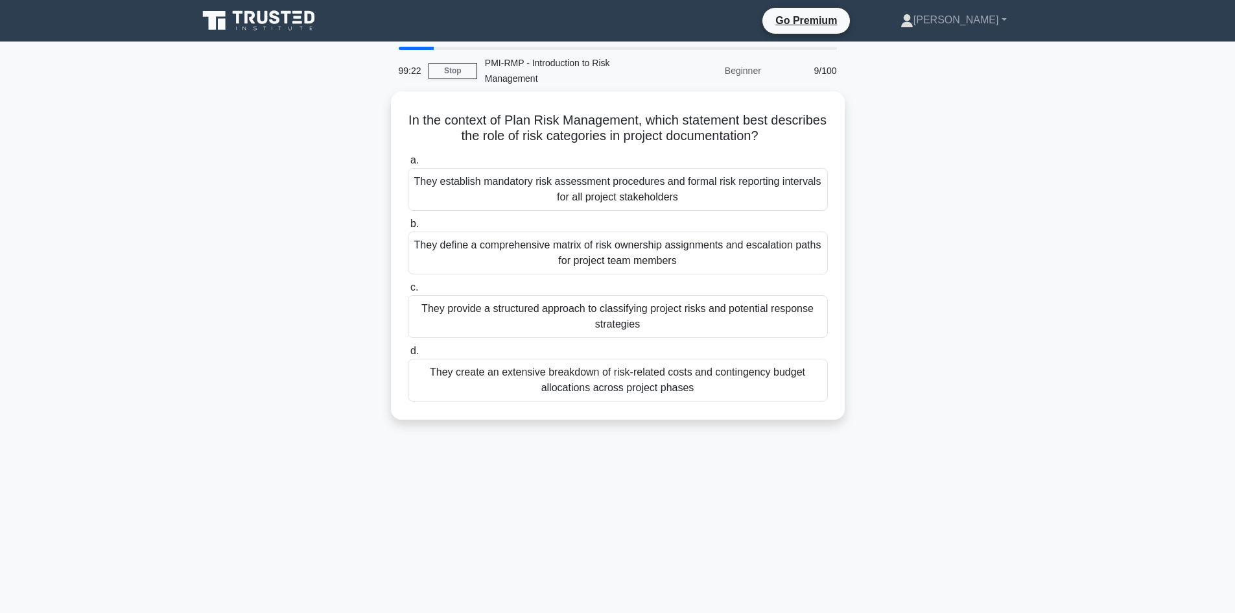
click at [500, 182] on div "They establish mandatory risk assessment procedures and formal risk reporting i…" at bounding box center [618, 189] width 420 height 43
click at [408, 165] on input "a. They establish mandatory risk assessment procedures and formal risk reportin…" at bounding box center [408, 160] width 0 height 8
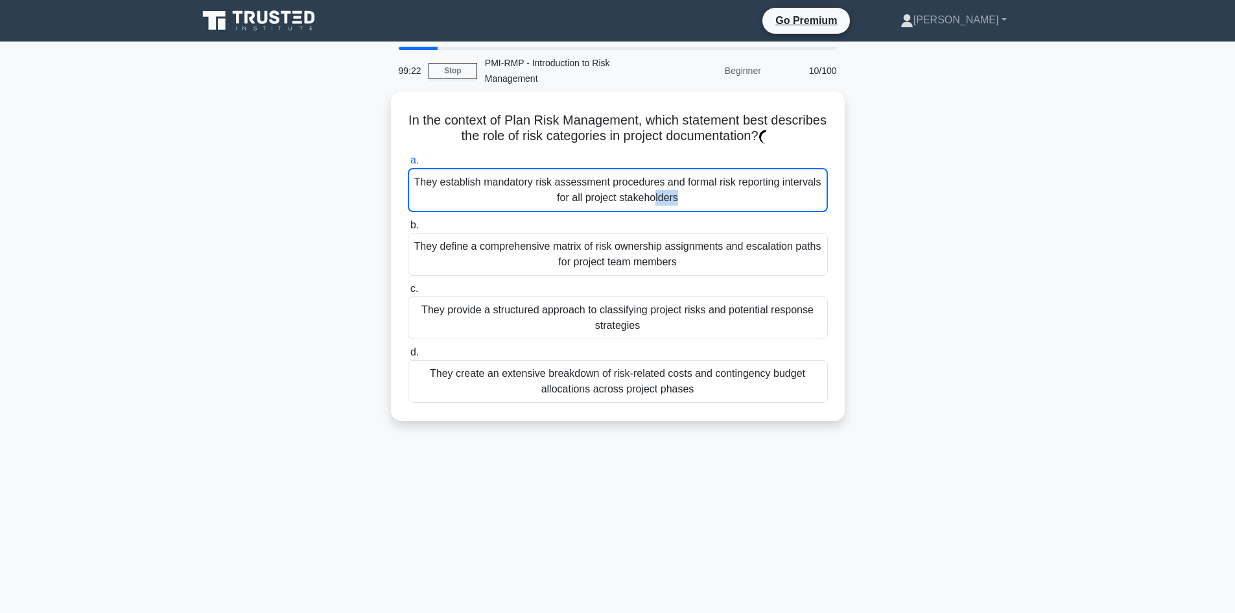
click at [500, 182] on div "They establish mandatory risk assessment procedures and formal risk reporting i…" at bounding box center [618, 190] width 420 height 44
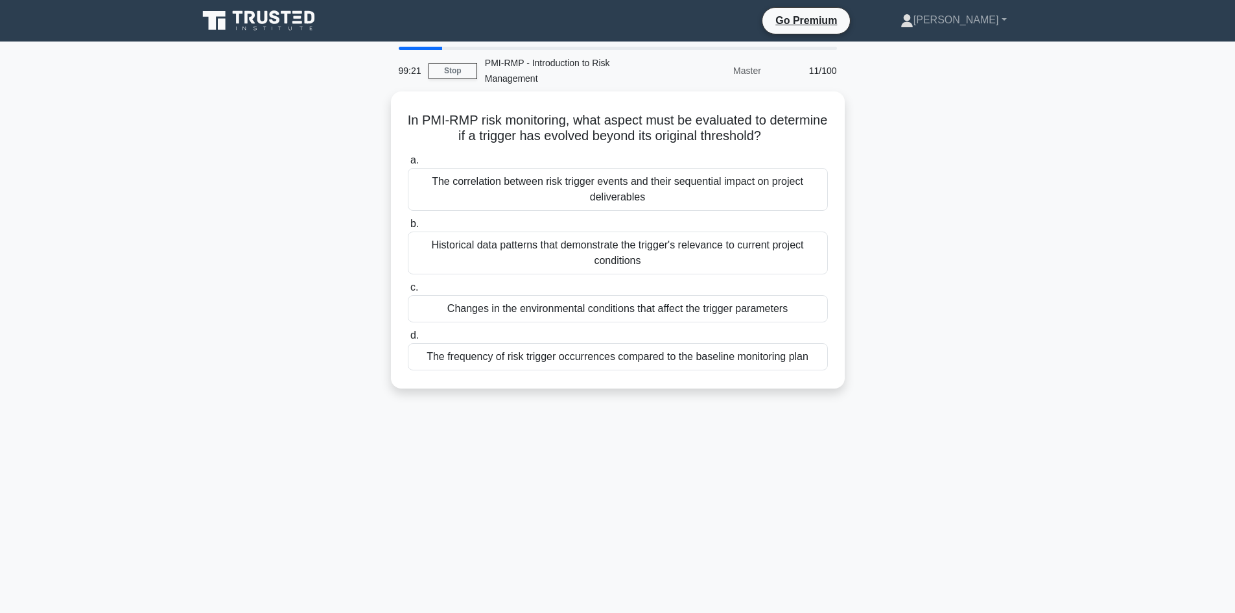
click at [269, 385] on div "In PMI-RMP risk monitoring, what aspect must be evaluated to determine if a tri…" at bounding box center [618, 247] width 856 height 312
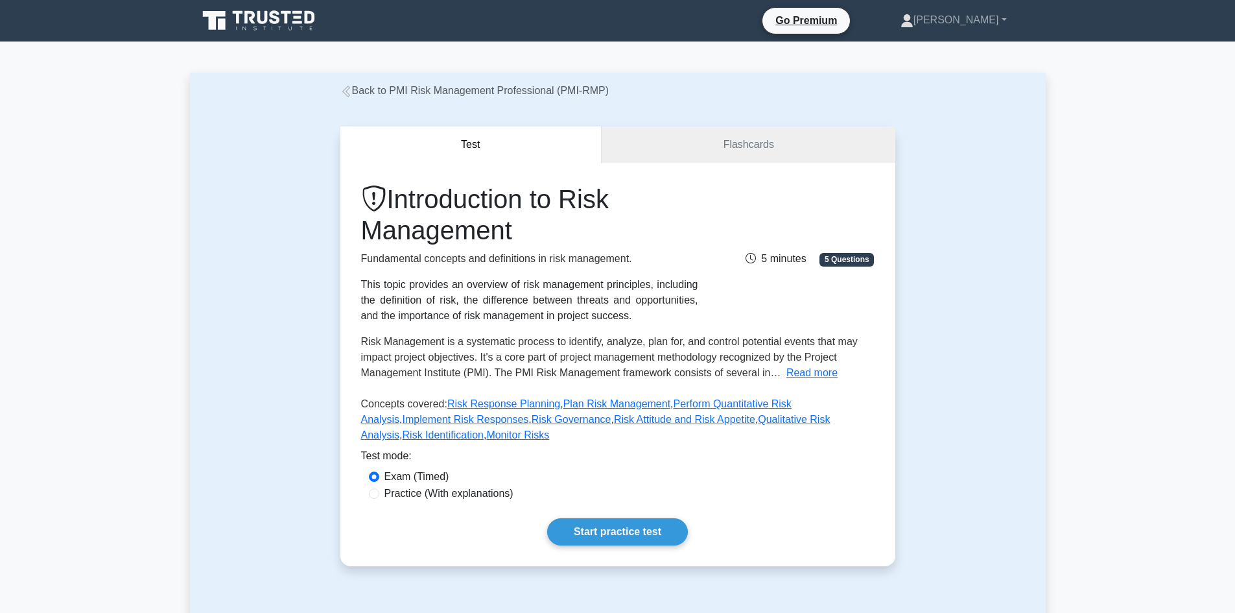
click at [445, 486] on label "Practice (With explanations)" at bounding box center [448, 494] width 129 height 16
click at [379, 488] on input "Practice (With explanations)" at bounding box center [374, 493] width 10 height 10
radio input "true"
click at [611, 518] on link "Start practice test" at bounding box center [617, 531] width 141 height 27
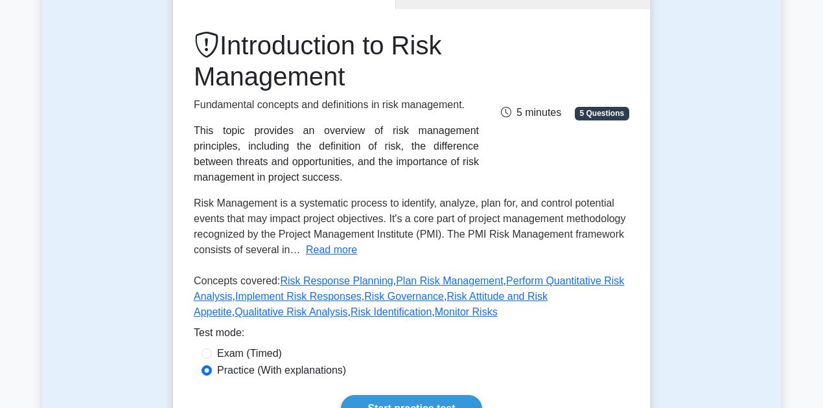
scroll to position [130, 0]
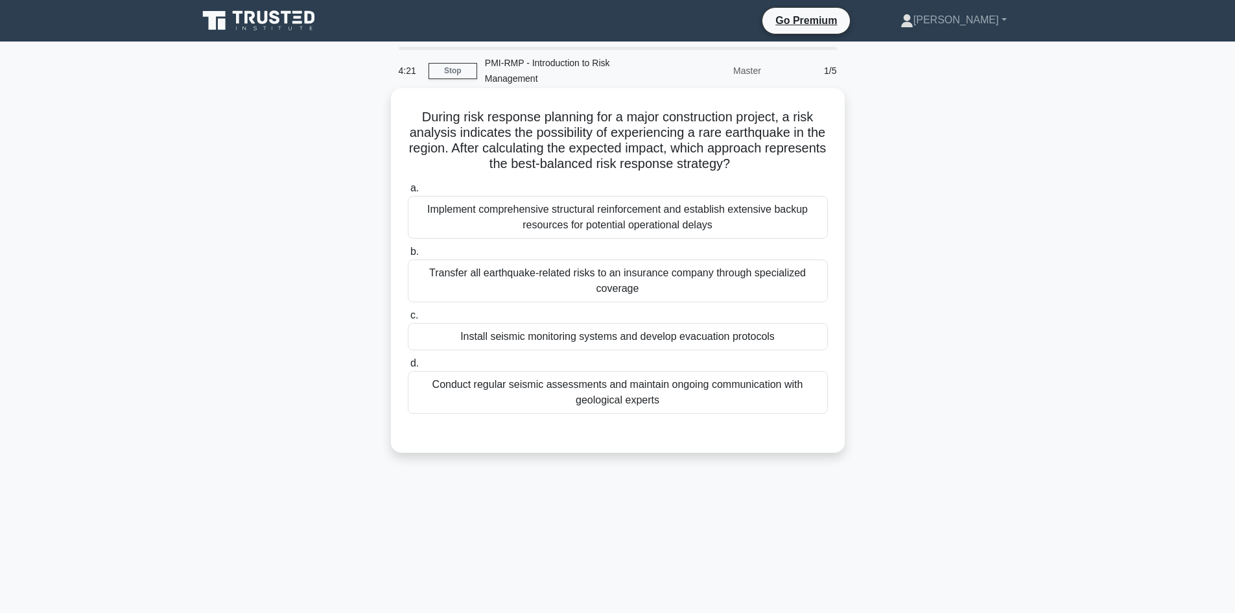
click at [528, 281] on div "Transfer all earthquake-related risks to an insurance company through specializ…" at bounding box center [618, 280] width 420 height 43
click at [408, 256] on input "b. Transfer all earthquake-related risks to an insurance company through specia…" at bounding box center [408, 252] width 0 height 8
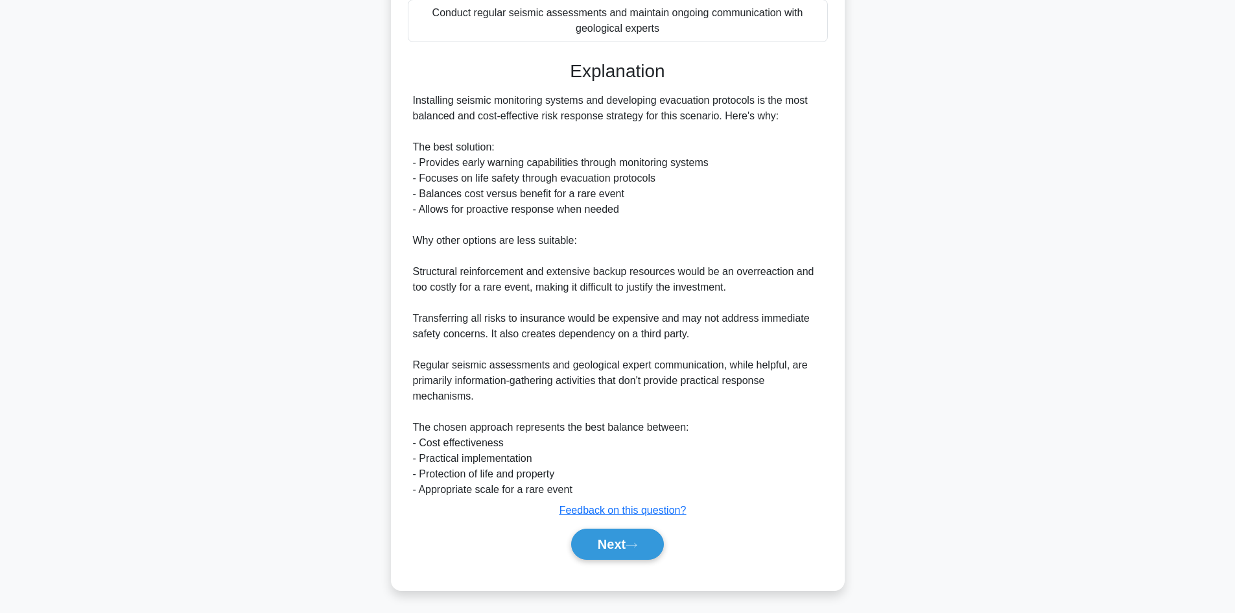
scroll to position [375, 0]
click at [627, 546] on button "Next" at bounding box center [617, 541] width 93 height 31
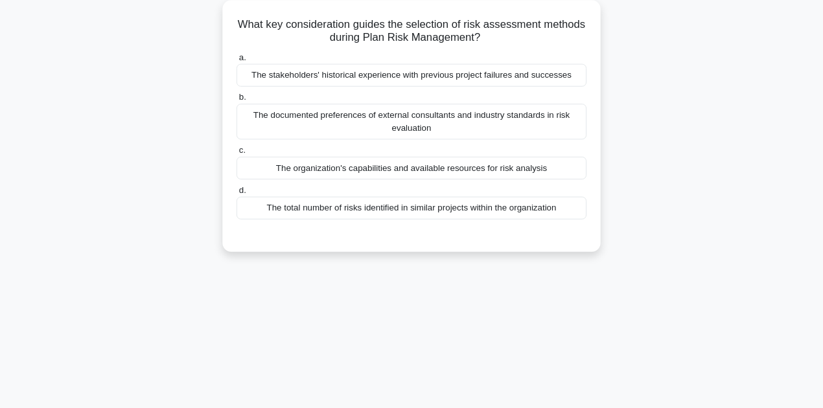
scroll to position [88, 0]
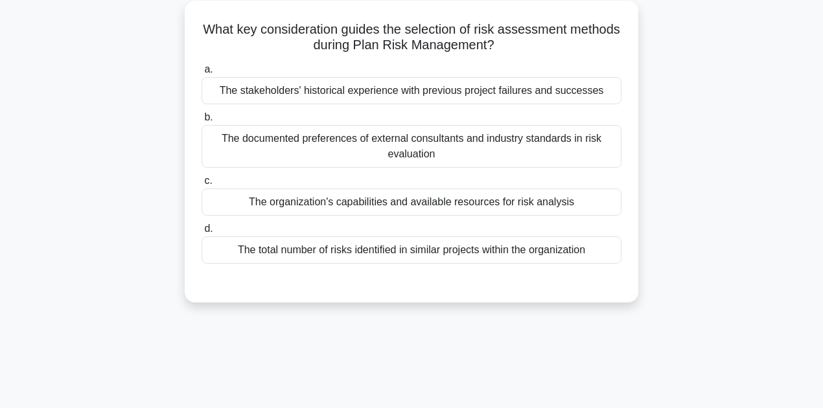
click at [402, 150] on div "The documented preferences of external consultants and industry standards in ri…" at bounding box center [412, 146] width 420 height 43
click at [202, 122] on input "b. The documented preferences of external consultants and industry standards in…" at bounding box center [202, 117] width 0 height 8
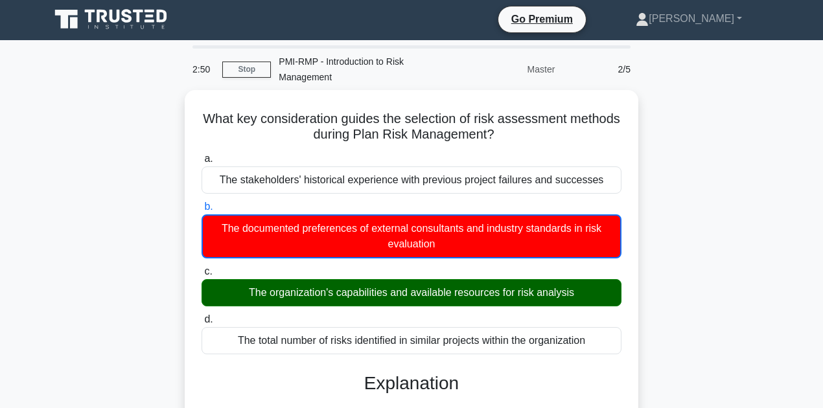
scroll to position [0, 0]
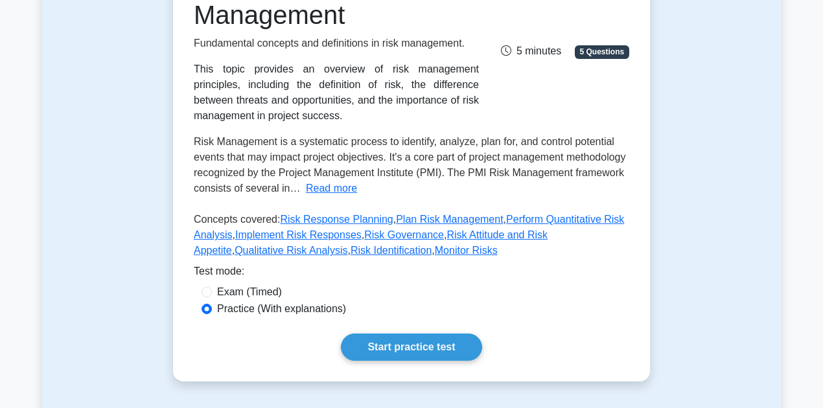
scroll to position [216, 0]
click at [207, 290] on input "Exam (Timed)" at bounding box center [207, 292] width 10 height 10
radio input "true"
click at [204, 310] on input "Practice (With explanations)" at bounding box center [207, 308] width 10 height 10
radio input "true"
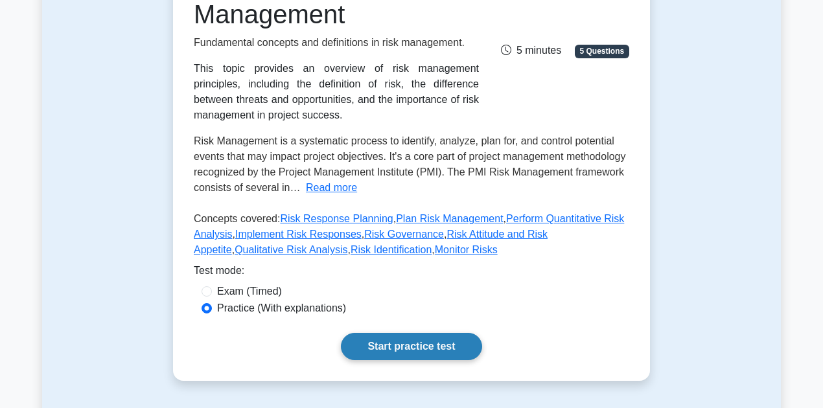
click at [440, 344] on link "Start practice test" at bounding box center [411, 346] width 141 height 27
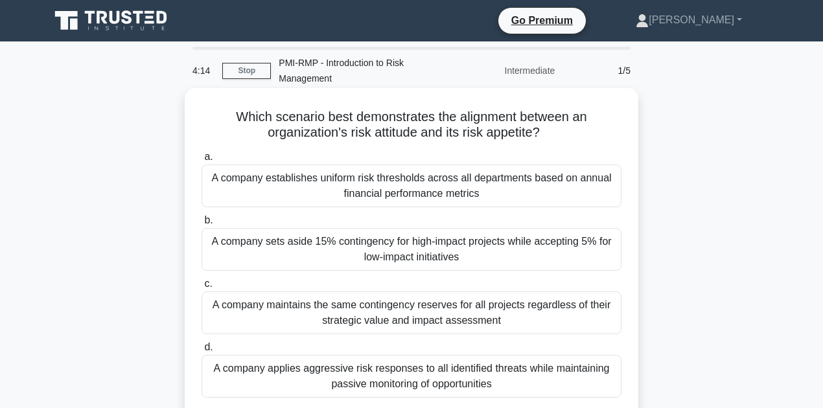
click at [309, 241] on div "A company sets aside 15% contingency for high-impact projects while accepting 5…" at bounding box center [412, 249] width 420 height 43
click at [202, 225] on input "b. A company sets aside 15% contingency for high-impact projects while acceptin…" at bounding box center [202, 221] width 0 height 8
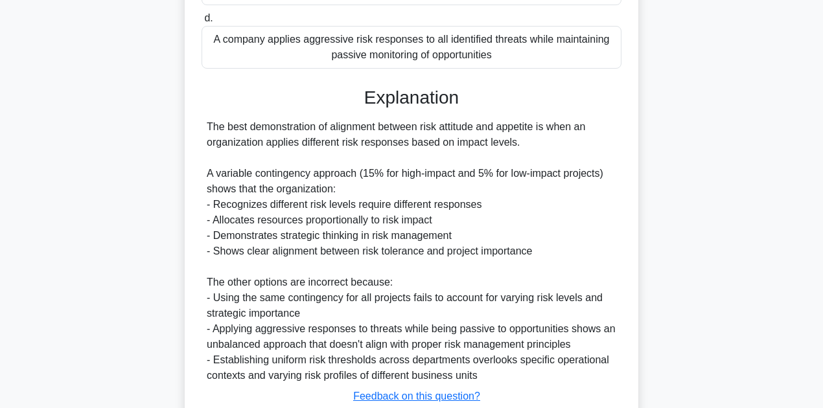
scroll to position [420, 0]
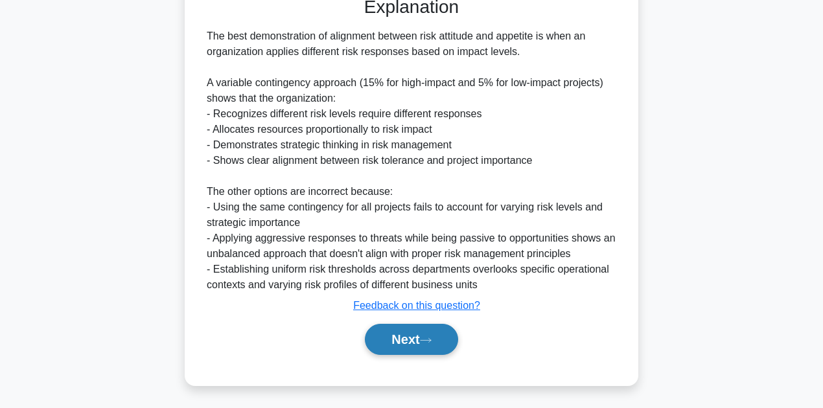
click at [389, 336] on button "Next" at bounding box center [411, 339] width 93 height 31
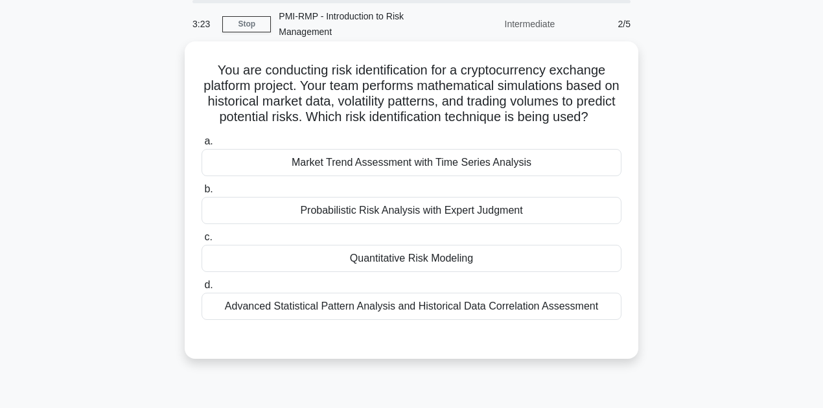
scroll to position [43, 0]
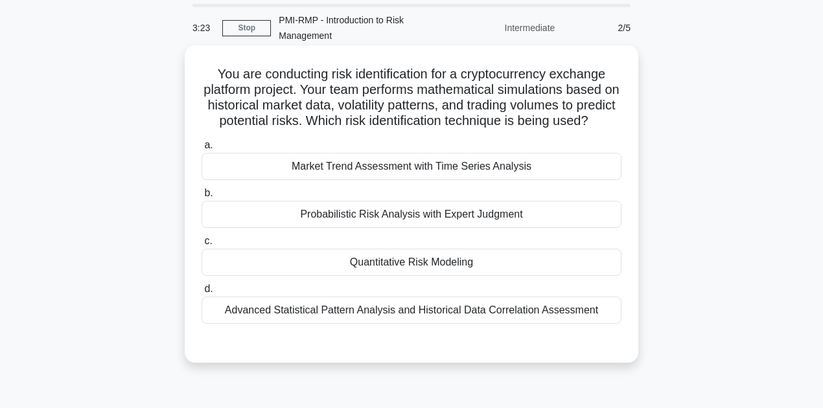
click at [405, 276] on div "Quantitative Risk Modeling" at bounding box center [412, 262] width 420 height 27
click at [202, 246] on input "c. Quantitative Risk Modeling" at bounding box center [202, 241] width 0 height 8
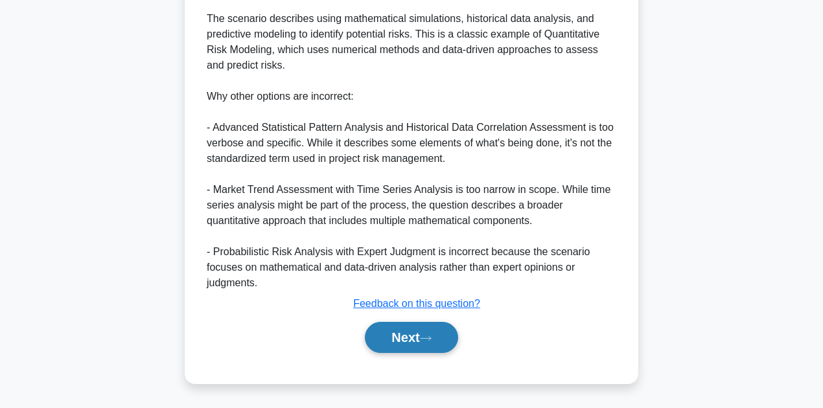
click at [405, 333] on button "Next" at bounding box center [411, 337] width 93 height 31
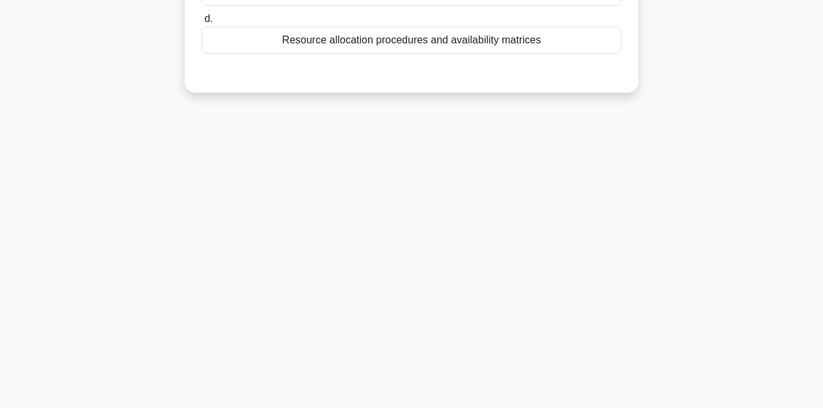
scroll to position [0, 0]
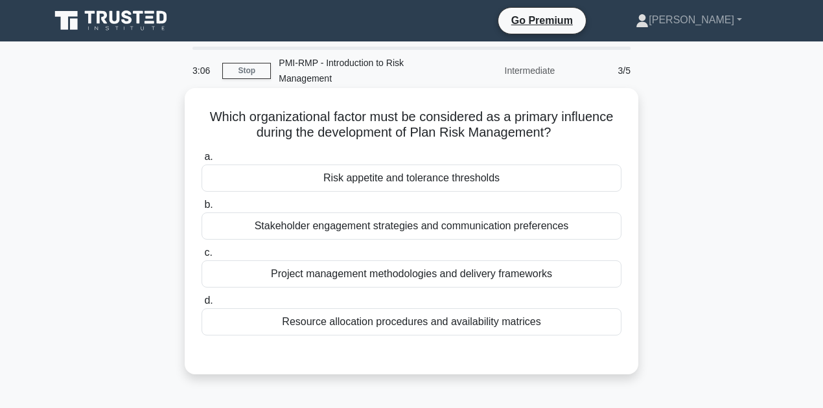
click at [419, 185] on div "Risk appetite and tolerance thresholds" at bounding box center [412, 178] width 420 height 27
click at [202, 161] on input "a. Risk appetite and tolerance thresholds" at bounding box center [202, 157] width 0 height 8
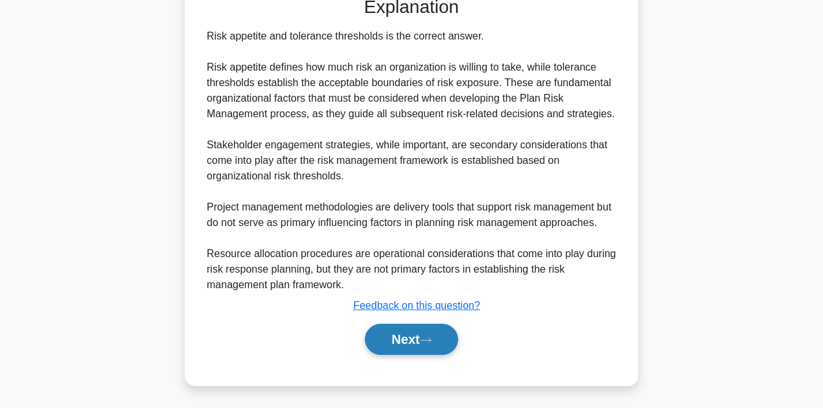
click at [406, 331] on button "Next" at bounding box center [411, 339] width 93 height 31
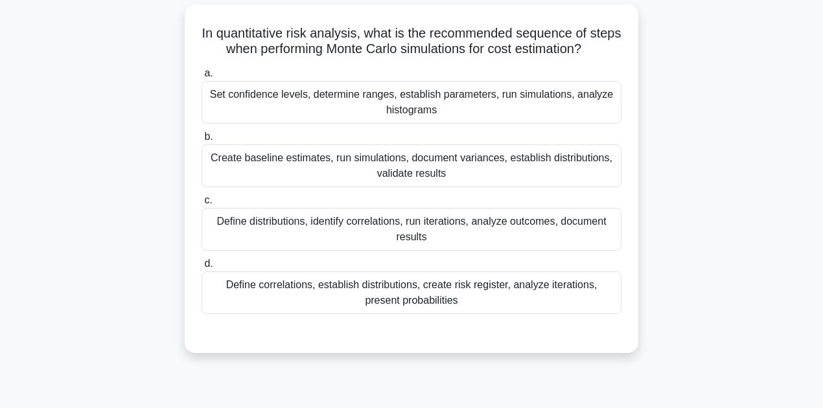
scroll to position [86, 0]
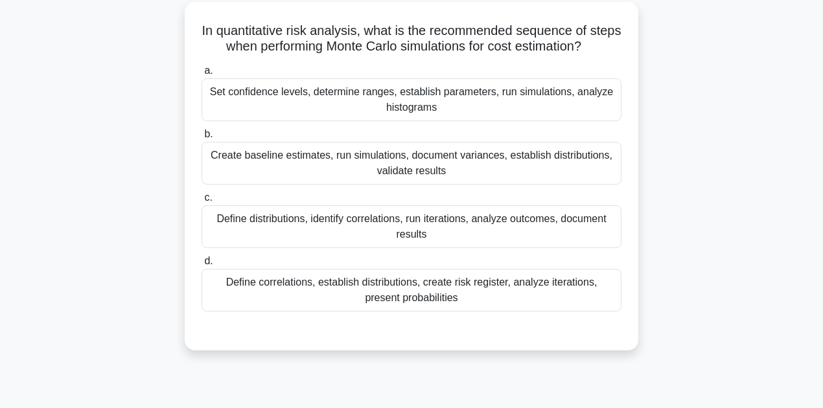
click at [364, 240] on div "Define distributions, identify correlations, run iterations, analyze outcomes, …" at bounding box center [412, 227] width 420 height 43
click at [202, 202] on input "c. Define distributions, identify correlations, run iterations, analyze outcome…" at bounding box center [202, 198] width 0 height 8
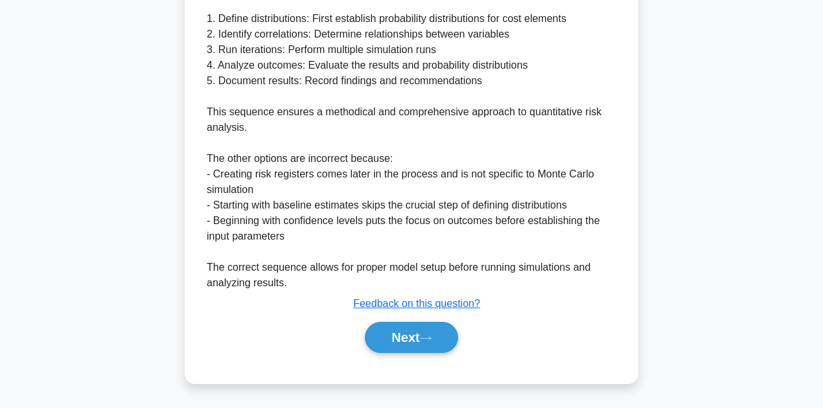
scroll to position [498, 0]
click at [392, 336] on button "Next" at bounding box center [411, 337] width 93 height 31
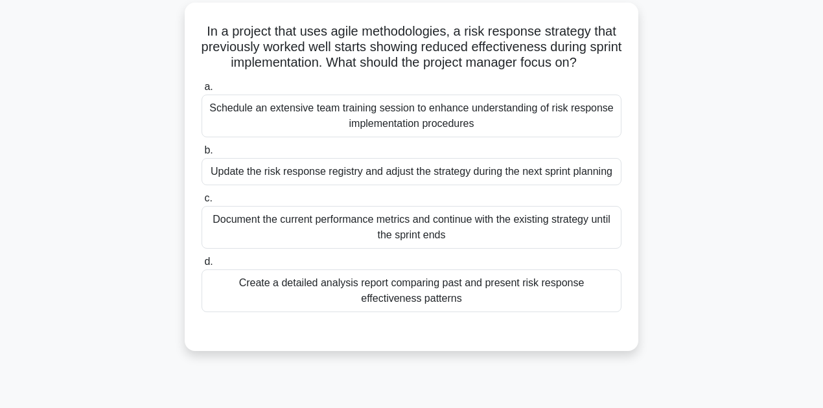
scroll to position [86, 0]
click at [401, 169] on div "Update the risk response registry and adjust the strategy during the next sprin…" at bounding box center [412, 171] width 420 height 27
click at [202, 154] on input "b. Update the risk response registry and adjust the strategy during the next sp…" at bounding box center [202, 150] width 0 height 8
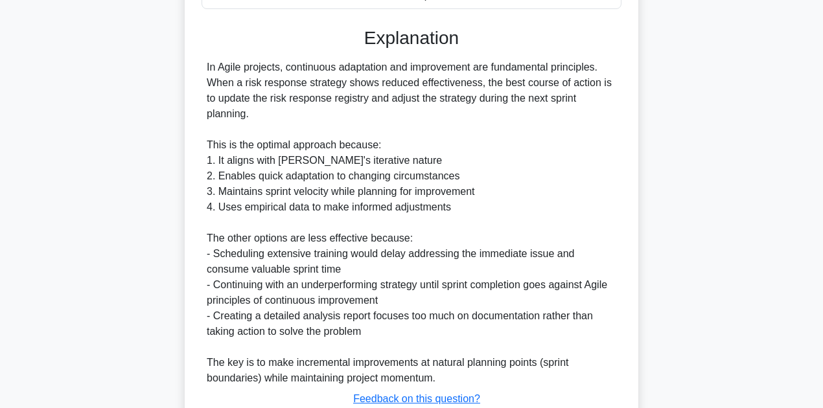
scroll to position [498, 0]
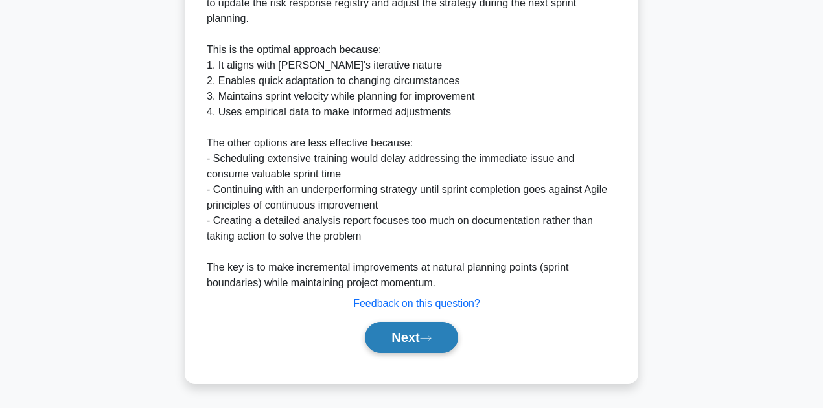
click at [397, 332] on button "Next" at bounding box center [411, 337] width 93 height 31
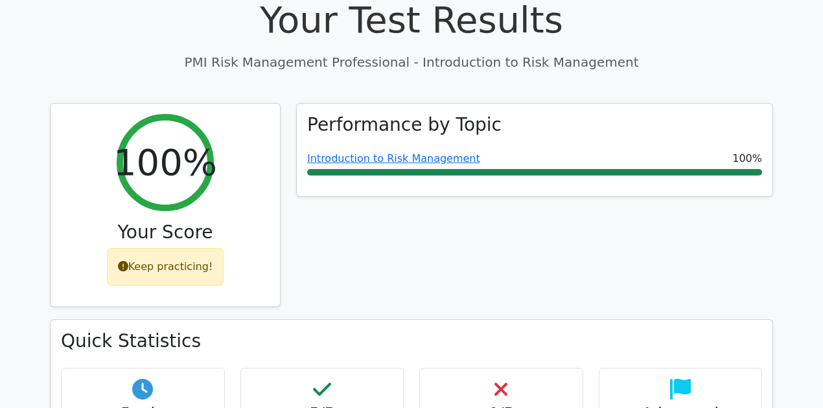
scroll to position [475, 0]
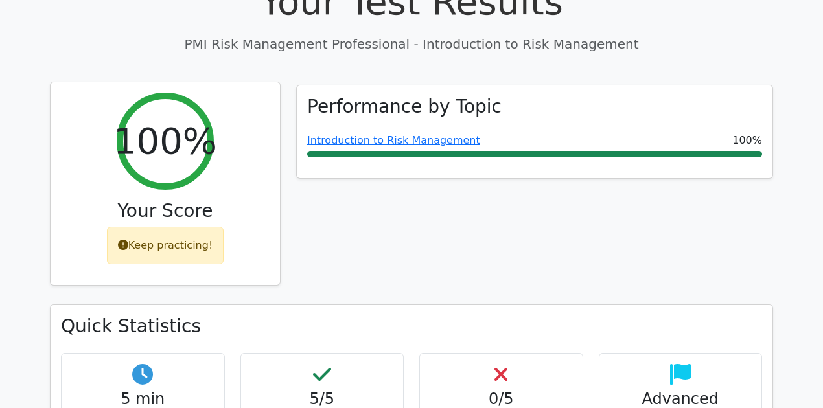
click at [186, 227] on div "Keep practicing!" at bounding box center [165, 246] width 117 height 38
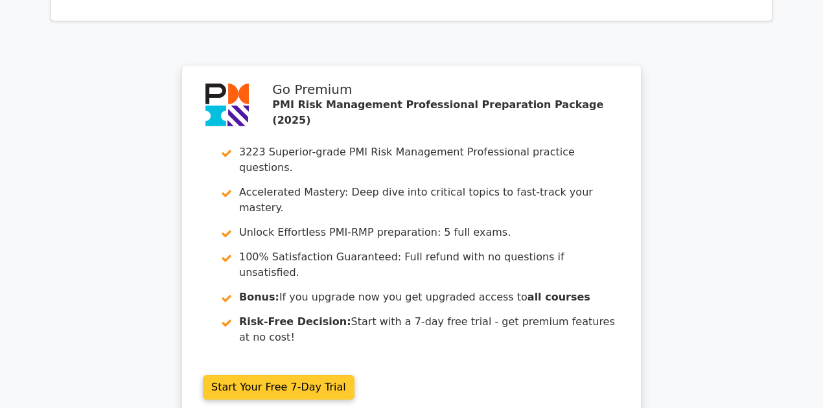
scroll to position [2032, 0]
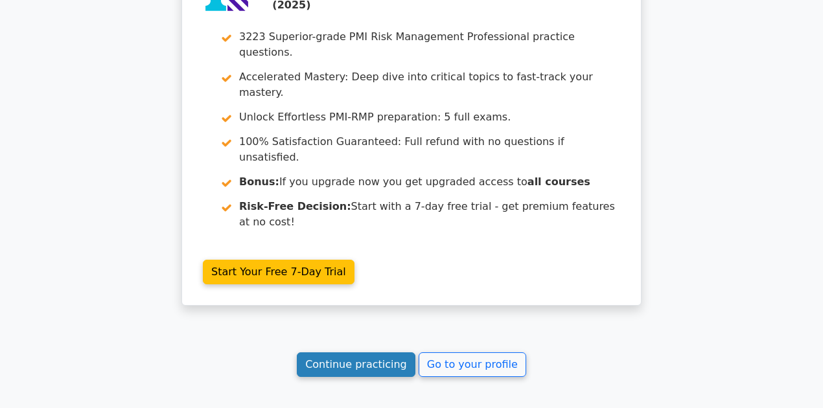
click at [376, 353] on link "Continue practicing" at bounding box center [356, 365] width 119 height 25
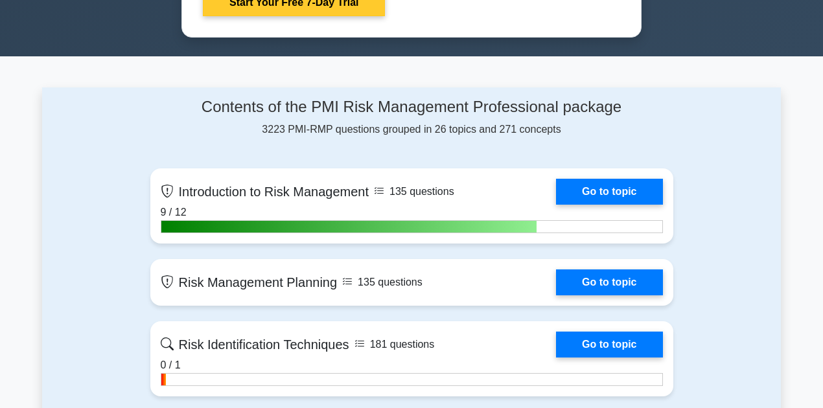
scroll to position [821, 0]
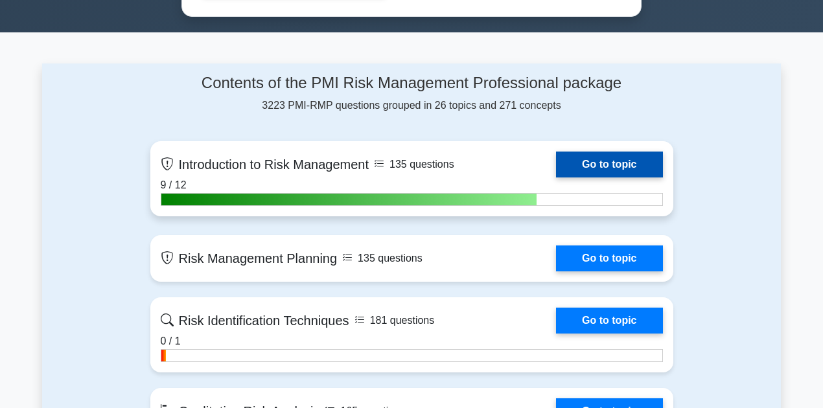
click at [608, 163] on link "Go to topic" at bounding box center [609, 165] width 106 height 26
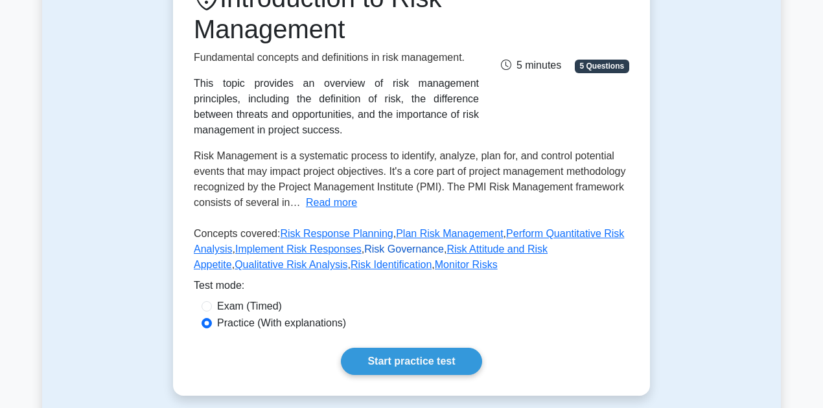
scroll to position [259, 0]
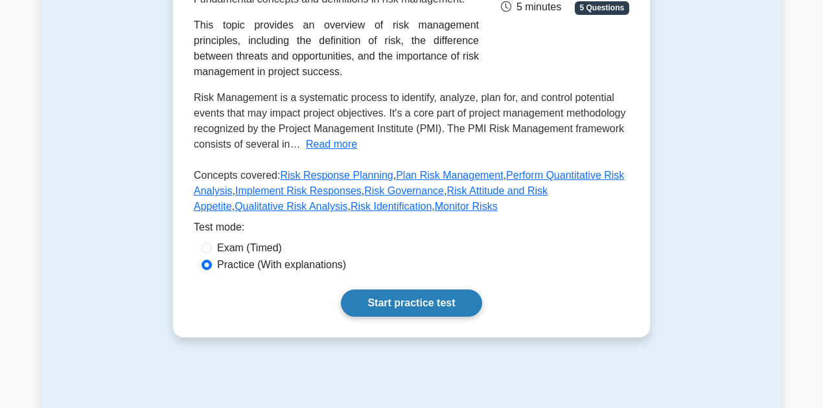
click at [431, 303] on link "Start practice test" at bounding box center [411, 303] width 141 height 27
click at [427, 296] on link "Start practice test" at bounding box center [411, 303] width 141 height 27
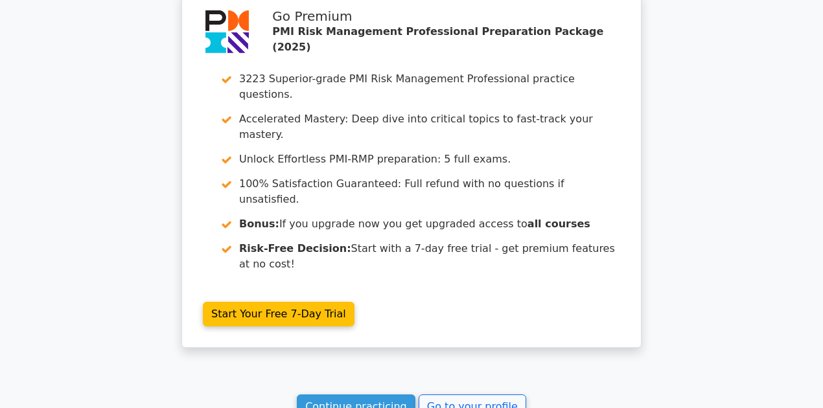
scroll to position [1123, 0]
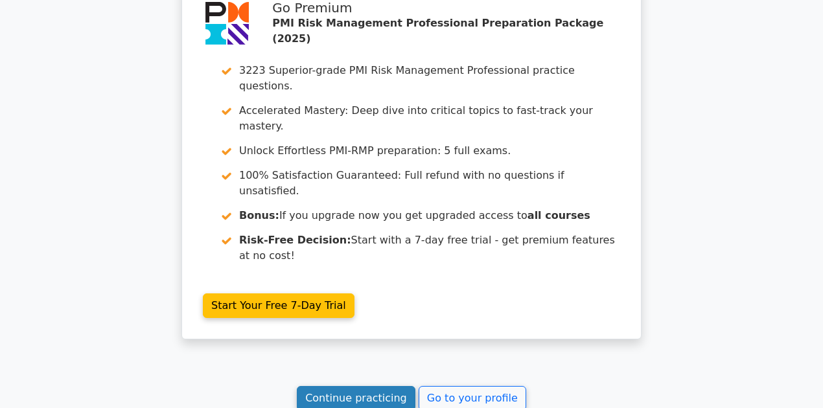
click at [333, 386] on link "Continue practicing" at bounding box center [356, 398] width 119 height 25
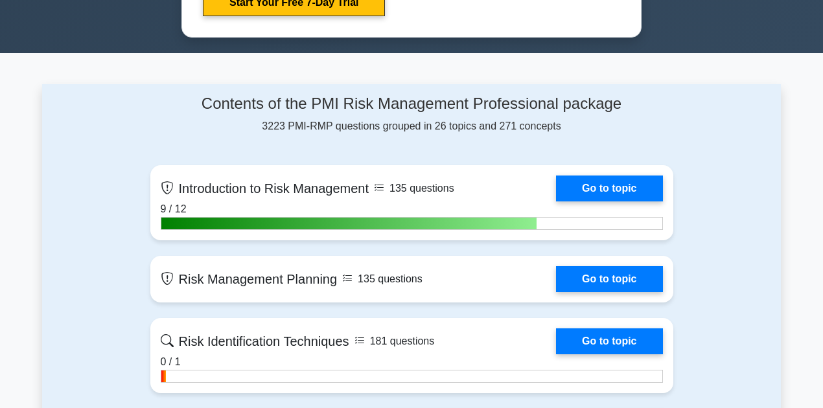
scroll to position [821, 0]
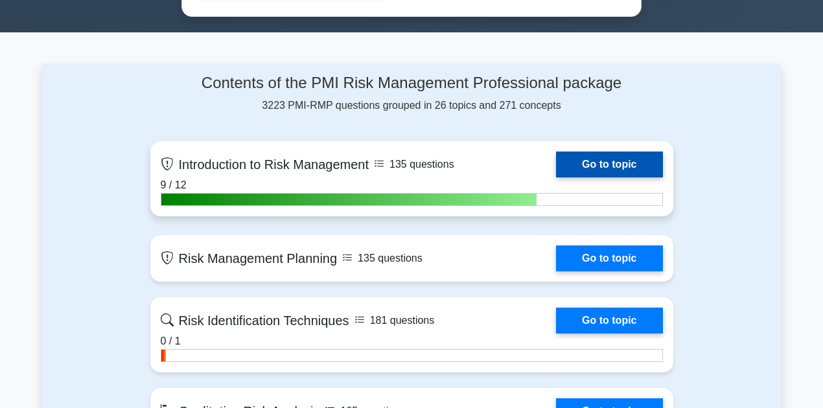
click at [588, 158] on link "Go to topic" at bounding box center [609, 165] width 106 height 26
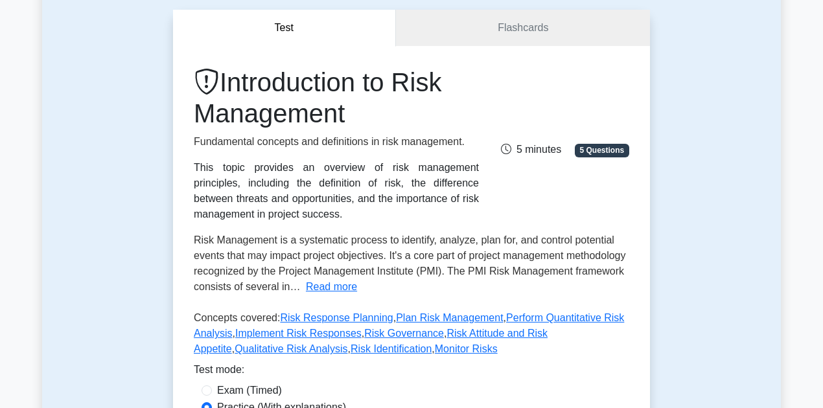
scroll to position [302, 0]
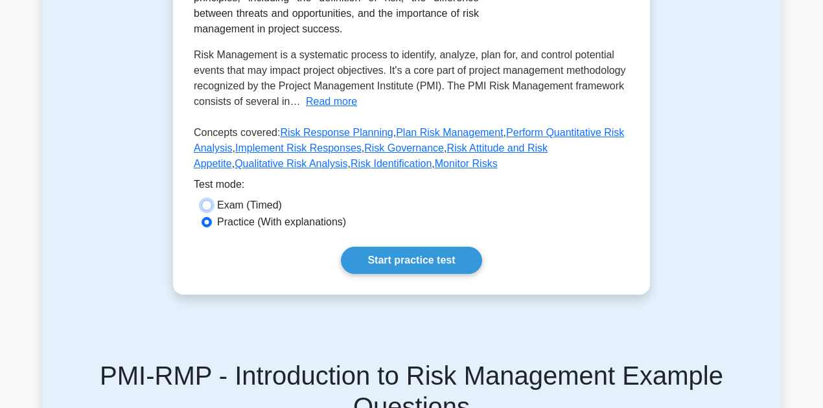
click at [211, 205] on input "Exam (Timed)" at bounding box center [207, 205] width 10 height 10
radio input "true"
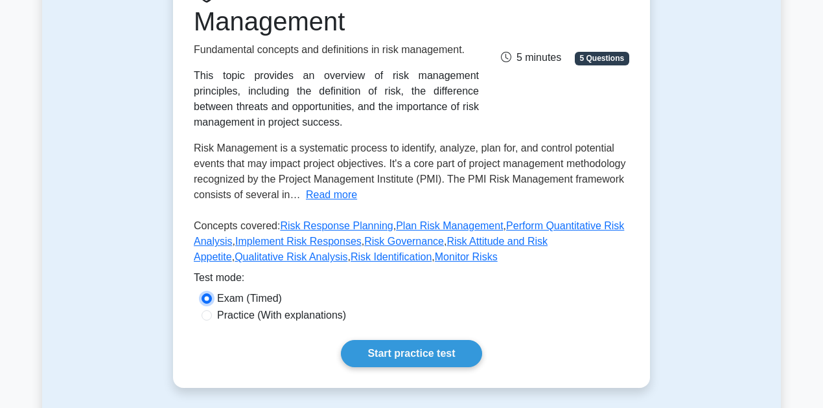
scroll to position [216, 0]
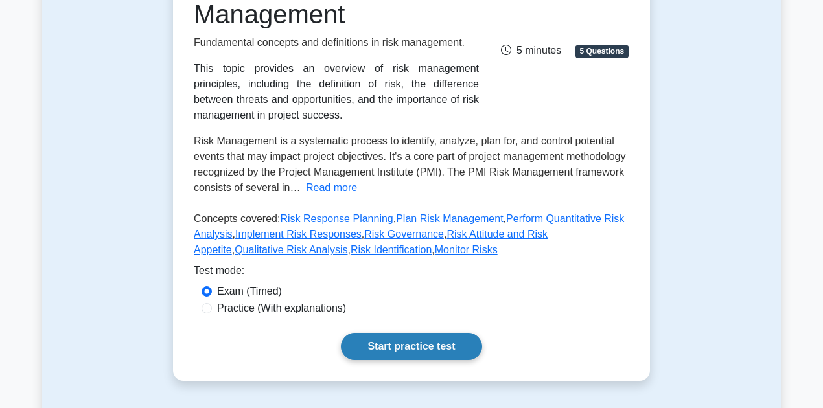
click at [411, 349] on link "Start practice test" at bounding box center [411, 346] width 141 height 27
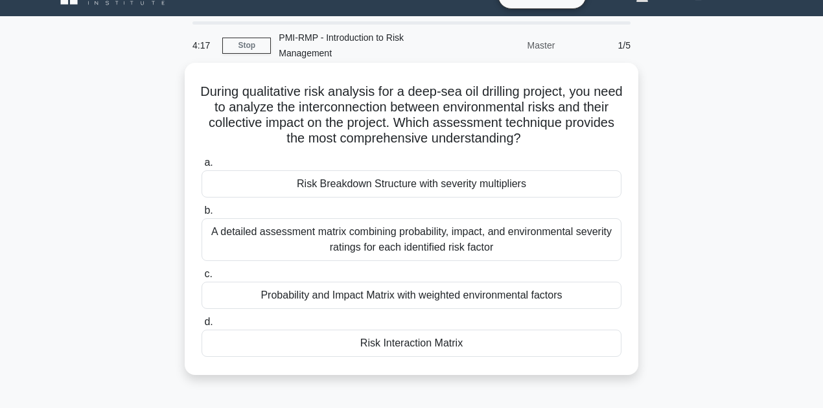
scroll to position [43, 0]
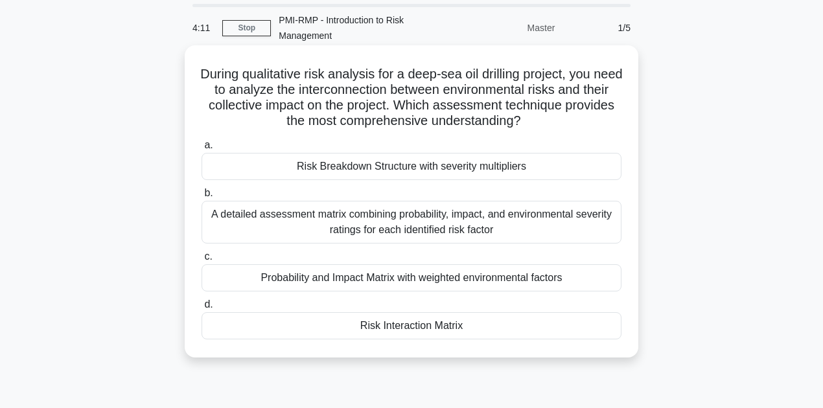
click at [269, 224] on div "A detailed assessment matrix combining probability, impact, and environmental s…" at bounding box center [412, 222] width 420 height 43
click at [202, 198] on input "b. A detailed assessment matrix combining probability, impact, and environmenta…" at bounding box center [202, 193] width 0 height 8
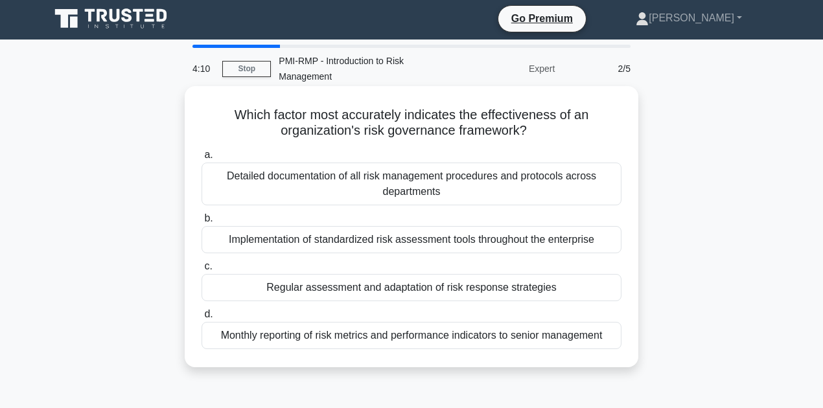
scroll to position [0, 0]
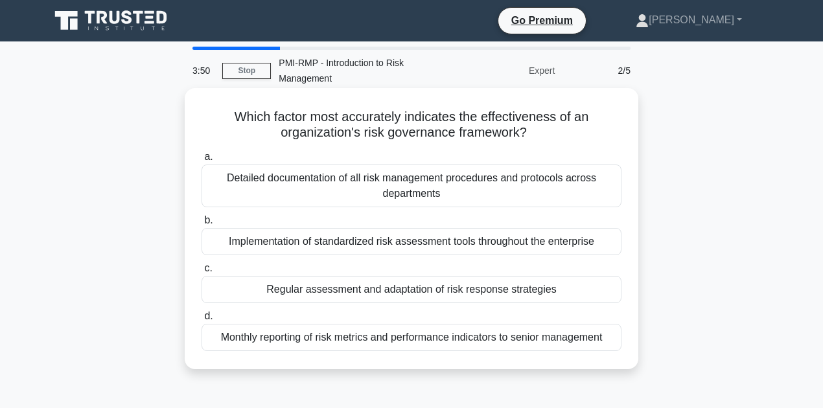
click at [358, 248] on div "Implementation of standardized risk assessment tools throughout the enterprise" at bounding box center [412, 241] width 420 height 27
click at [202, 225] on input "b. Implementation of standardized risk assessment tools throughout the enterpri…" at bounding box center [202, 221] width 0 height 8
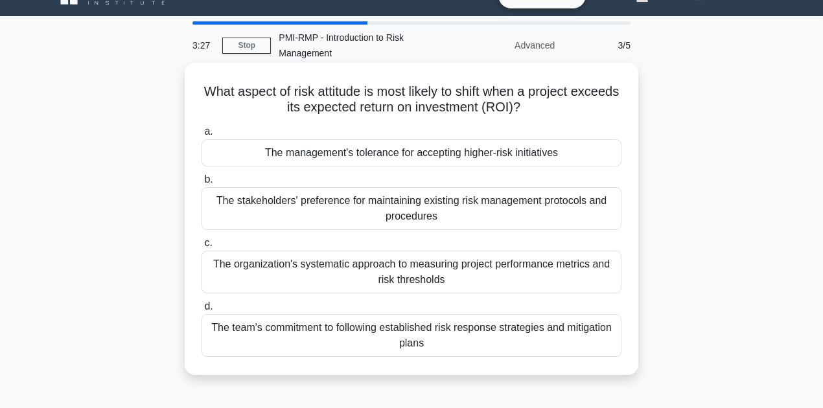
scroll to position [43, 0]
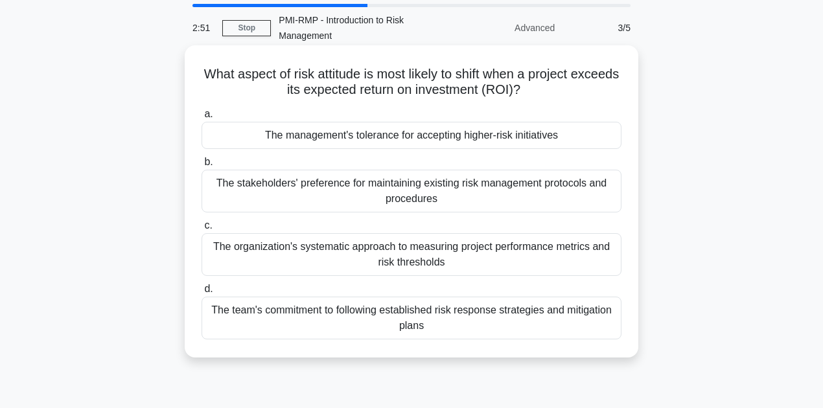
click at [474, 189] on div "The stakeholders' preference for maintaining existing risk management protocols…" at bounding box center [412, 191] width 420 height 43
click at [202, 167] on input "b. The stakeholders' preference for maintaining existing risk management protoc…" at bounding box center [202, 162] width 0 height 8
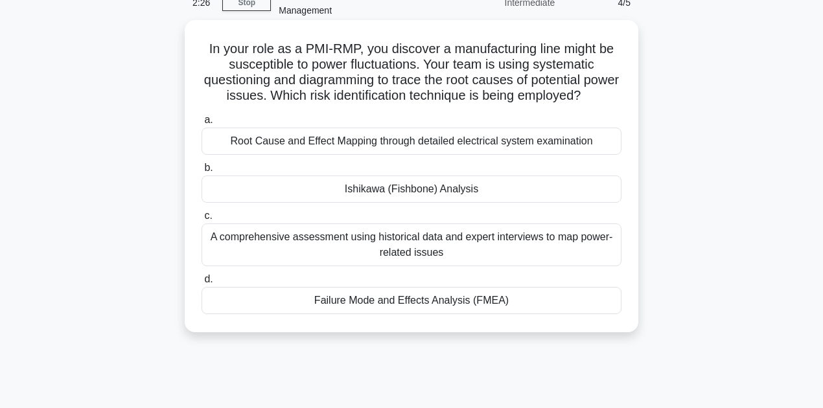
scroll to position [86, 0]
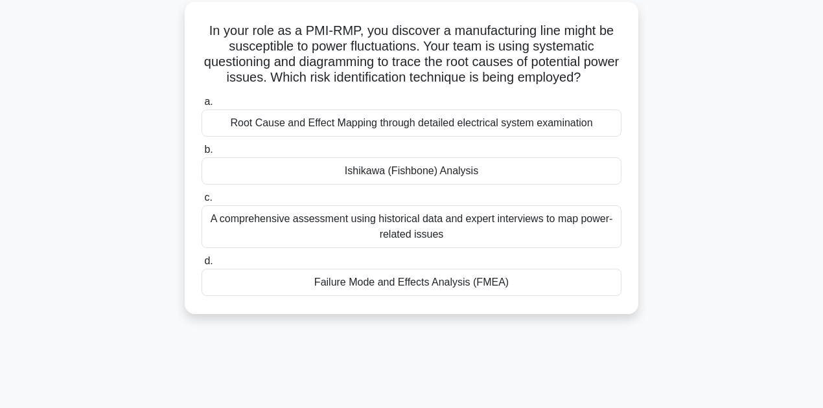
click at [395, 185] on div "Ishikawa (Fishbone) Analysis" at bounding box center [412, 171] width 420 height 27
click at [202, 154] on input "b. Ishikawa (Fishbone) Analysis" at bounding box center [202, 150] width 0 height 8
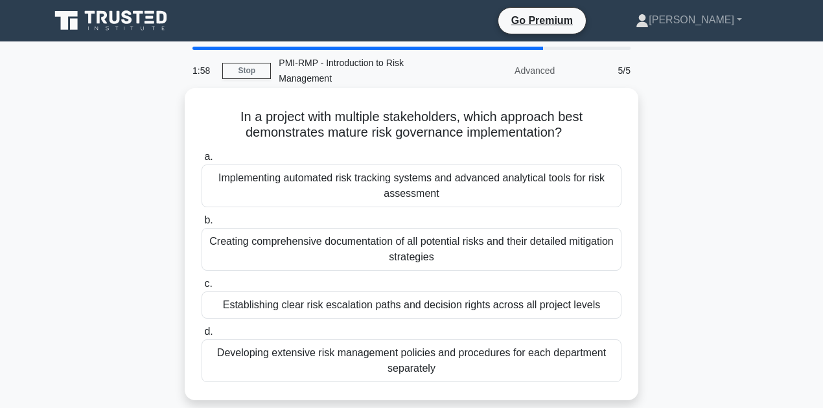
scroll to position [43, 0]
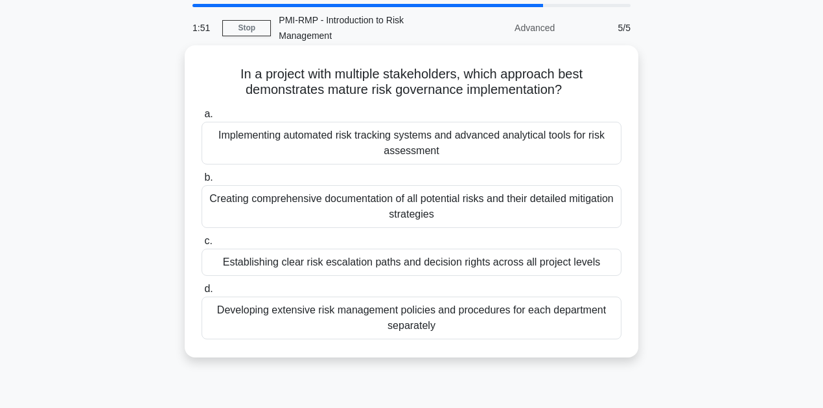
click at [369, 211] on div "Creating comprehensive documentation of all potential risks and their detailed …" at bounding box center [412, 206] width 420 height 43
click at [202, 182] on input "b. Creating comprehensive documentation of all potential risks and their detail…" at bounding box center [202, 178] width 0 height 8
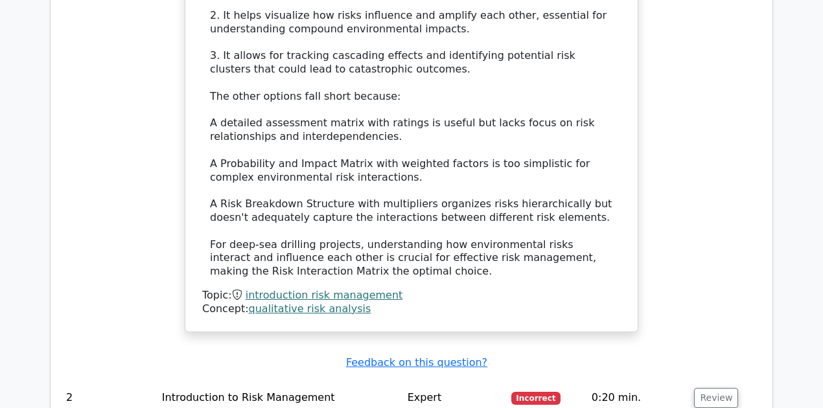
scroll to position [1512, 0]
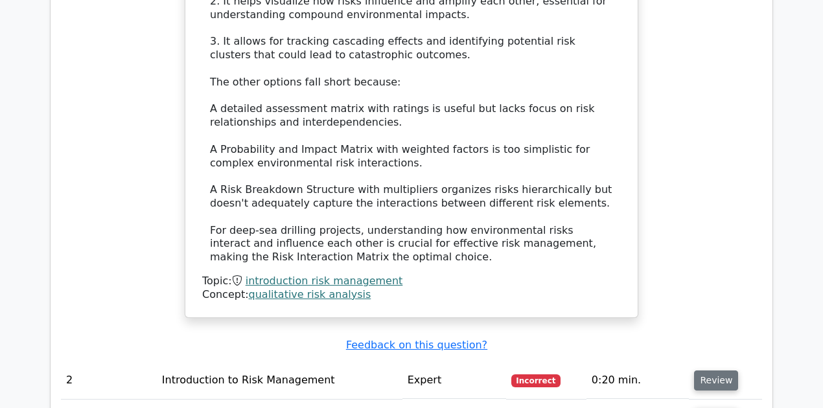
click at [715, 371] on button "Review" at bounding box center [716, 381] width 44 height 20
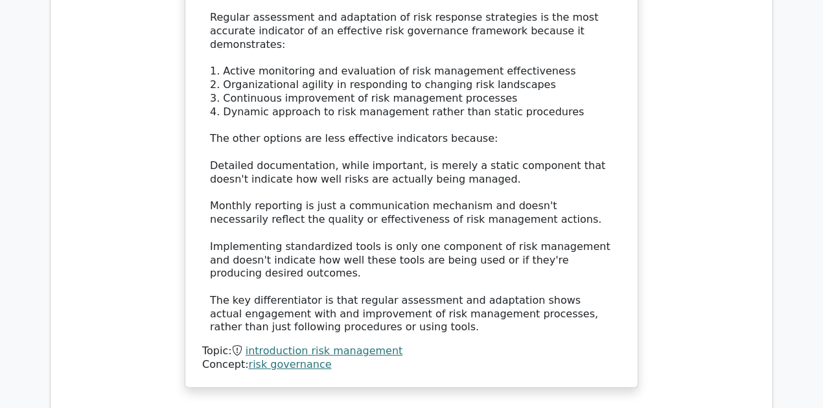
scroll to position [2247, 0]
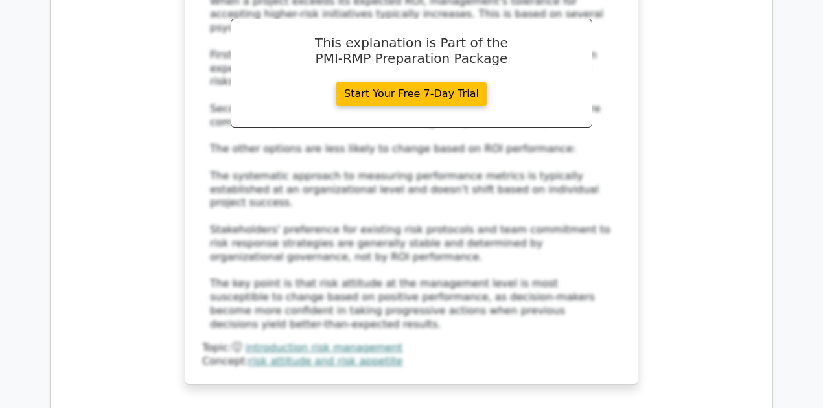
scroll to position [3025, 0]
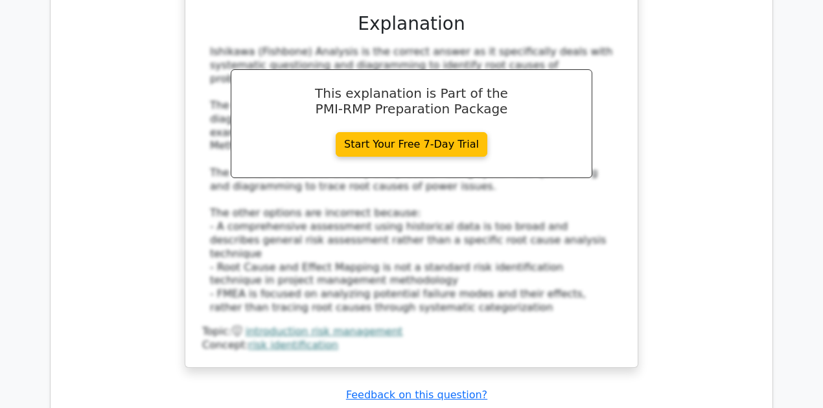
scroll to position [3803, 0]
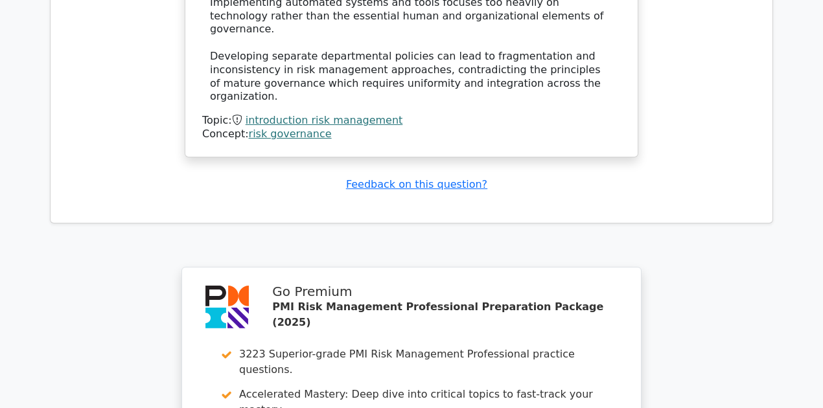
scroll to position [4896, 0]
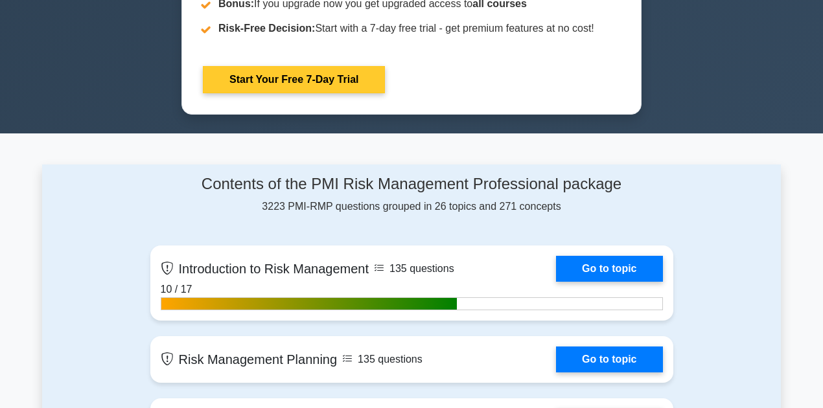
scroll to position [734, 0]
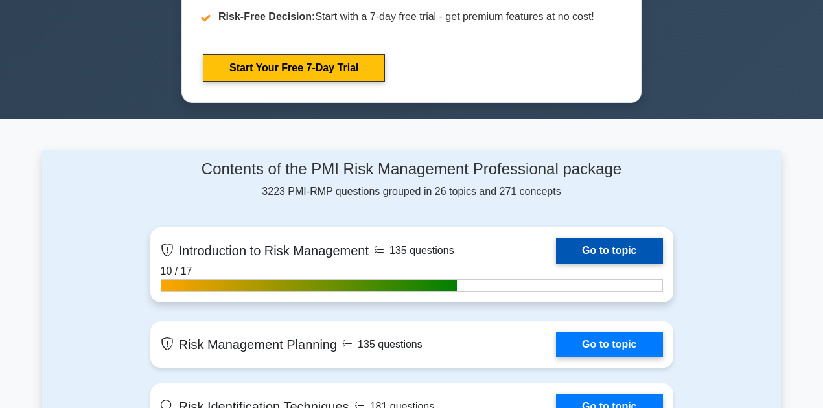
click at [556, 258] on link "Go to topic" at bounding box center [609, 251] width 106 height 26
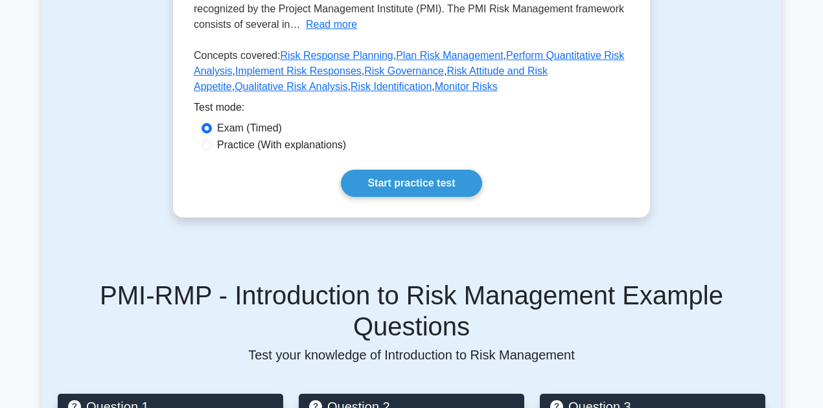
scroll to position [389, 0]
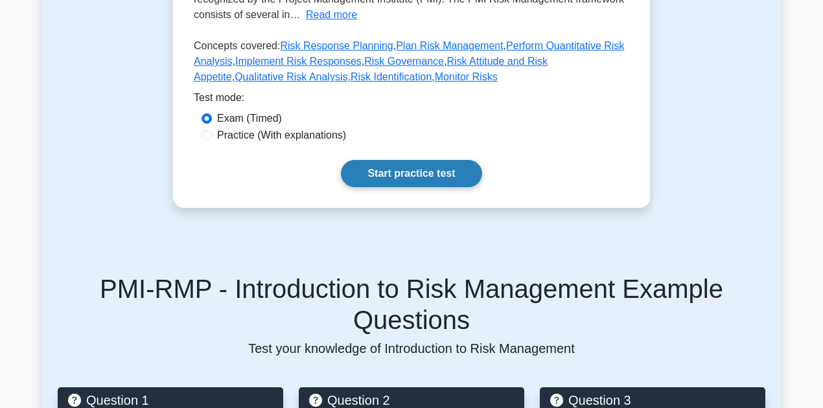
click at [405, 173] on link "Start practice test" at bounding box center [411, 173] width 141 height 27
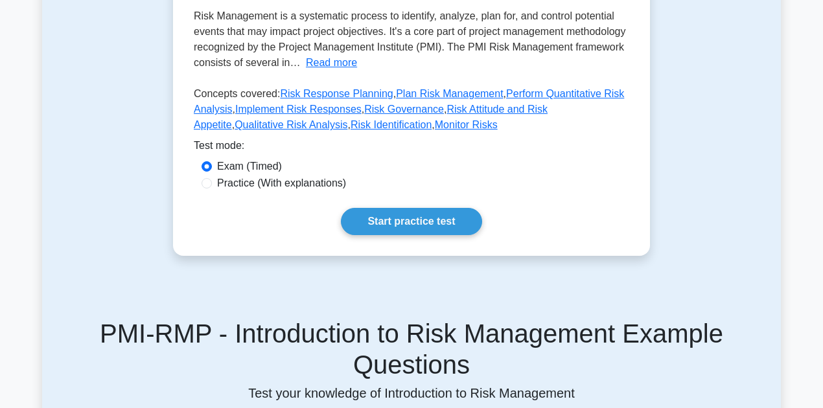
scroll to position [302, 0]
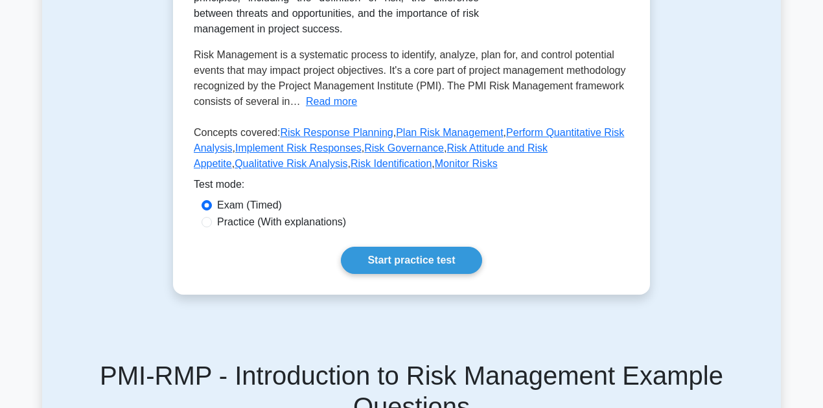
click at [272, 222] on label "Practice (With explanations)" at bounding box center [281, 223] width 129 height 16
click at [212, 222] on input "Practice (With explanations)" at bounding box center [207, 222] width 10 height 10
radio input "true"
click at [251, 204] on label "Exam (Timed)" at bounding box center [249, 206] width 65 height 16
click at [212, 204] on input "Exam (Timed)" at bounding box center [207, 205] width 10 height 10
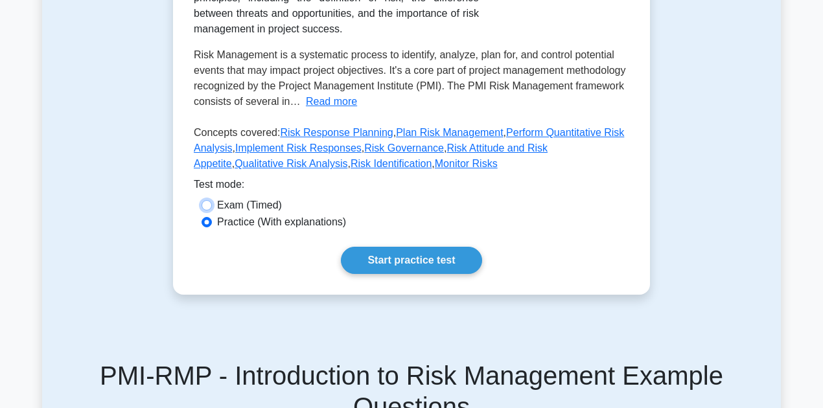
radio input "true"
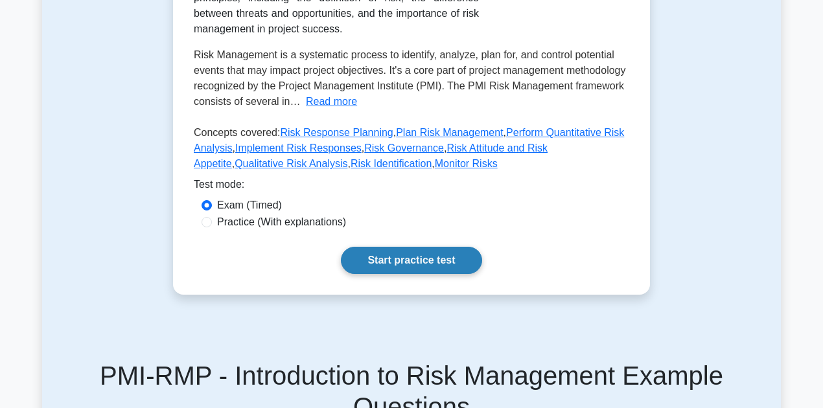
click at [410, 258] on link "Start practice test" at bounding box center [411, 260] width 141 height 27
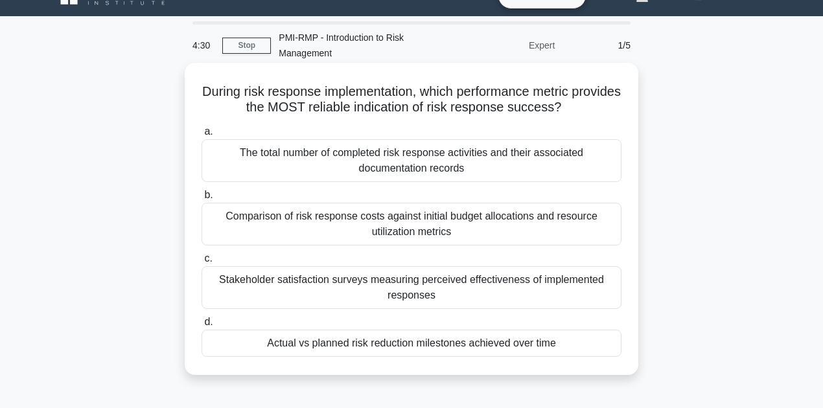
scroll to position [43, 0]
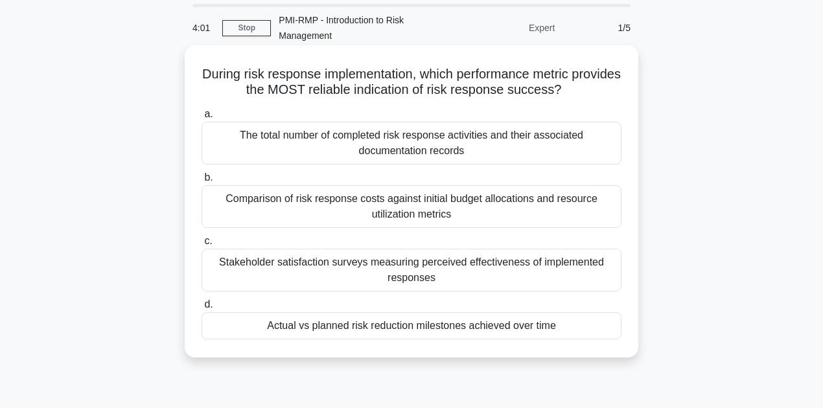
click at [300, 205] on div "Comparison of risk response costs against initial budget allocations and resour…" at bounding box center [412, 206] width 420 height 43
click at [202, 182] on input "b. Comparison of risk response costs against initial budget allocations and res…" at bounding box center [202, 178] width 0 height 8
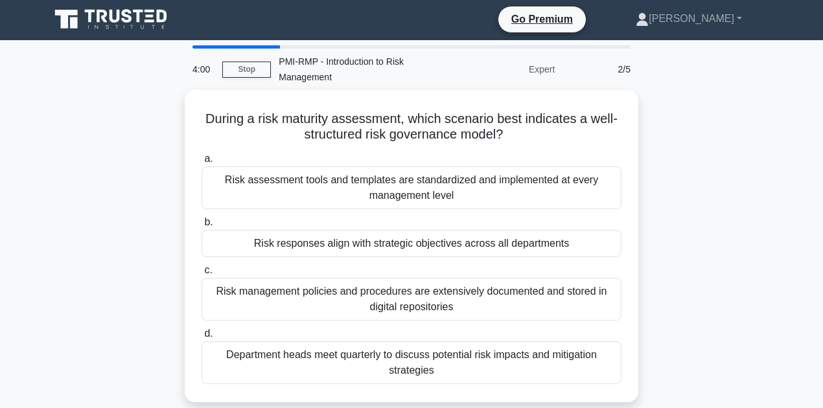
scroll to position [0, 0]
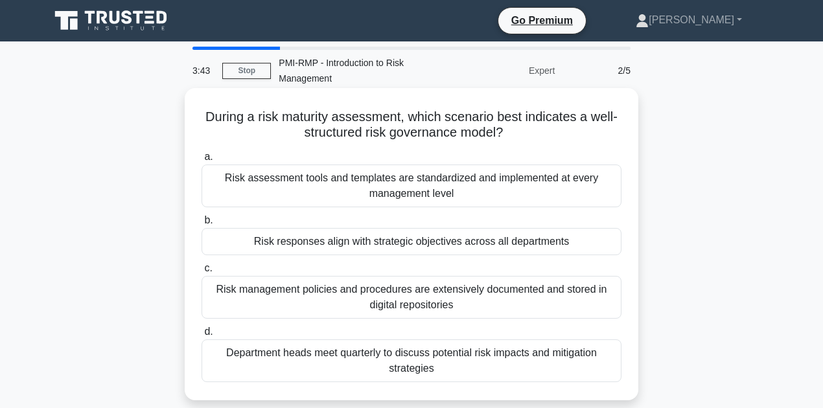
click at [526, 244] on div "Risk responses align with strategic objectives across all departments" at bounding box center [412, 241] width 420 height 27
click at [202, 225] on input "b. Risk responses align with strategic objectives across all departments" at bounding box center [202, 221] width 0 height 8
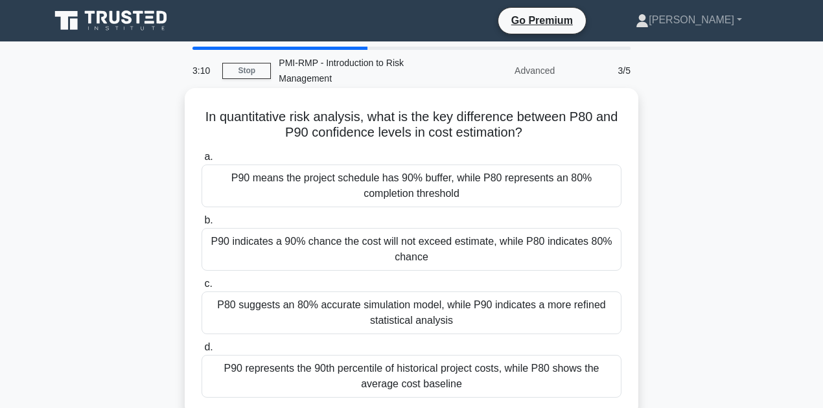
click at [257, 259] on div "P90 indicates a 90% chance the cost will not exceed estimate, while P80 indicat…" at bounding box center [412, 249] width 420 height 43
click at [202, 225] on input "b. P90 indicates a 90% chance the cost will not exceed estimate, while P80 indi…" at bounding box center [202, 221] width 0 height 8
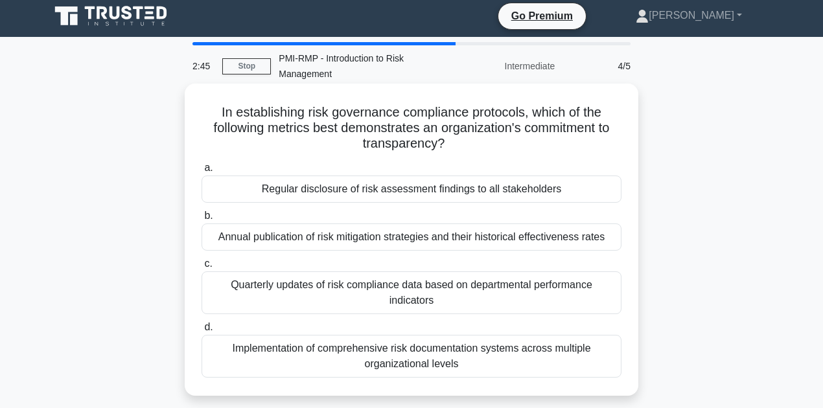
scroll to position [43, 0]
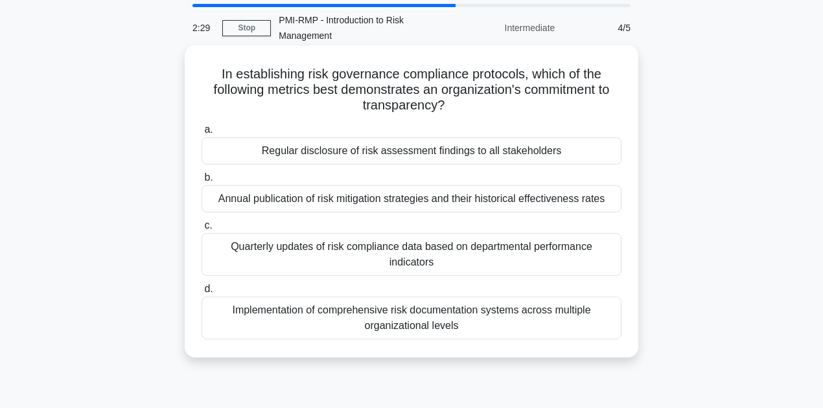
click at [396, 320] on div "Implementation of comprehensive risk documentation systems across multiple orga…" at bounding box center [412, 318] width 420 height 43
click at [202, 294] on input "d. Implementation of comprehensive risk documentation systems across multiple o…" at bounding box center [202, 289] width 0 height 8
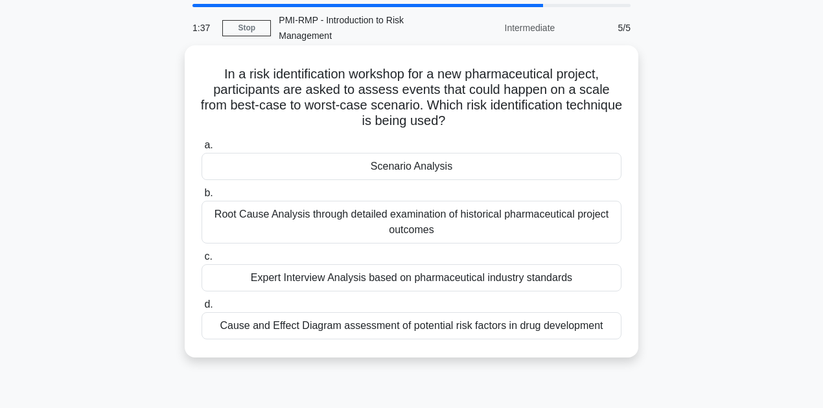
click at [298, 283] on div "Expert Interview Analysis based on pharmaceutical industry standards" at bounding box center [412, 277] width 420 height 27
click at [202, 261] on input "c. Expert Interview Analysis based on pharmaceutical industry standards" at bounding box center [202, 257] width 0 height 8
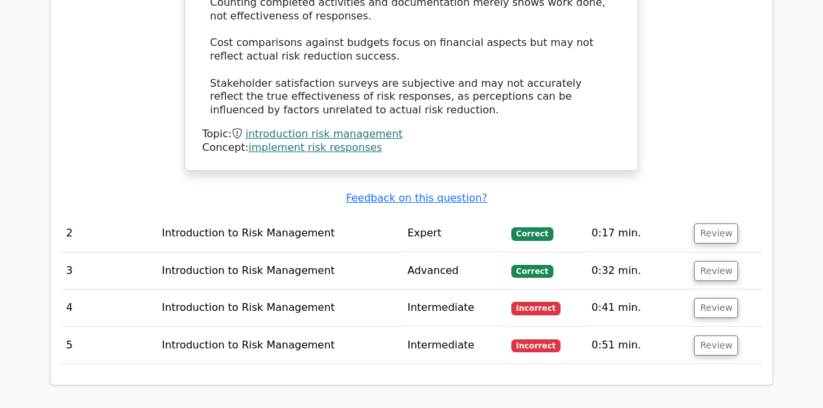
scroll to position [1556, 0]
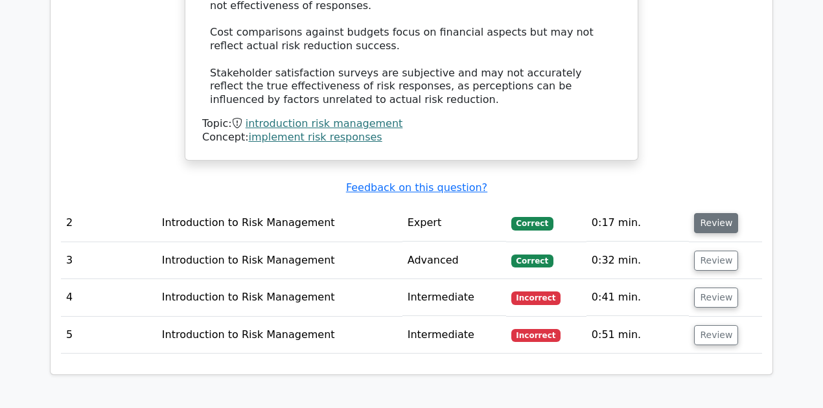
click at [727, 213] on button "Review" at bounding box center [716, 223] width 44 height 20
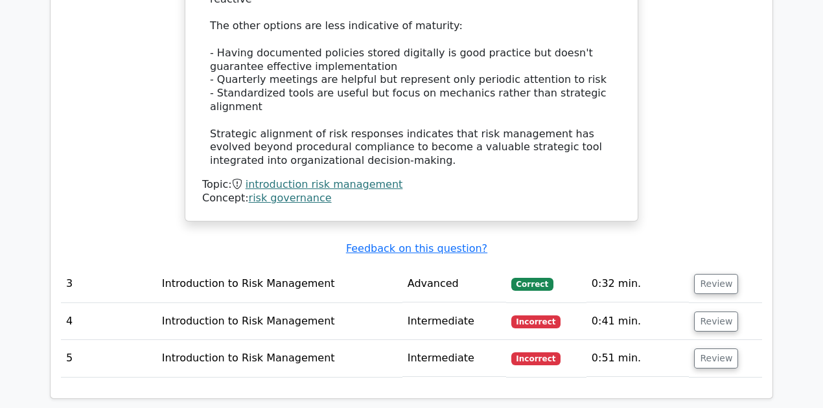
scroll to position [2247, 0]
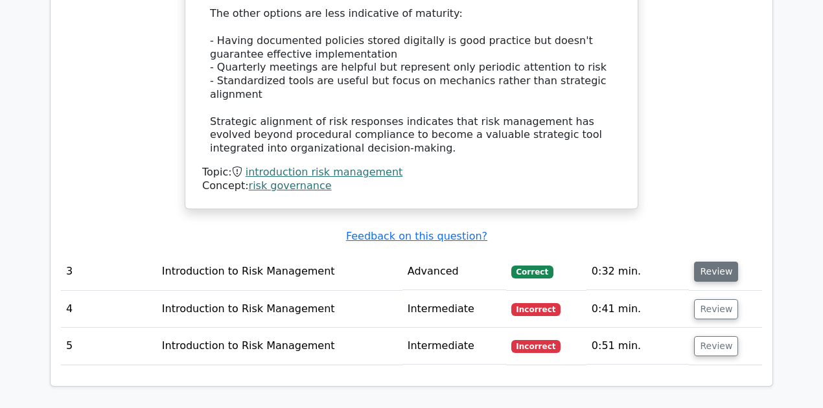
click at [716, 262] on button "Review" at bounding box center [716, 272] width 44 height 20
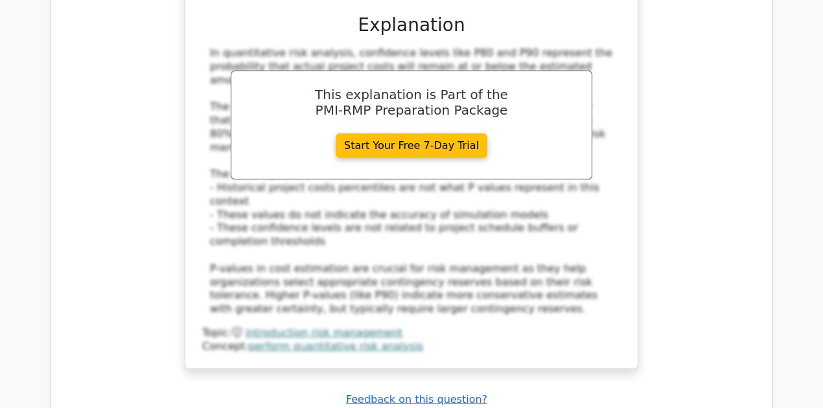
scroll to position [2852, 0]
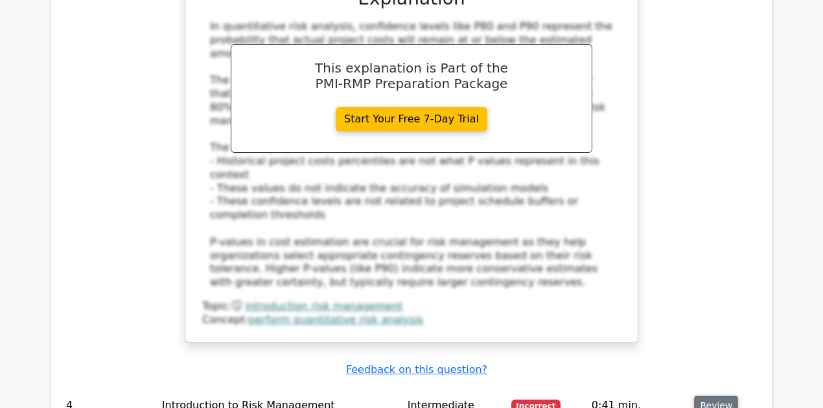
click at [711, 396] on button "Review" at bounding box center [716, 406] width 44 height 20
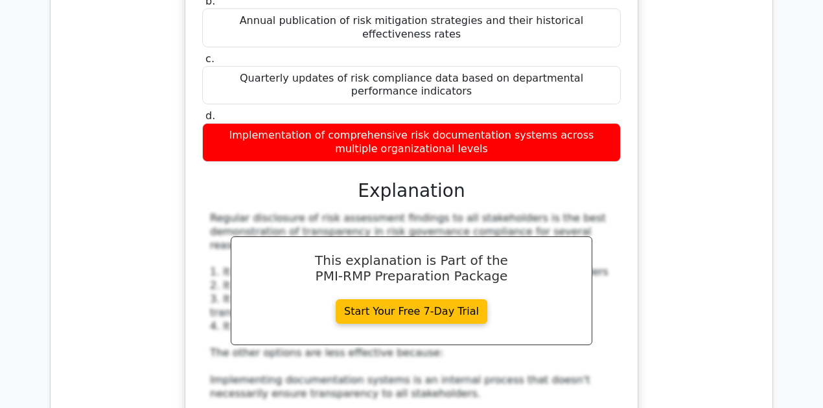
scroll to position [3587, 0]
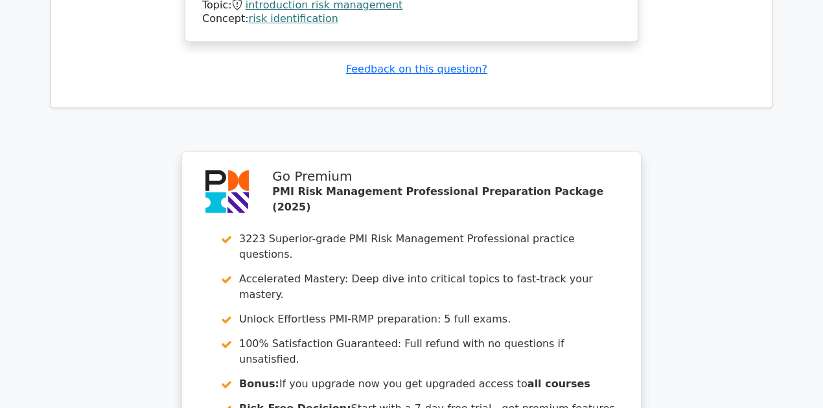
scroll to position [4678, 0]
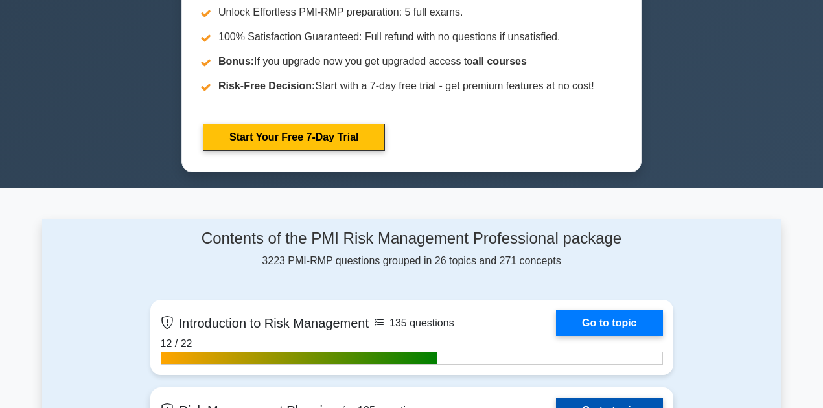
scroll to position [778, 0]
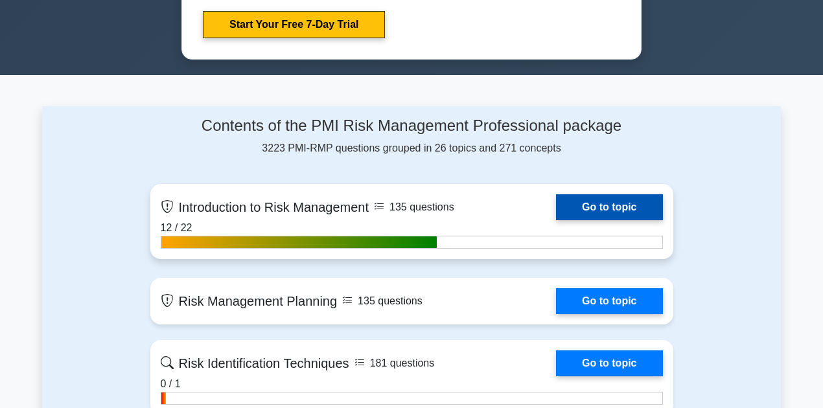
click at [556, 208] on link "Go to topic" at bounding box center [609, 207] width 106 height 26
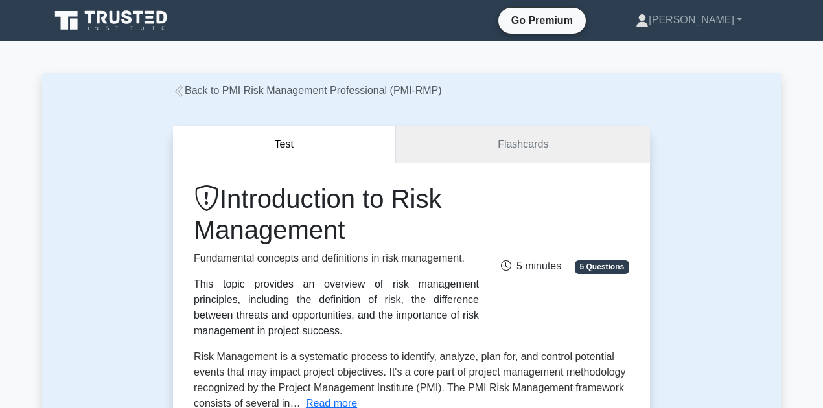
click at [517, 151] on link "Flashcards" at bounding box center [523, 144] width 254 height 37
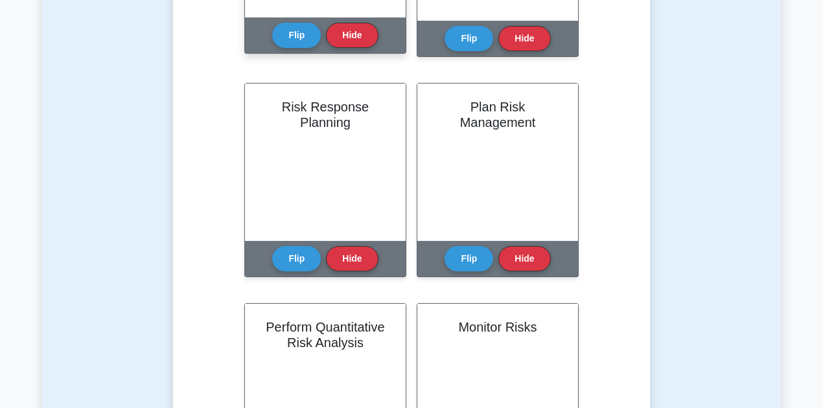
scroll to position [475, 0]
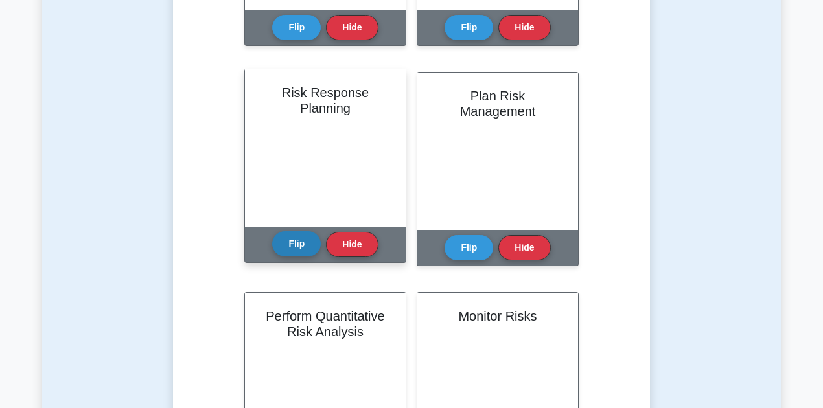
click at [288, 244] on button "Flip" at bounding box center [296, 243] width 49 height 25
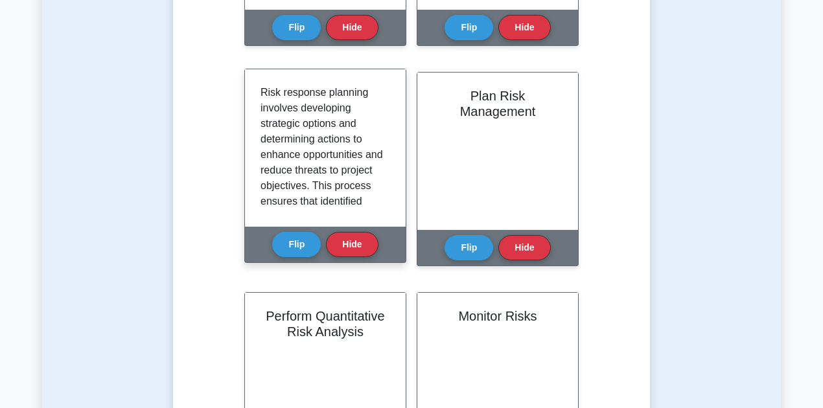
click at [314, 158] on p "Risk response planning involves developing strategic options and determining ac…" at bounding box center [323, 233] width 124 height 296
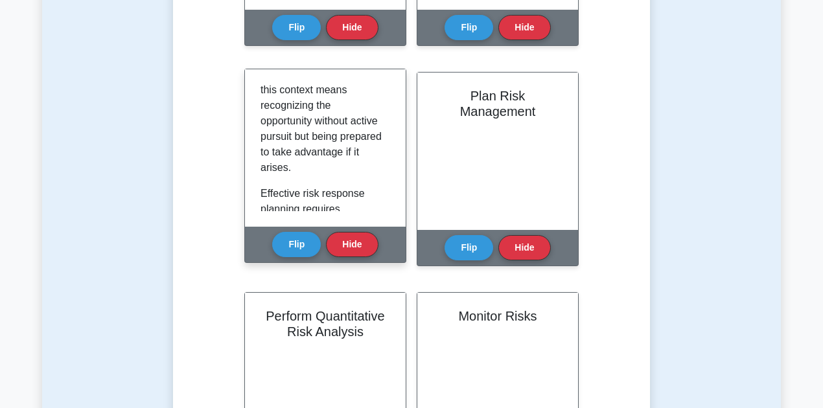
scroll to position [908, 0]
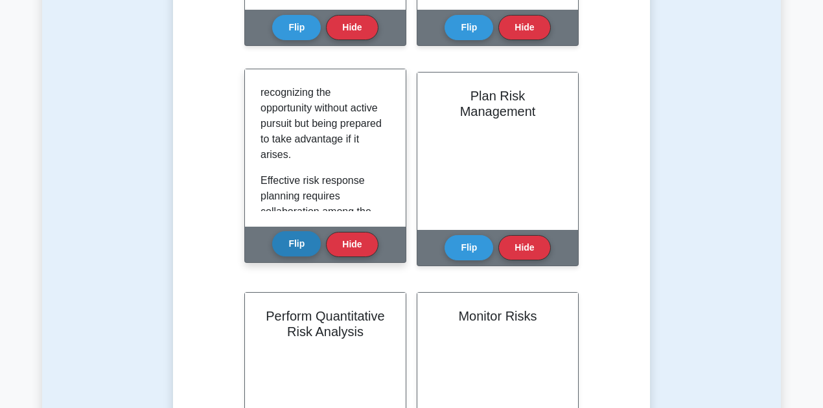
click at [292, 255] on button "Flip" at bounding box center [296, 243] width 49 height 25
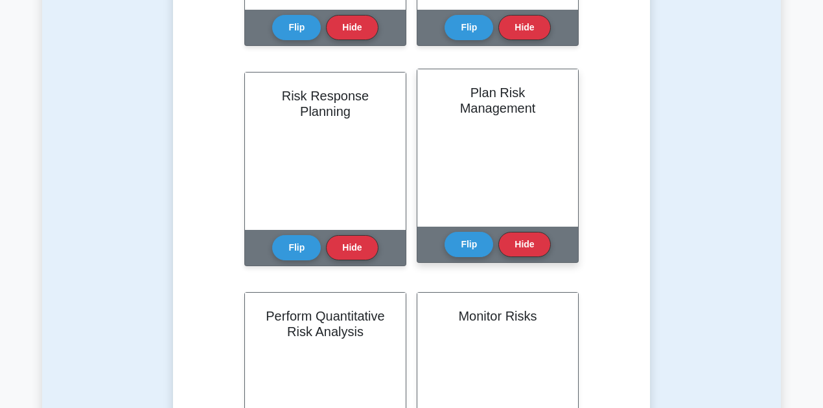
scroll to position [519, 0]
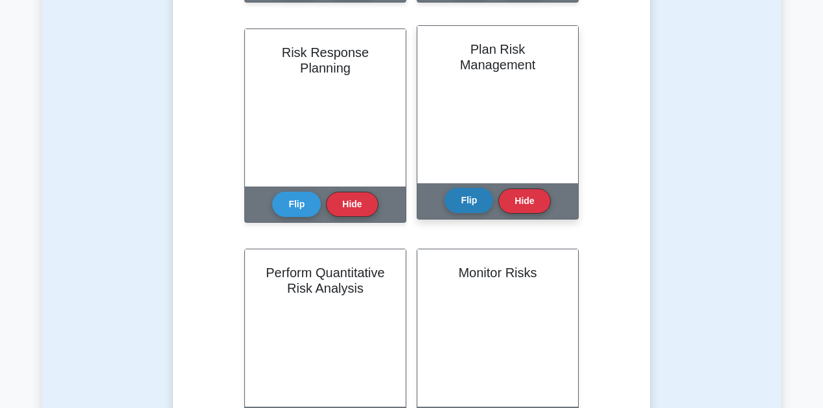
click at [462, 199] on button "Flip" at bounding box center [469, 200] width 49 height 25
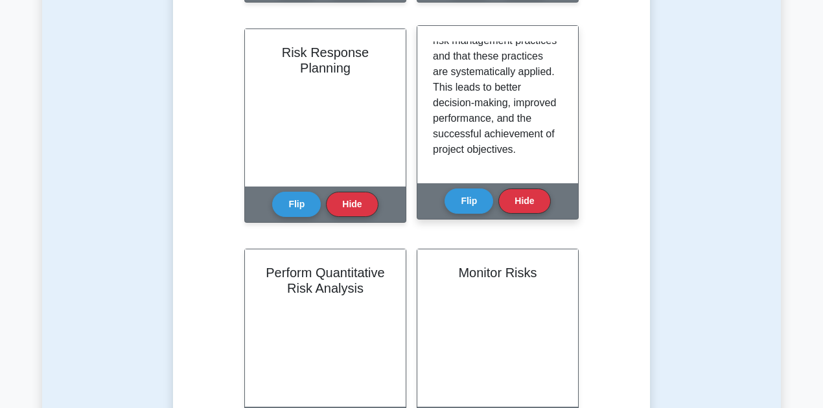
scroll to position [1340, 0]
click at [471, 194] on button "Flip" at bounding box center [469, 200] width 49 height 25
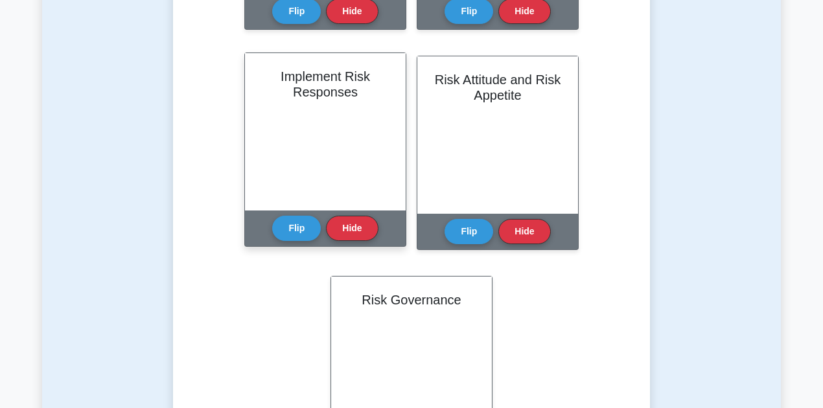
scroll to position [908, 0]
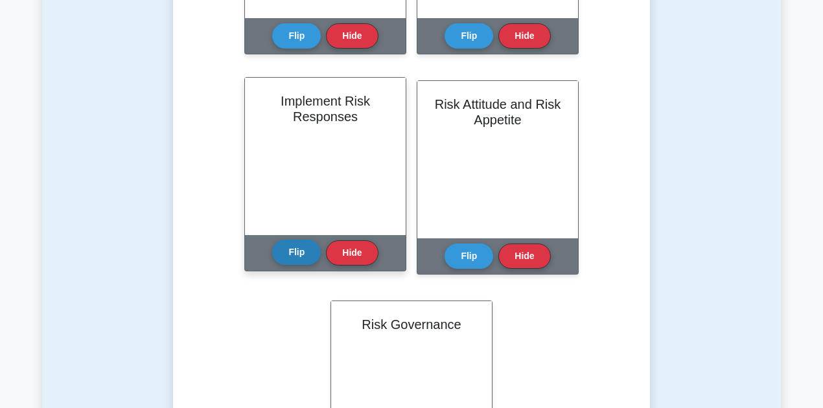
click at [293, 255] on button "Flip" at bounding box center [296, 252] width 49 height 25
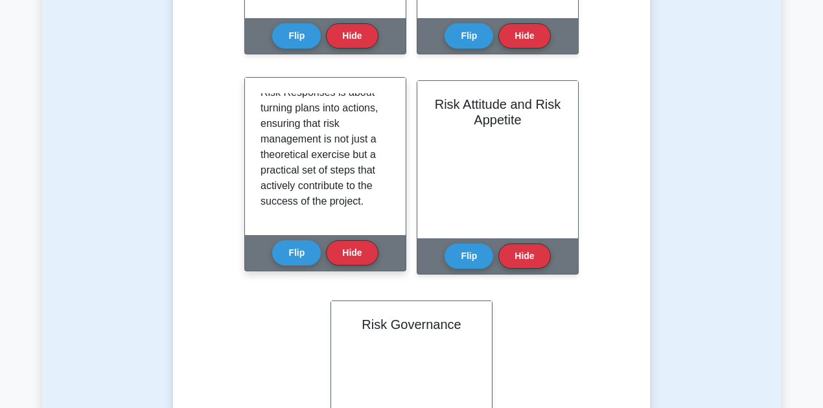
scroll to position [1490, 0]
click at [293, 248] on button "Flip" at bounding box center [296, 252] width 49 height 25
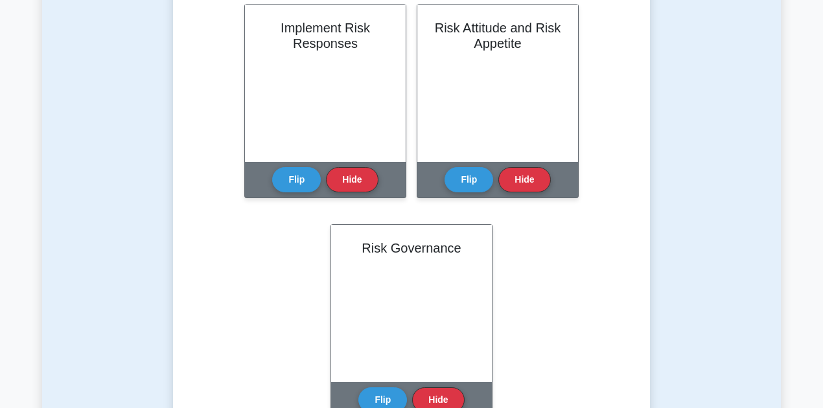
scroll to position [1167, 0]
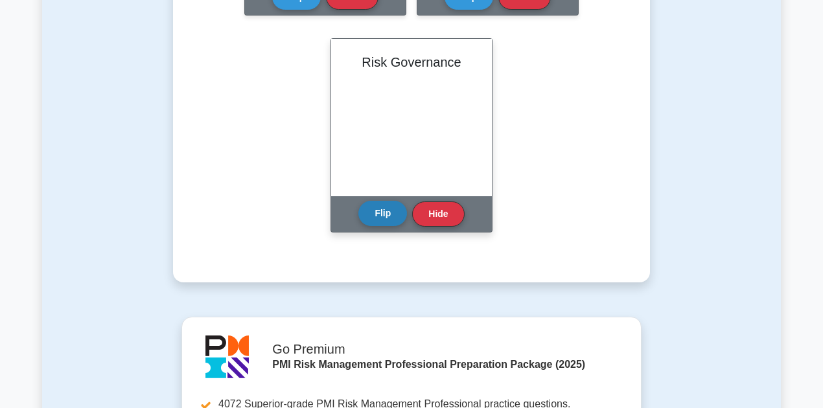
click at [386, 215] on button "Flip" at bounding box center [382, 213] width 49 height 25
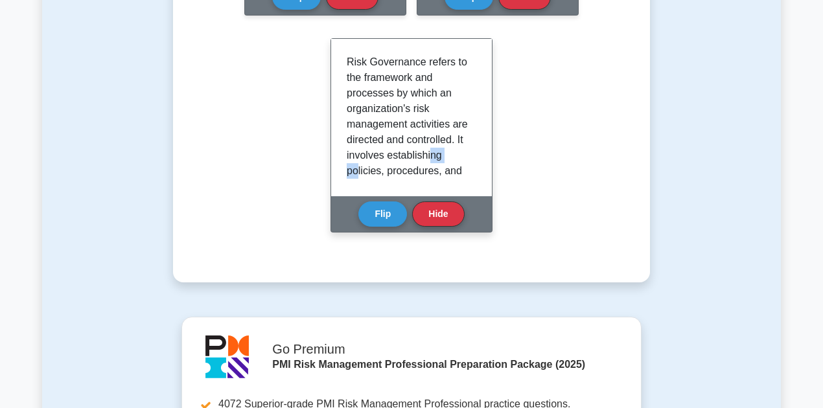
drag, startPoint x: 390, startPoint y: 172, endPoint x: 416, endPoint y: 168, distance: 27.0
click at [416, 168] on p "Risk Governance refers to the framework and processes by which an organization'…" at bounding box center [409, 147] width 124 height 187
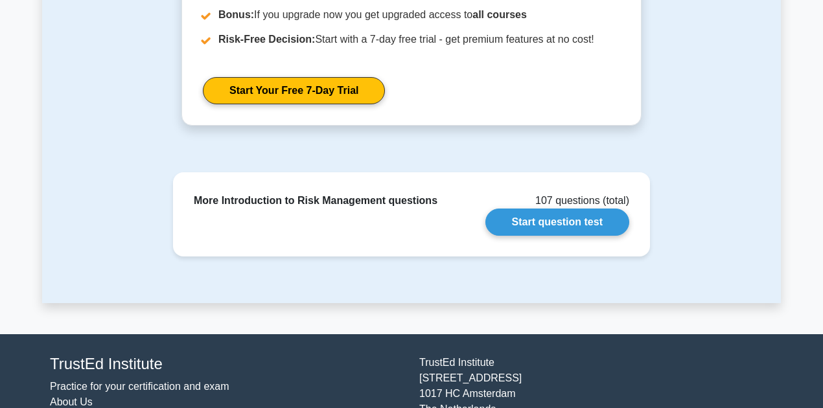
scroll to position [1686, 0]
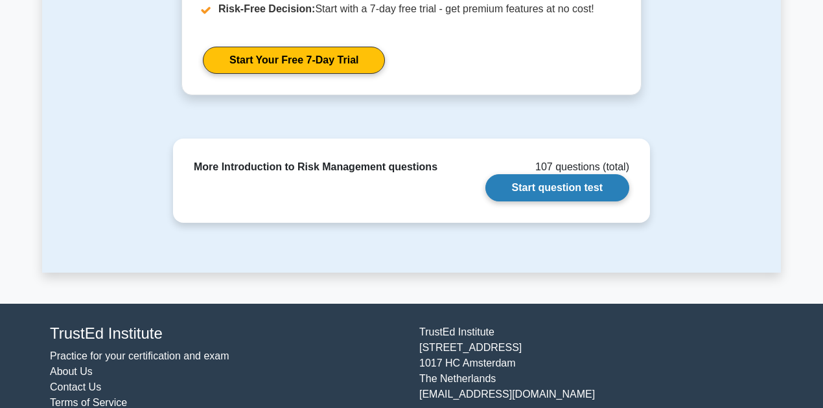
click at [550, 189] on link "Start question test" at bounding box center [558, 187] width 144 height 27
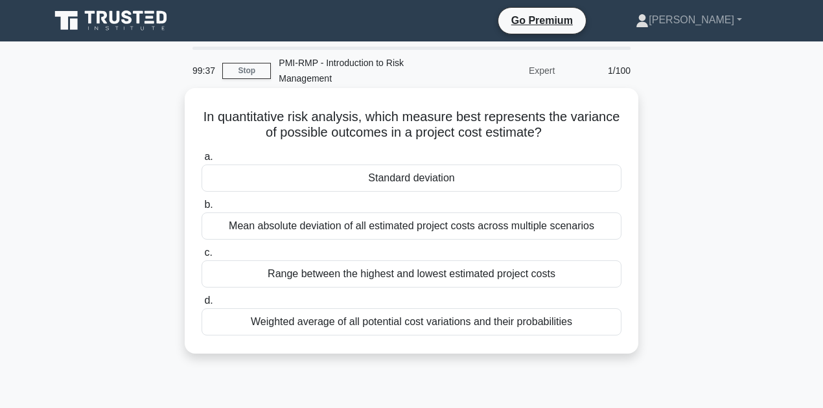
click at [399, 180] on div "Standard deviation" at bounding box center [412, 178] width 420 height 27
click at [202, 161] on input "a. Standard deviation" at bounding box center [202, 157] width 0 height 8
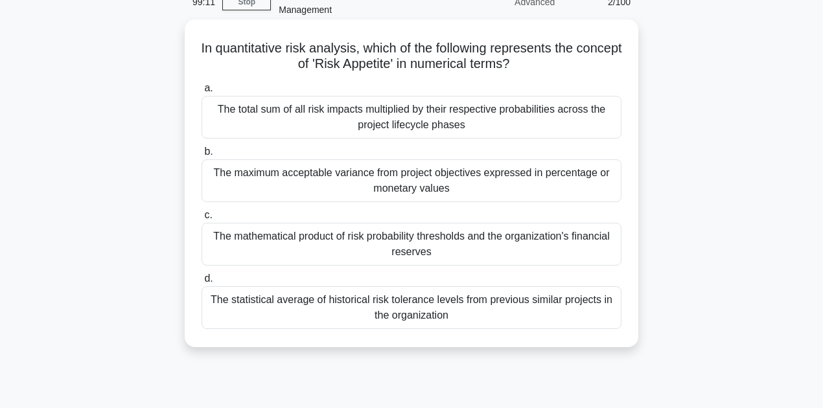
scroll to position [43, 0]
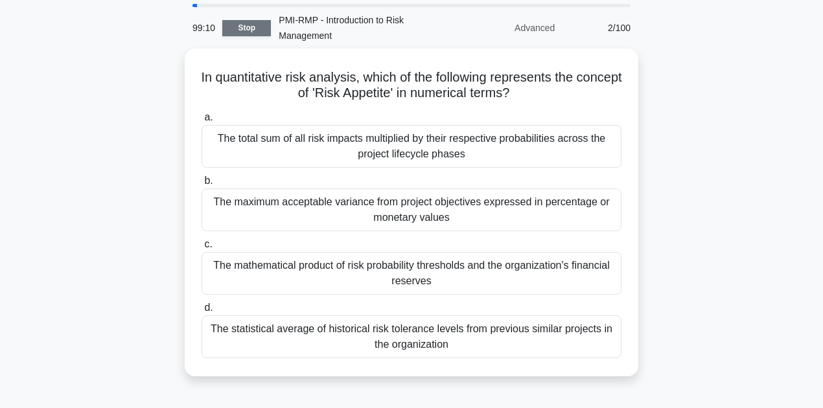
click at [237, 28] on link "Stop" at bounding box center [246, 28] width 49 height 16
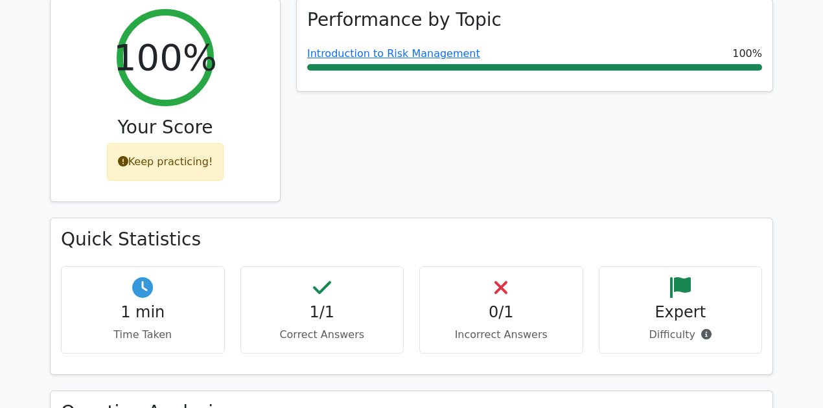
scroll to position [605, 0]
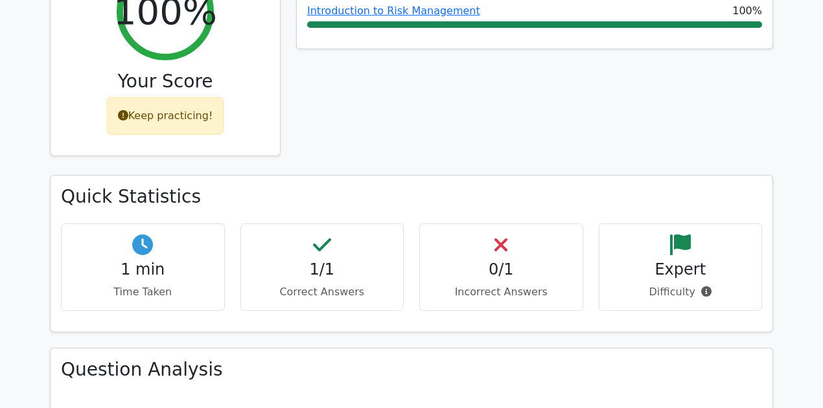
click at [124, 110] on icon at bounding box center [123, 115] width 10 height 10
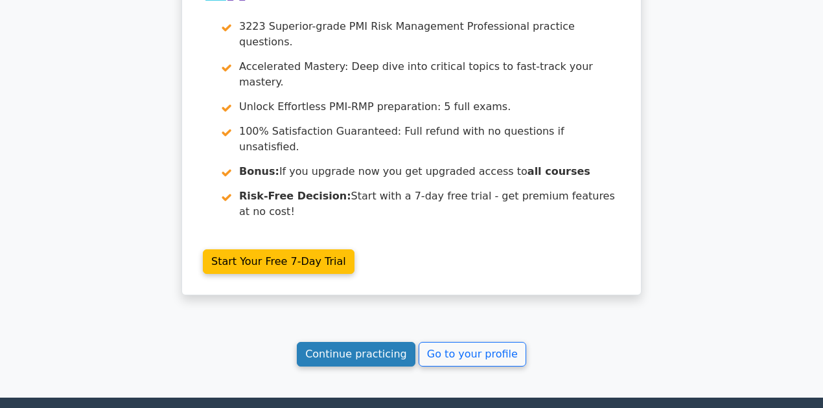
scroll to position [1830, 0]
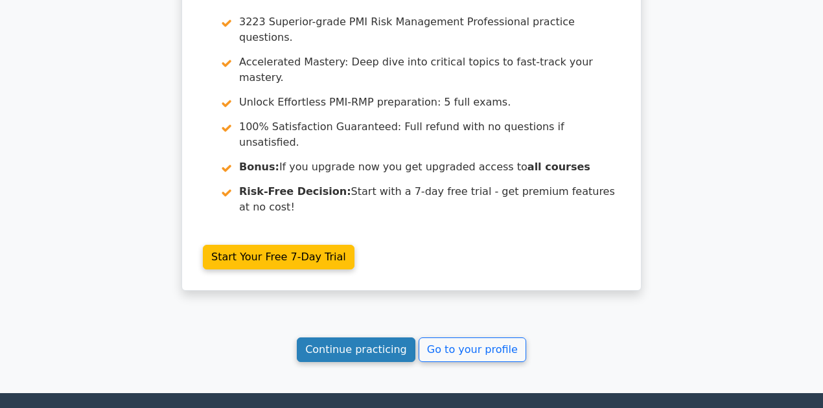
click at [344, 338] on link "Continue practicing" at bounding box center [356, 350] width 119 height 25
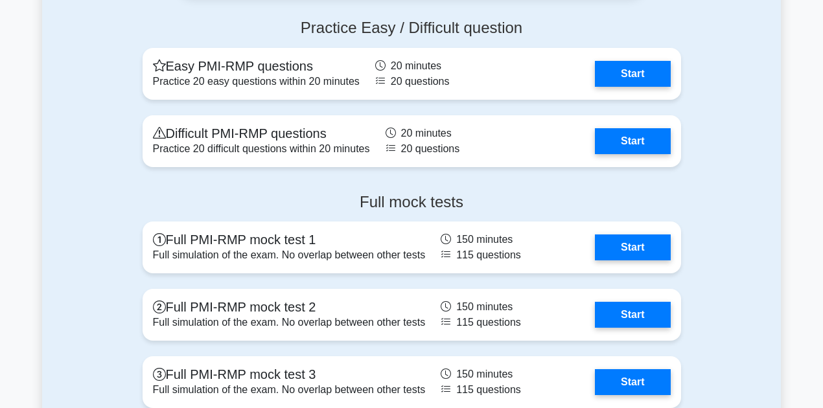
scroll to position [3198, 0]
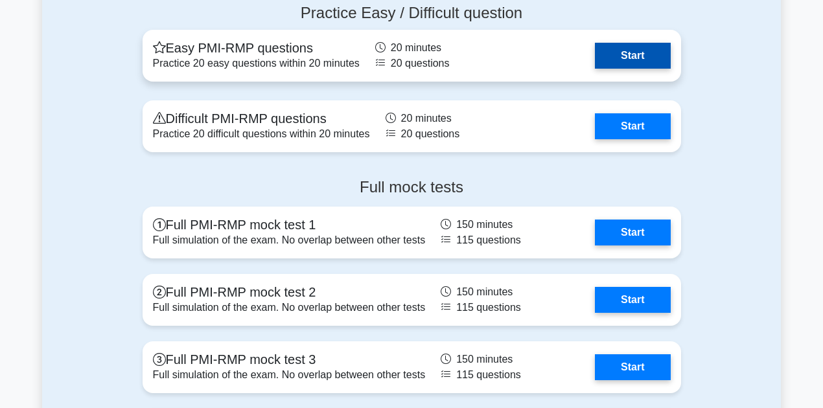
click at [606, 55] on link "Start" at bounding box center [632, 56] width 75 height 26
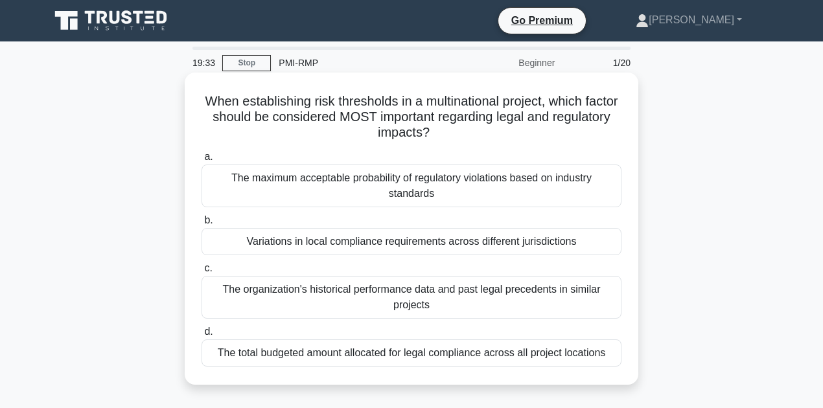
click at [443, 244] on div "Variations in local compliance requirements across different jurisdictions" at bounding box center [412, 241] width 420 height 27
click at [202, 225] on input "b. Variations in local compliance requirements across different jurisdictions" at bounding box center [202, 221] width 0 height 8
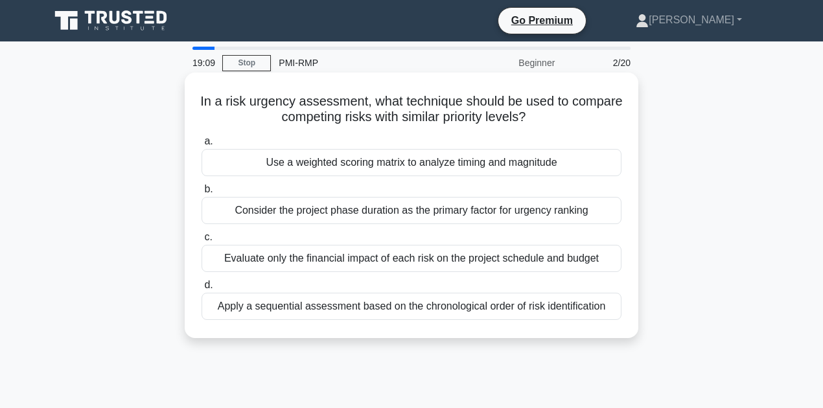
click at [267, 168] on div "Use a weighted scoring matrix to analyze timing and magnitude" at bounding box center [412, 162] width 420 height 27
click at [202, 146] on input "a. Use a weighted scoring matrix to analyze timing and magnitude" at bounding box center [202, 141] width 0 height 8
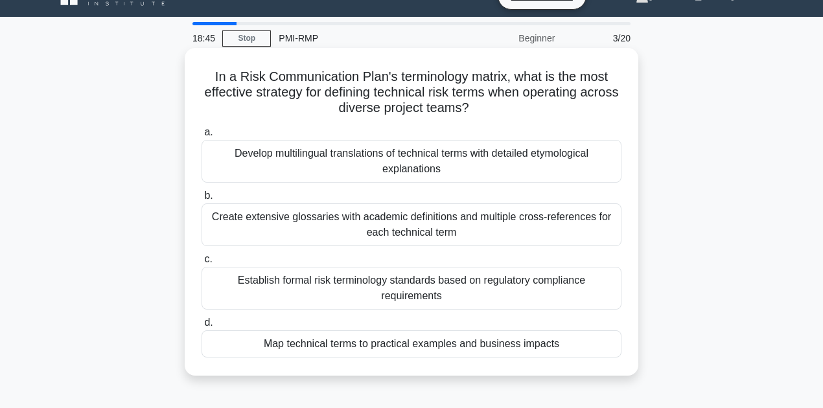
scroll to position [43, 0]
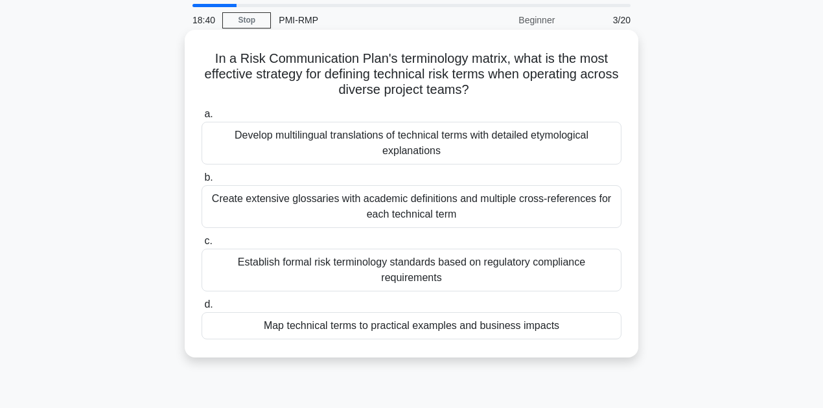
click at [390, 332] on div "Map technical terms to practical examples and business impacts" at bounding box center [412, 325] width 420 height 27
click at [202, 309] on input "d. Map technical terms to practical examples and business impacts" at bounding box center [202, 305] width 0 height 8
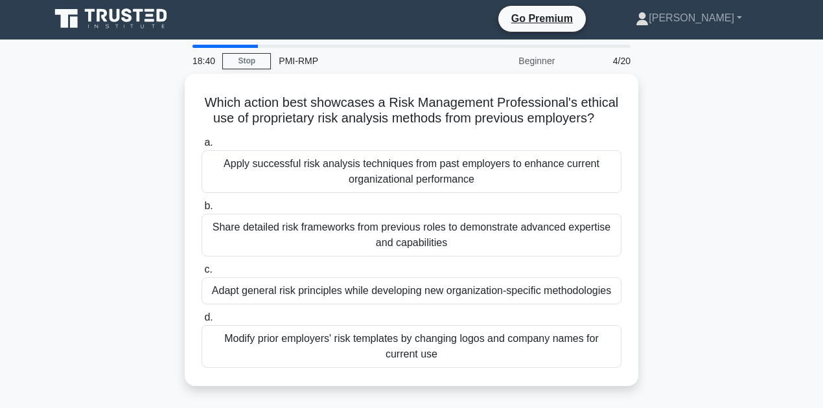
scroll to position [0, 0]
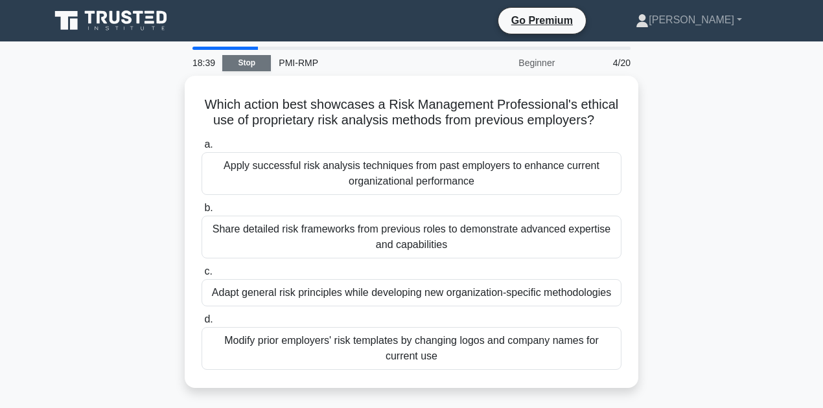
click at [233, 56] on link "Stop" at bounding box center [246, 63] width 49 height 16
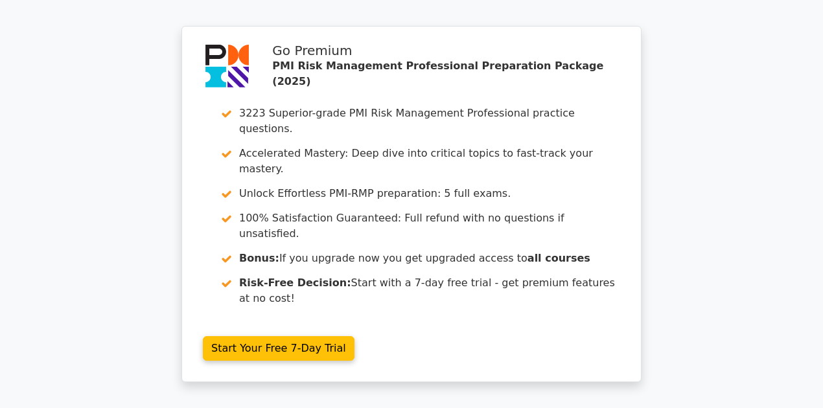
scroll to position [1947, 0]
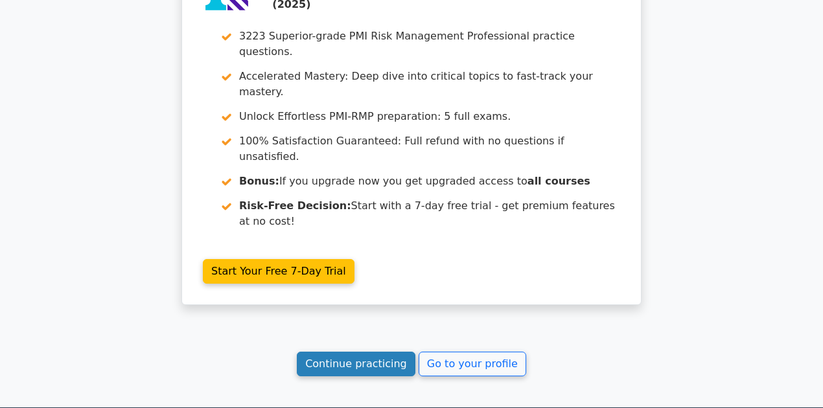
click at [349, 352] on link "Continue practicing" at bounding box center [356, 364] width 119 height 25
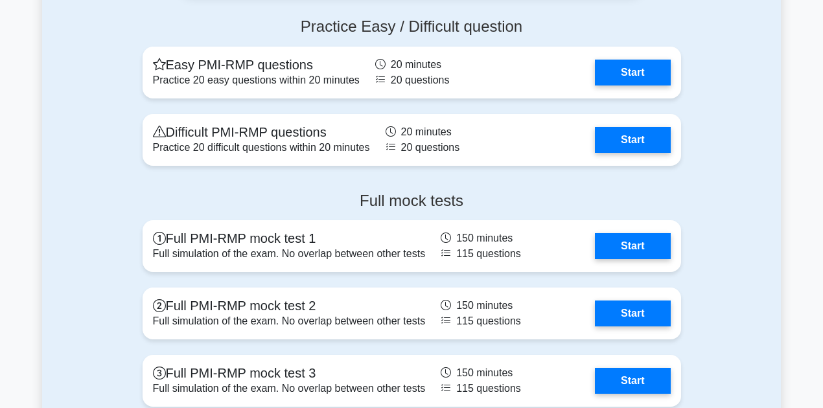
scroll to position [3241, 0]
